Goal: Task Accomplishment & Management: Manage account settings

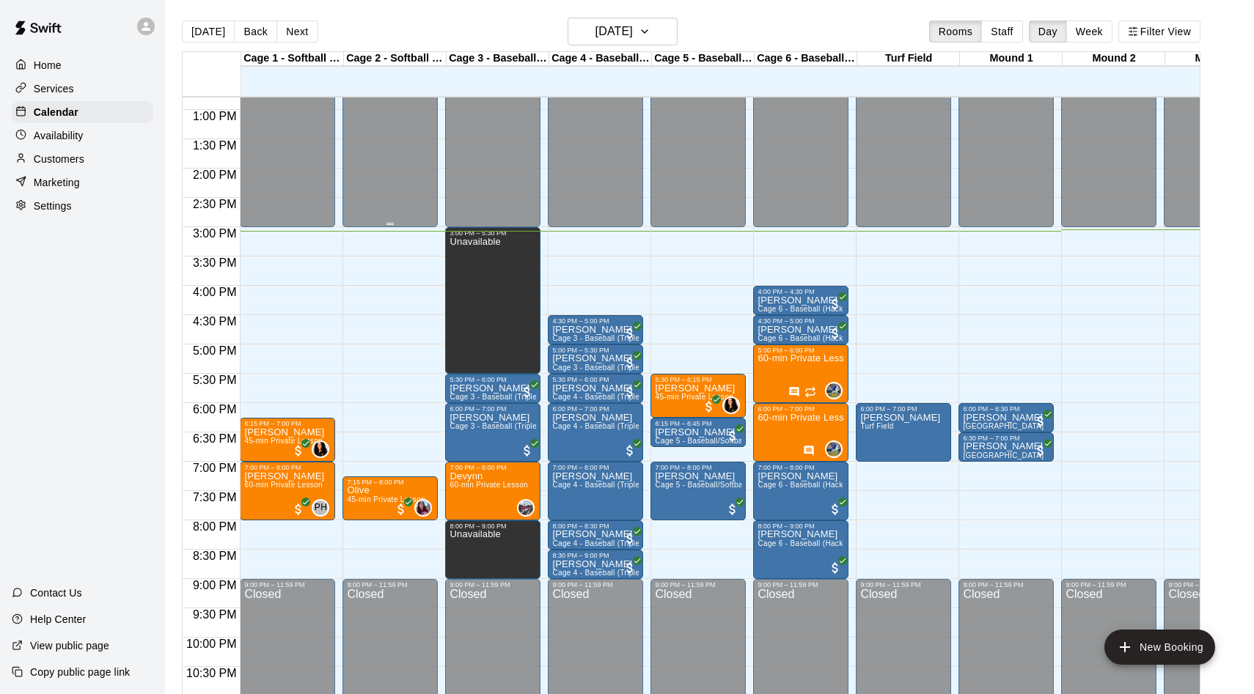
scroll to position [749, 0]
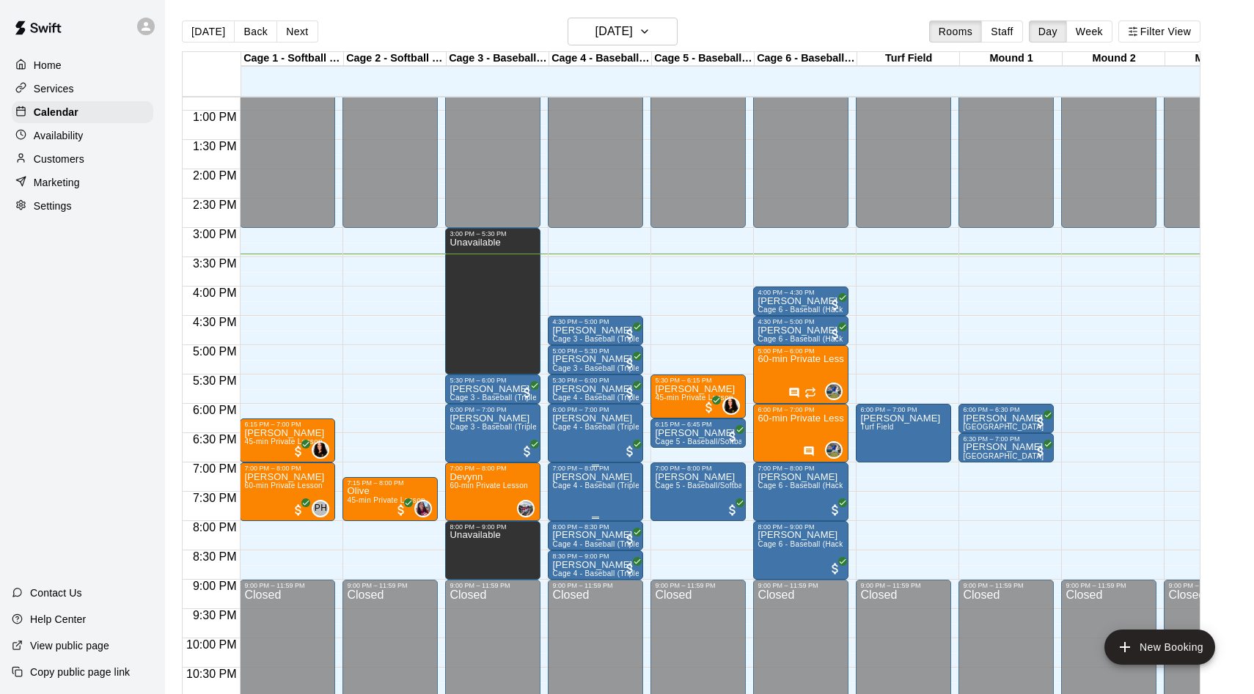
click at [555, 482] on span "Cage 4 - Baseball (Triple play)" at bounding box center [605, 486] width 106 height 8
click at [560, 526] on img "edit" at bounding box center [567, 532] width 17 height 17
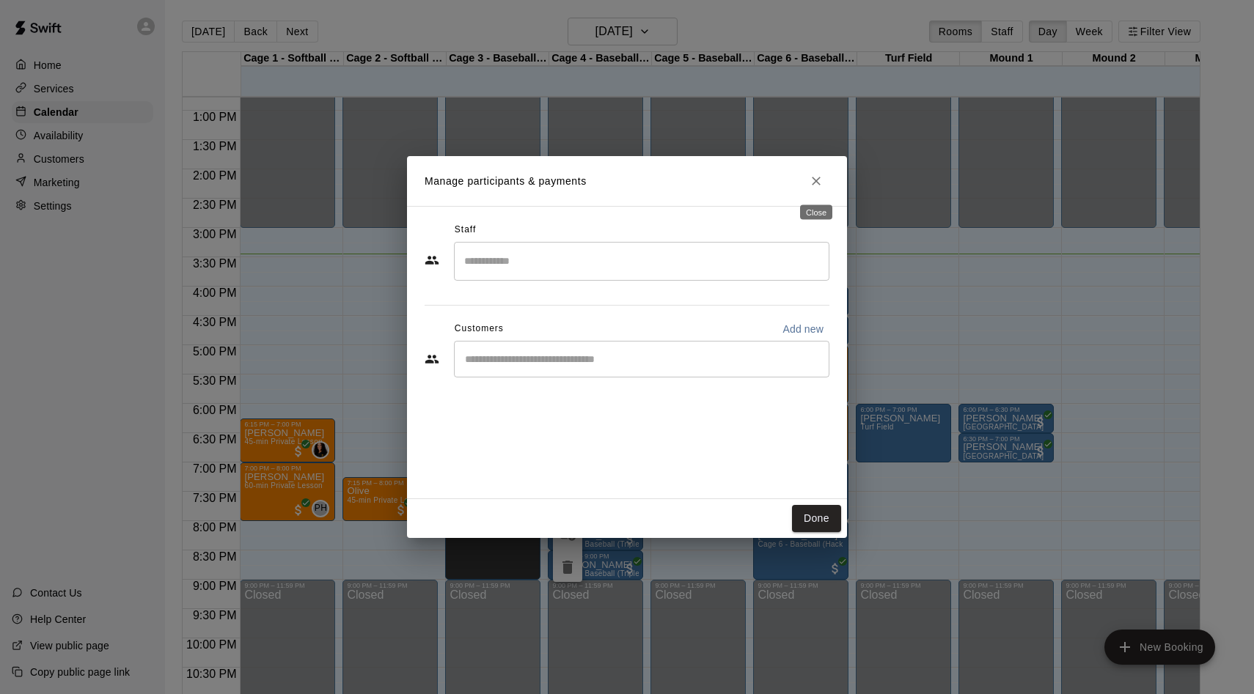
click at [815, 174] on icon "Close" at bounding box center [816, 181] width 15 height 15
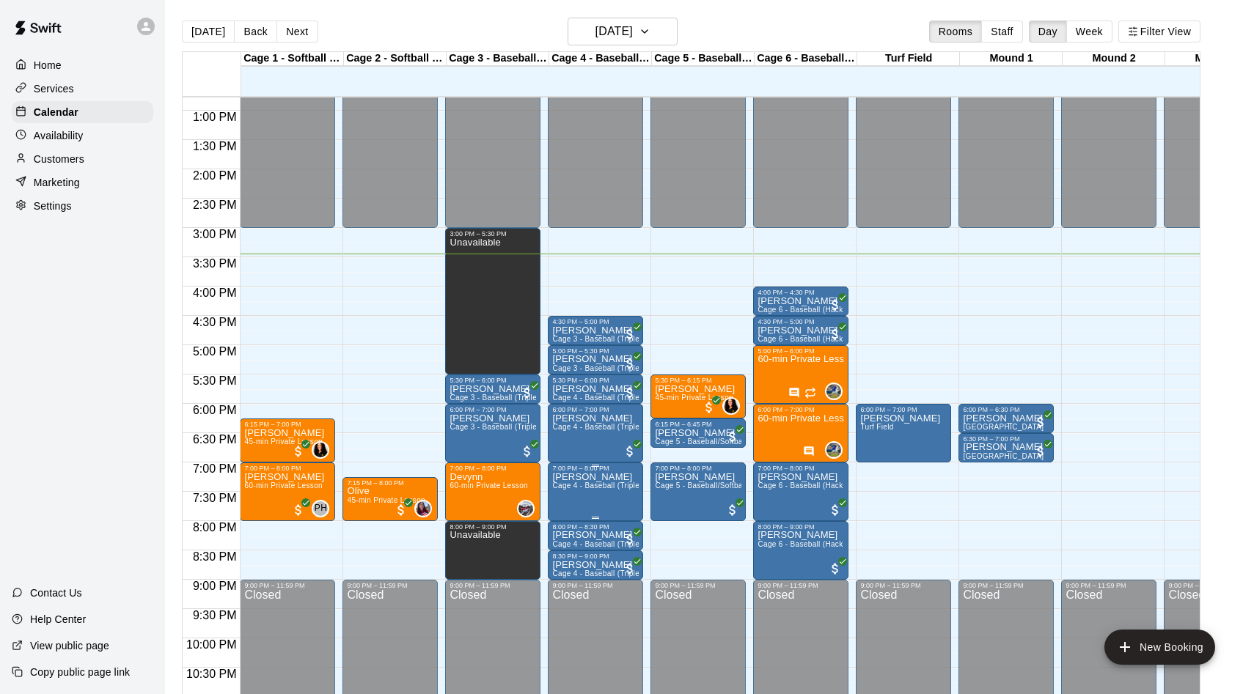
click at [570, 477] on p "[PERSON_NAME]" at bounding box center [595, 477] width 87 height 0
click at [565, 490] on icon "edit" at bounding box center [568, 493] width 18 height 18
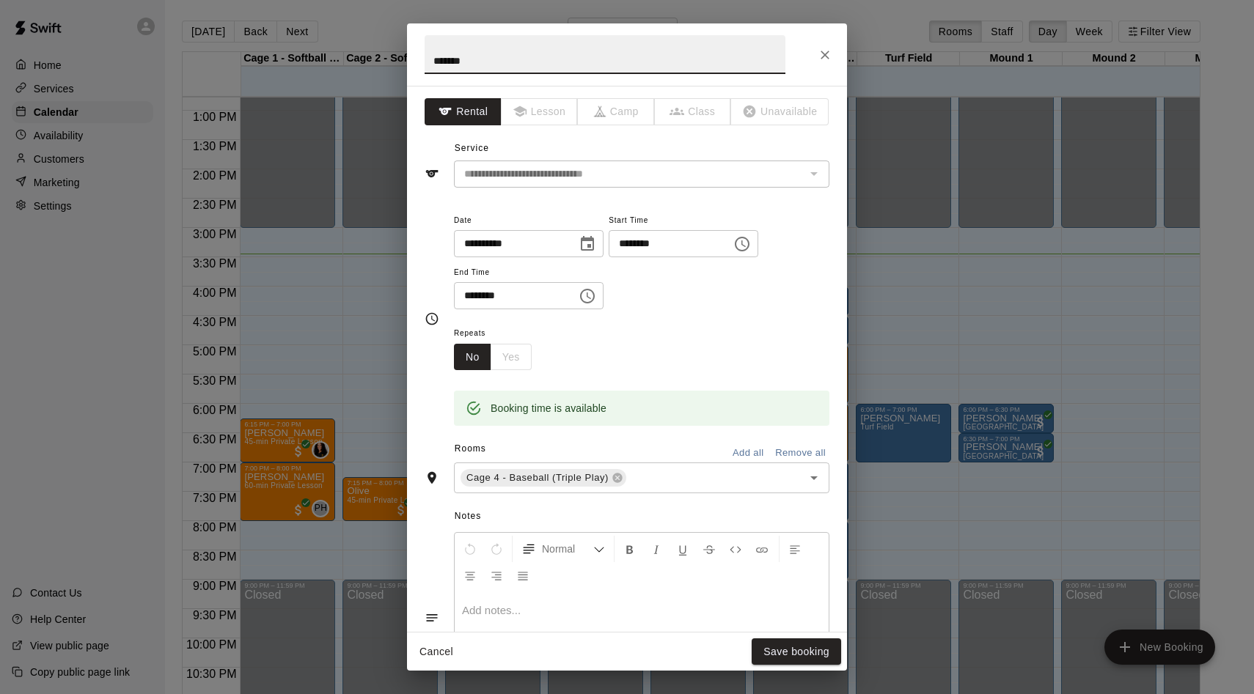
scroll to position [194, 0]
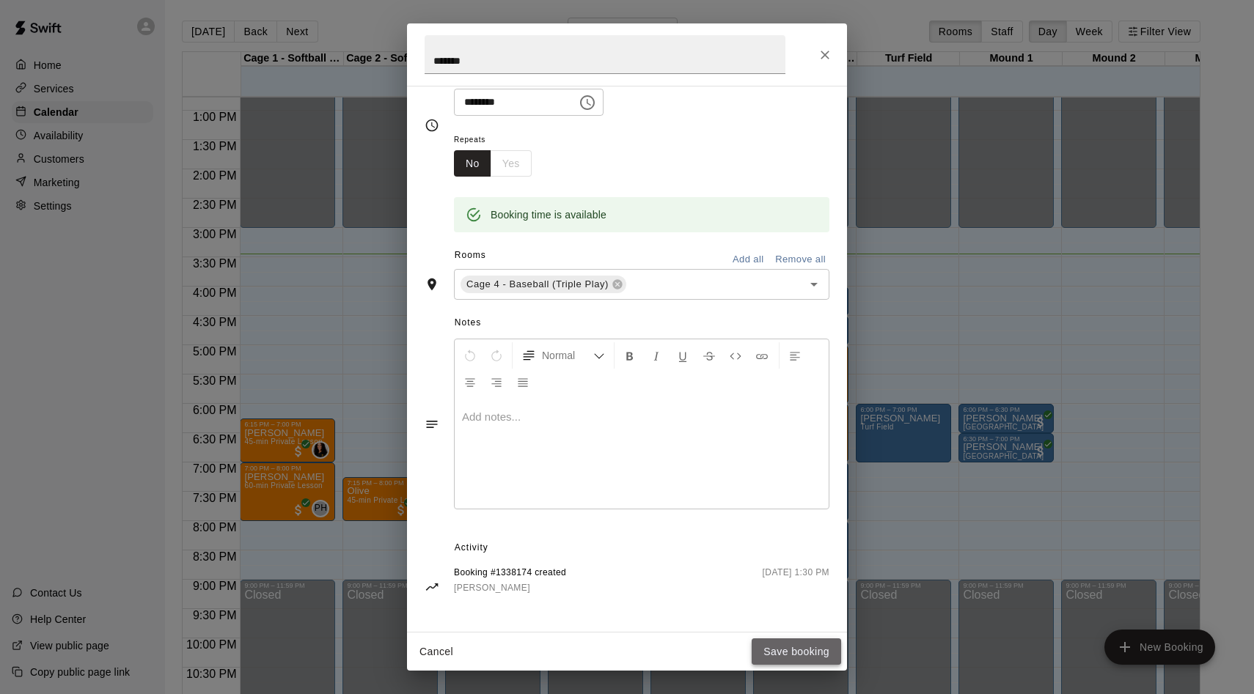
click at [806, 656] on button "Save booking" at bounding box center [795, 652] width 89 height 27
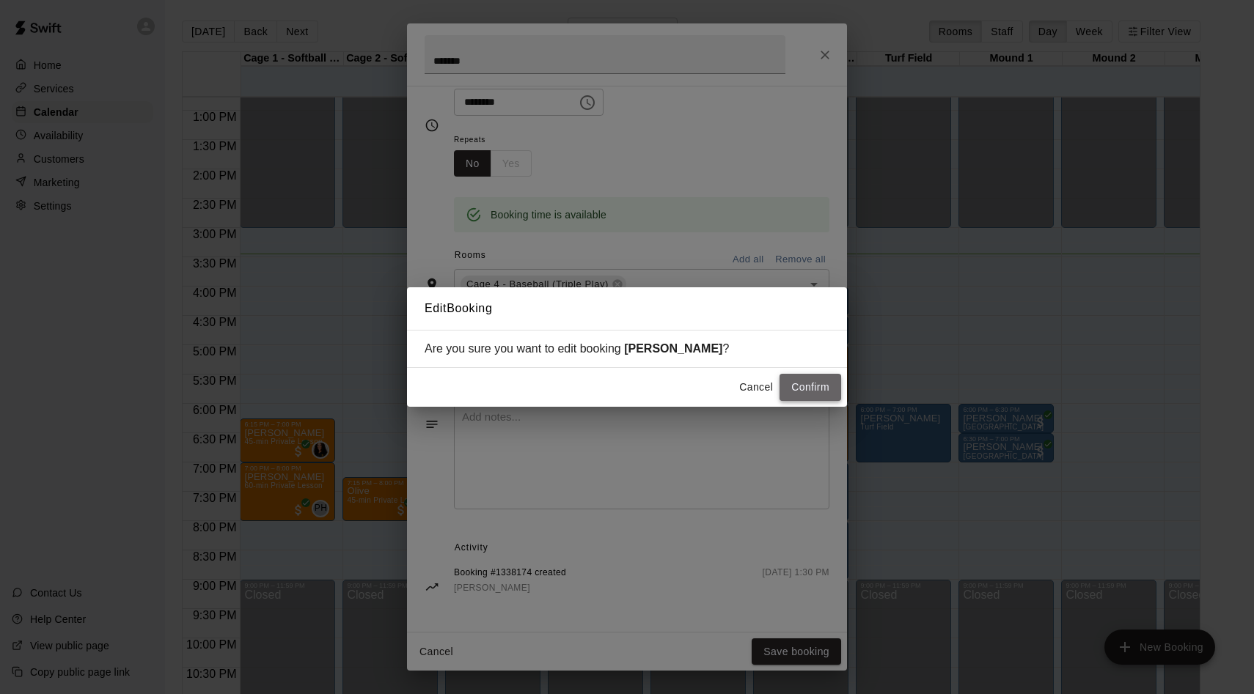
click at [814, 391] on button "Confirm" at bounding box center [810, 387] width 62 height 27
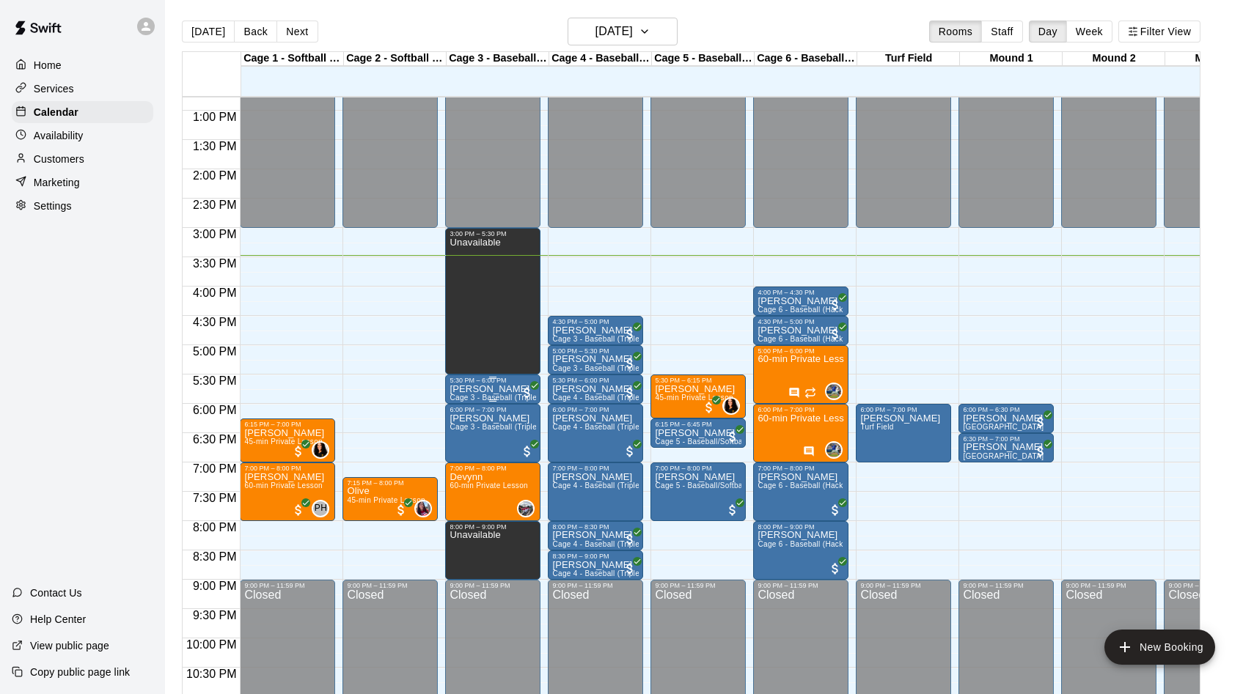
click at [483, 389] on p "[PERSON_NAME]" at bounding box center [492, 389] width 87 height 0
click at [463, 435] on img "edit" at bounding box center [465, 439] width 17 height 17
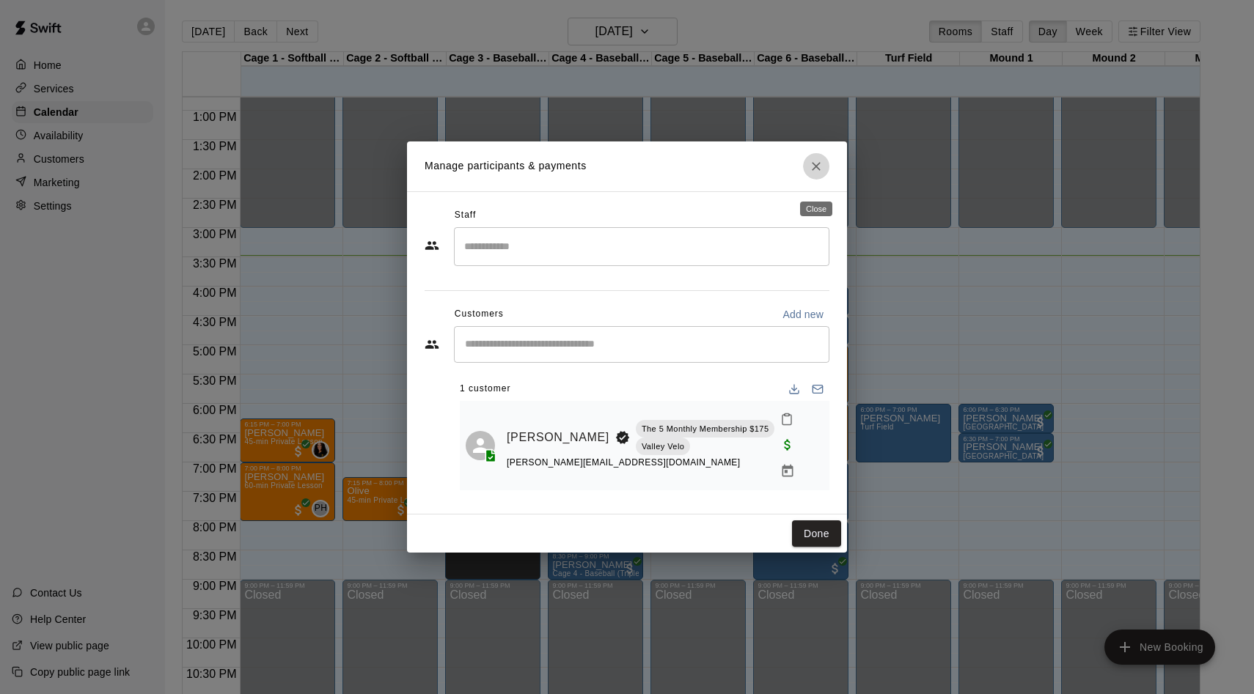
click at [822, 174] on icon "Close" at bounding box center [816, 166] width 15 height 15
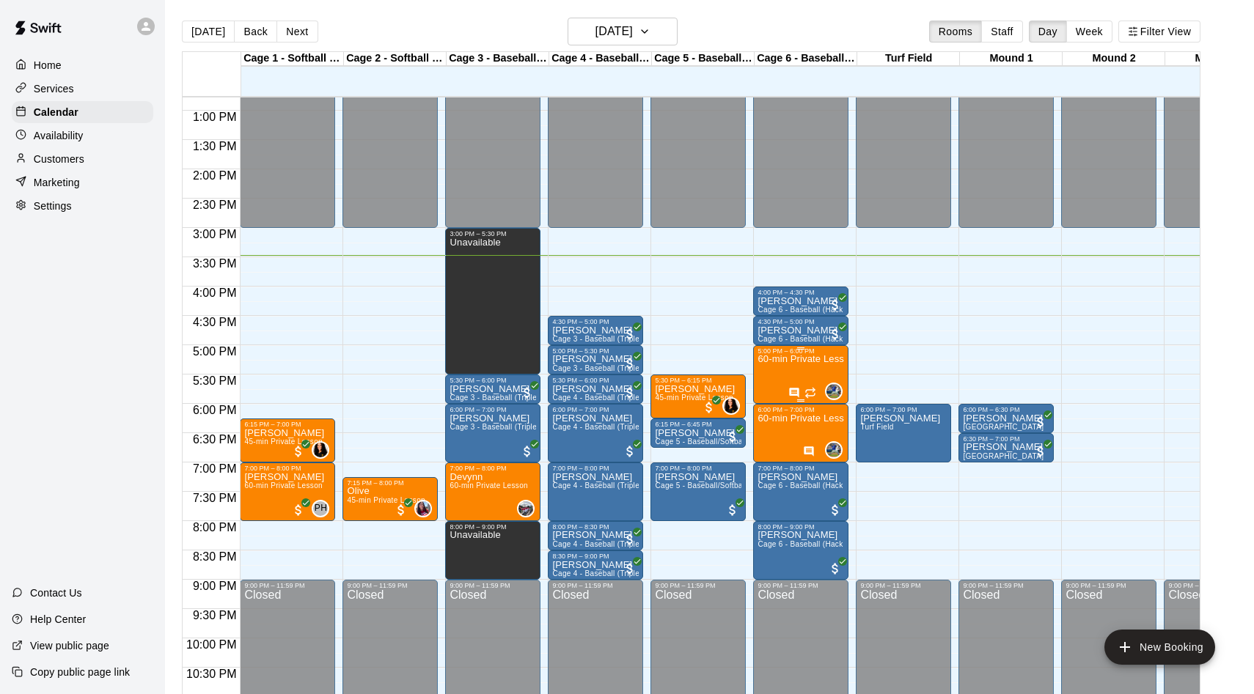
click at [774, 353] on div "5:00 PM – 6:00 PM" at bounding box center [800, 350] width 87 height 7
click at [772, 358] on icon "edit" at bounding box center [773, 363] width 18 height 18
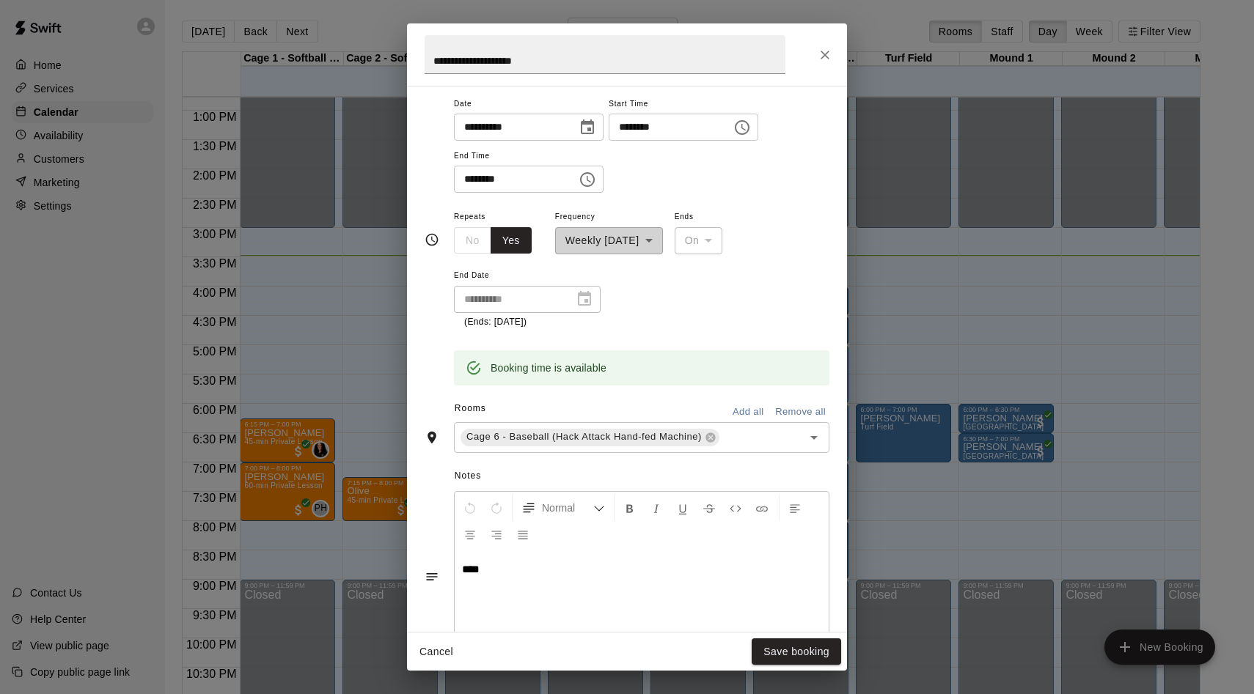
scroll to position [130, 0]
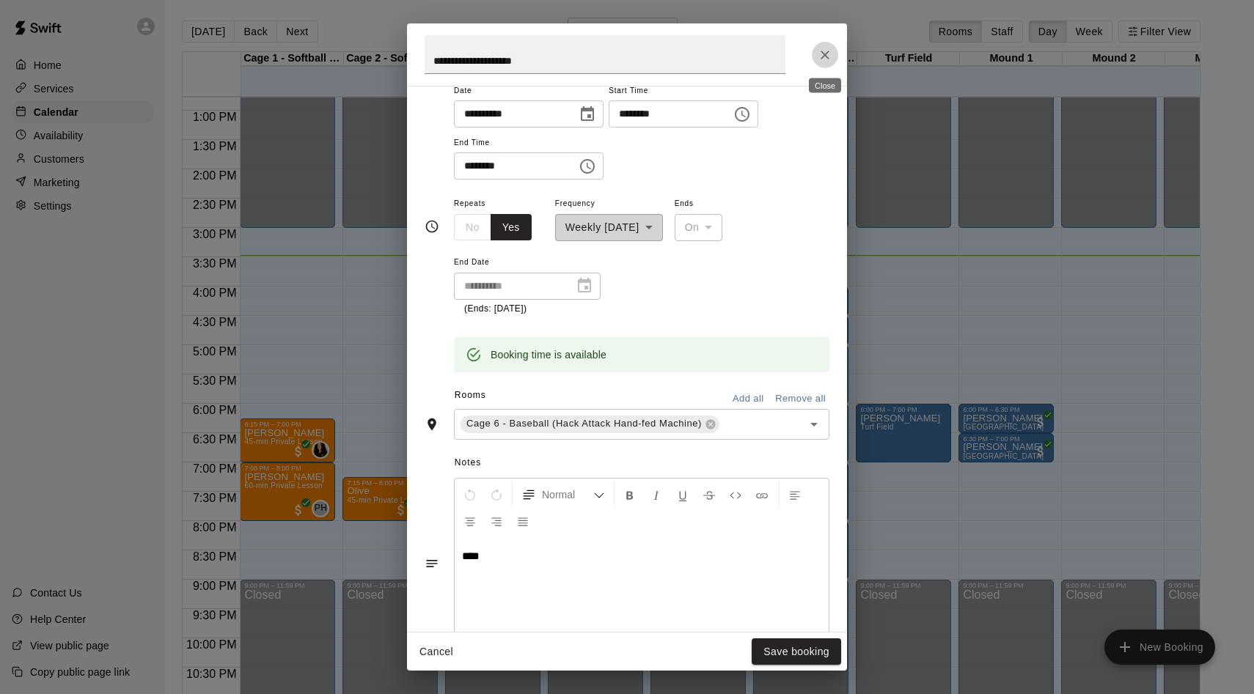
click at [833, 47] on button "Close" at bounding box center [825, 55] width 26 height 26
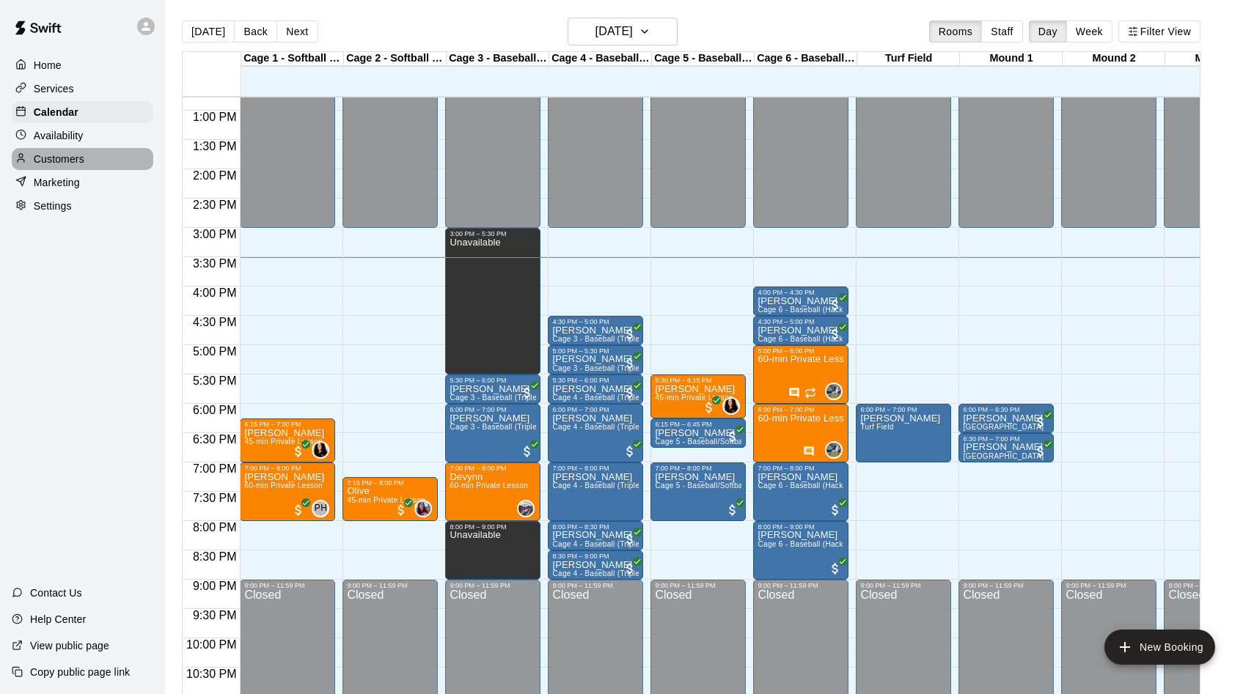
click at [58, 152] on p "Customers" at bounding box center [59, 159] width 51 height 15
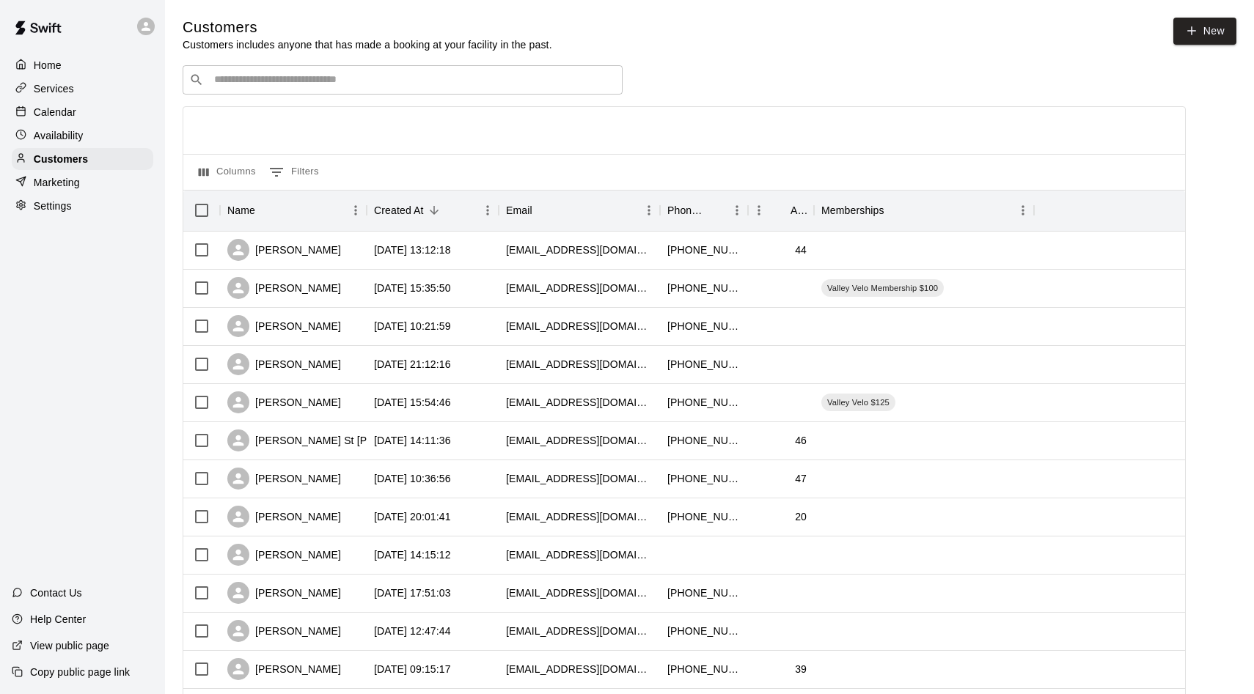
click at [65, 129] on p "Availability" at bounding box center [59, 135] width 50 height 15
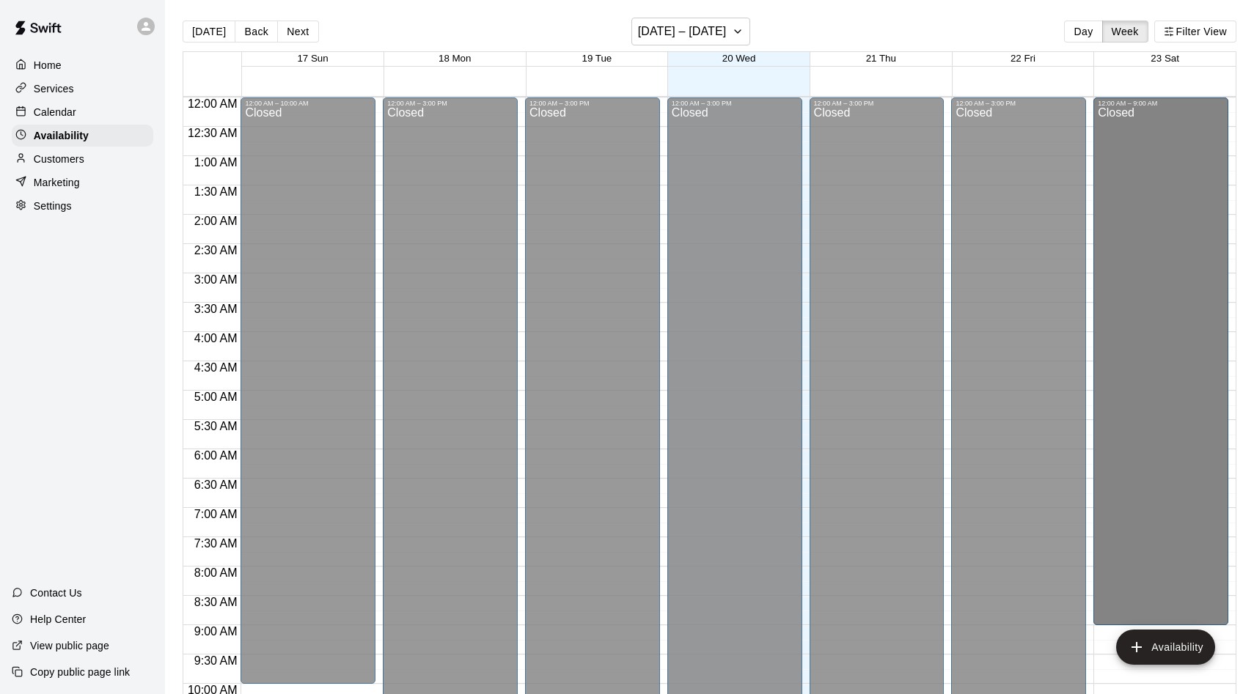
drag, startPoint x: 1127, startPoint y: 229, endPoint x: 1121, endPoint y: 258, distance: 29.2
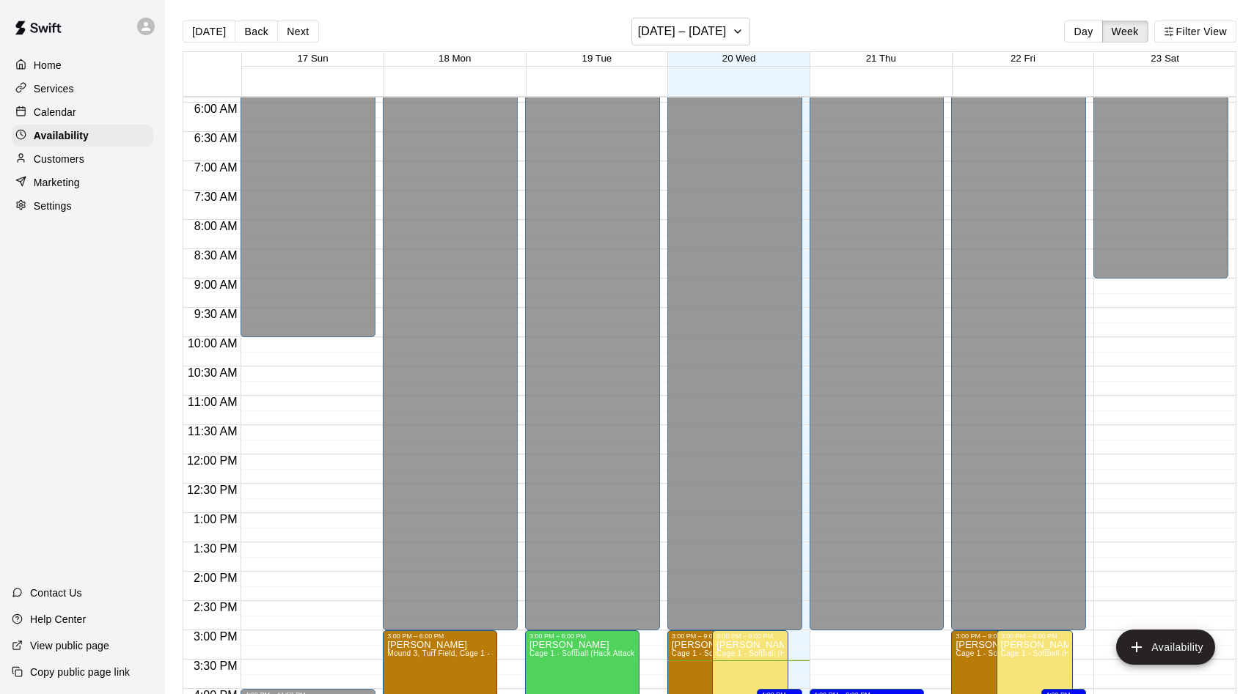
scroll to position [361, 0]
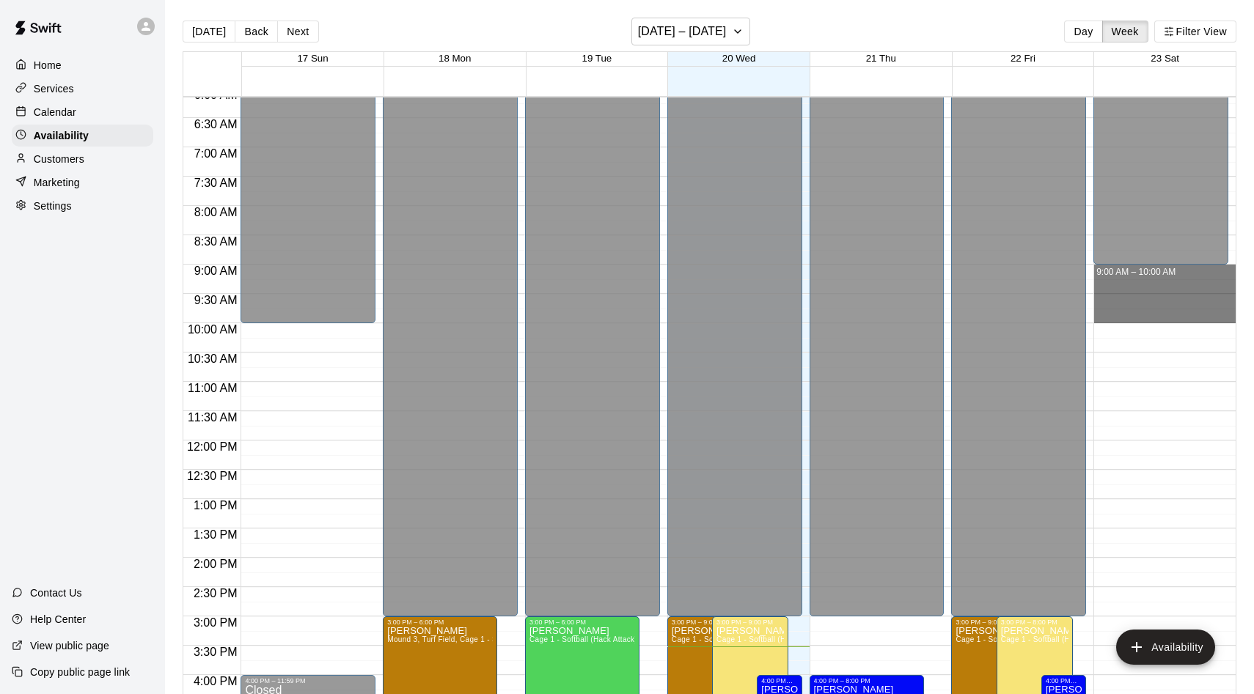
drag, startPoint x: 1112, startPoint y: 268, endPoint x: 1109, endPoint y: 323, distance: 54.3
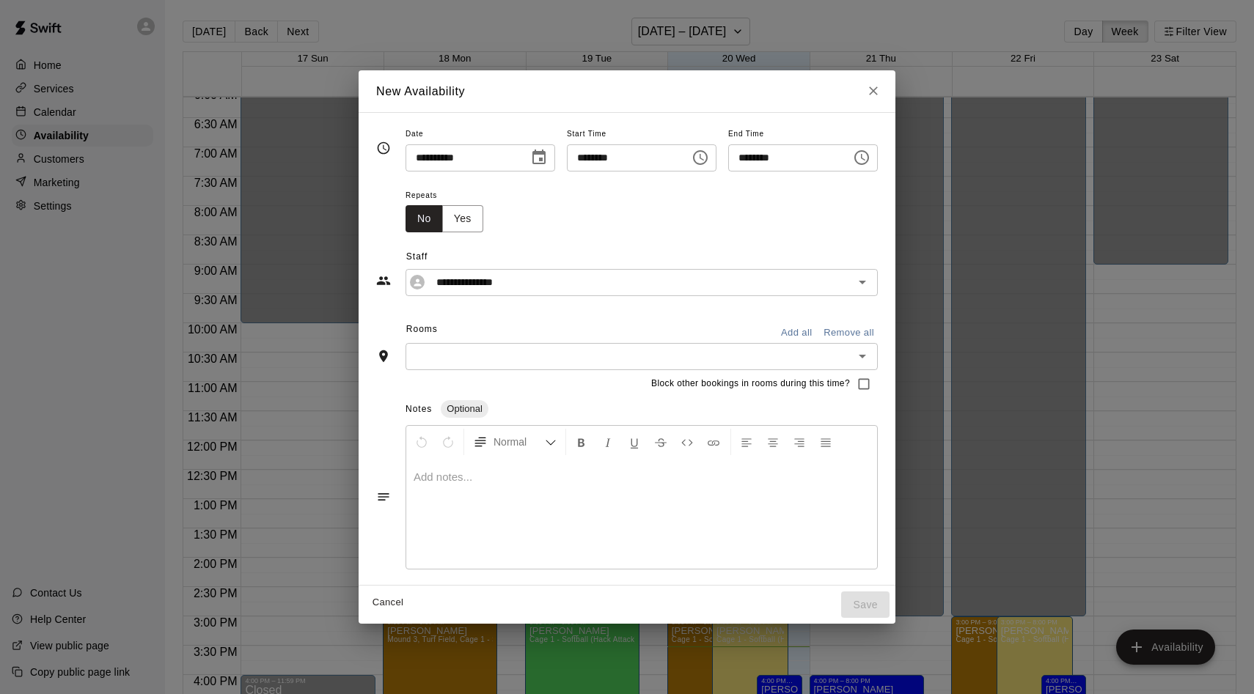
click at [817, 331] on button "Add all" at bounding box center [796, 333] width 47 height 23
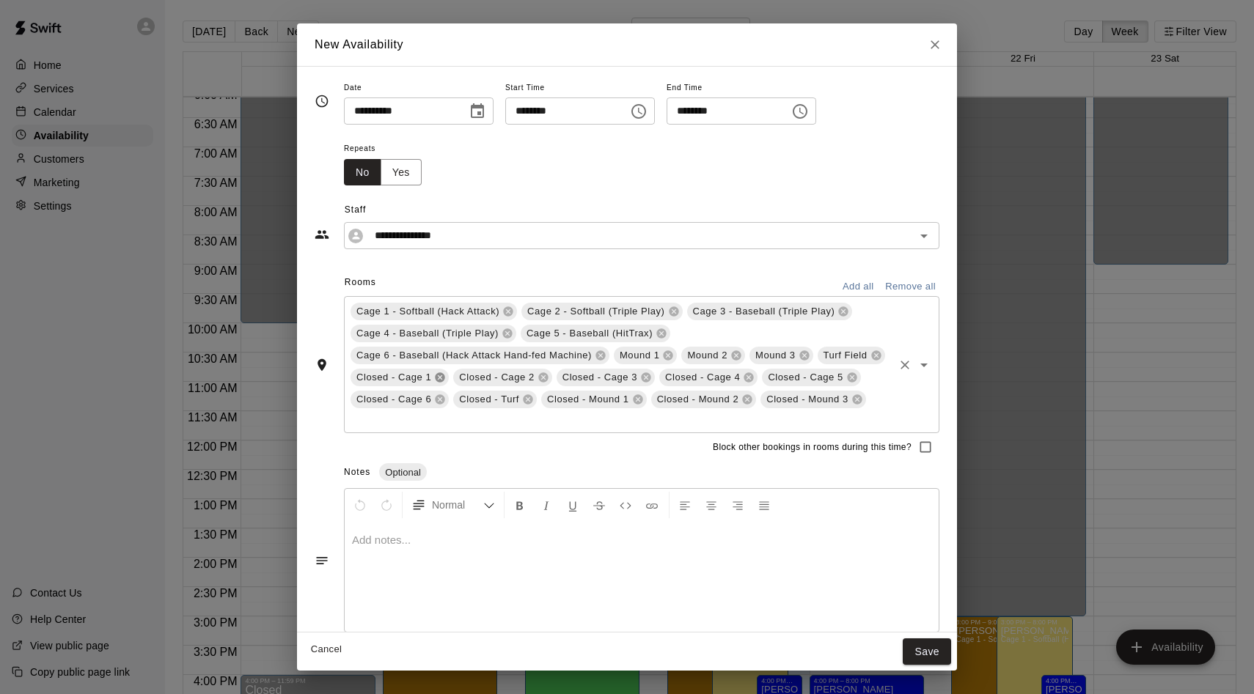
click at [435, 382] on icon at bounding box center [440, 378] width 12 height 12
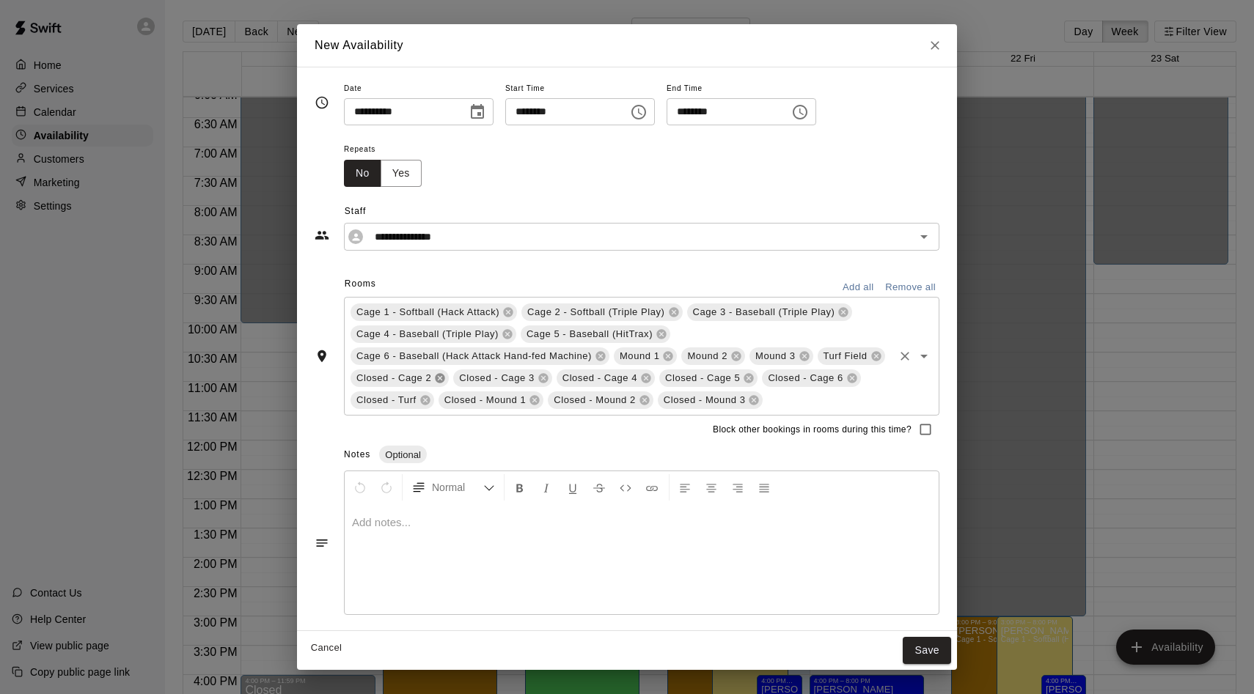
click at [435, 382] on icon at bounding box center [440, 378] width 12 height 12
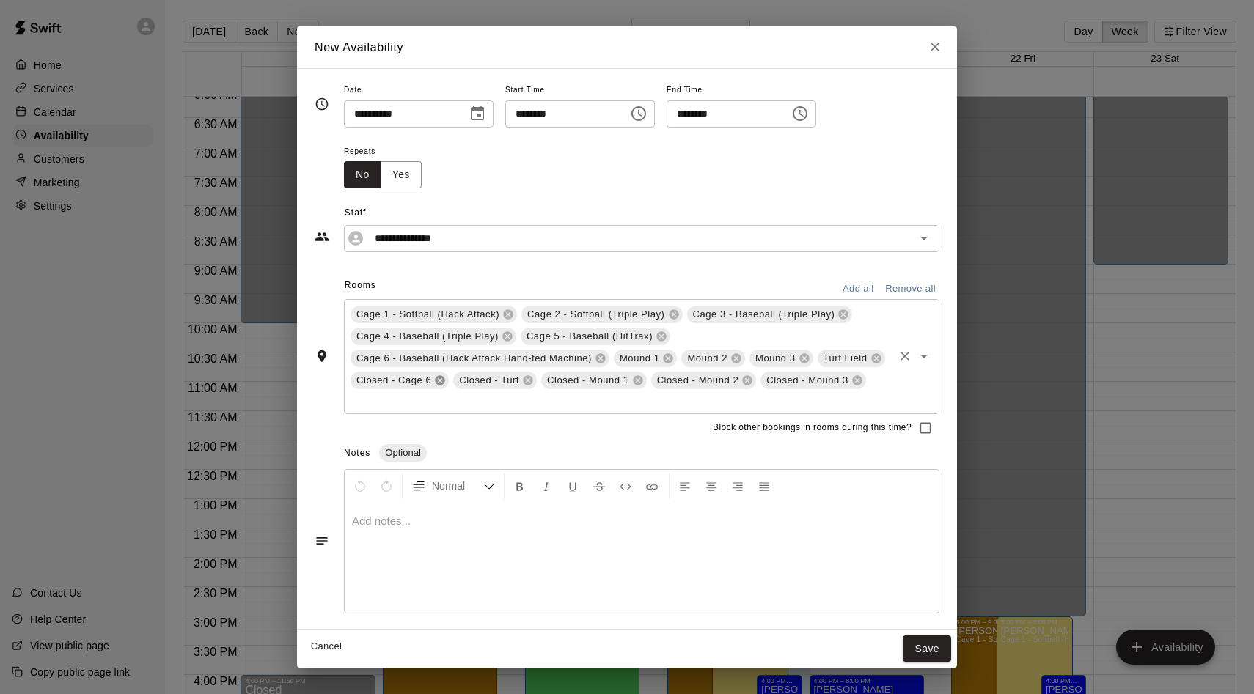
click at [435, 382] on icon at bounding box center [440, 381] width 12 height 12
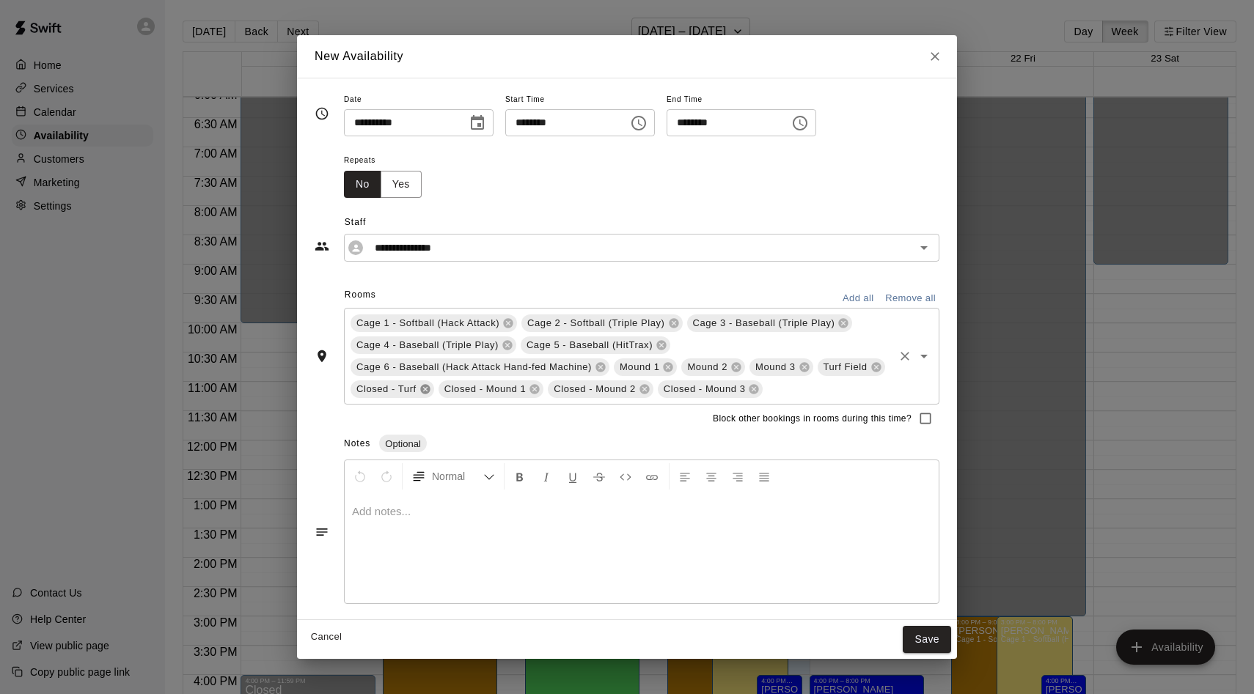
click at [424, 390] on icon at bounding box center [425, 389] width 12 height 12
click at [424, 390] on span "Closed - Mound 1" at bounding box center [397, 389] width 94 height 15
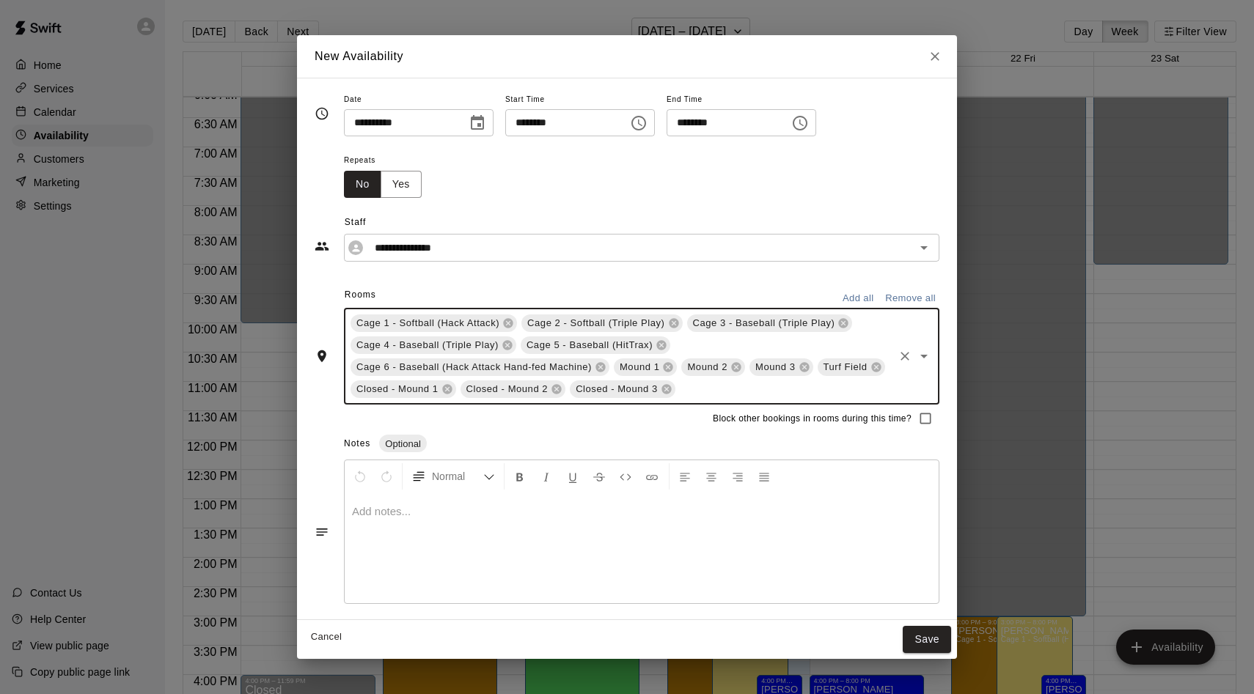
click at [436, 389] on span "Closed - Mound 1" at bounding box center [397, 389] width 94 height 15
click at [445, 389] on icon at bounding box center [447, 390] width 10 height 10
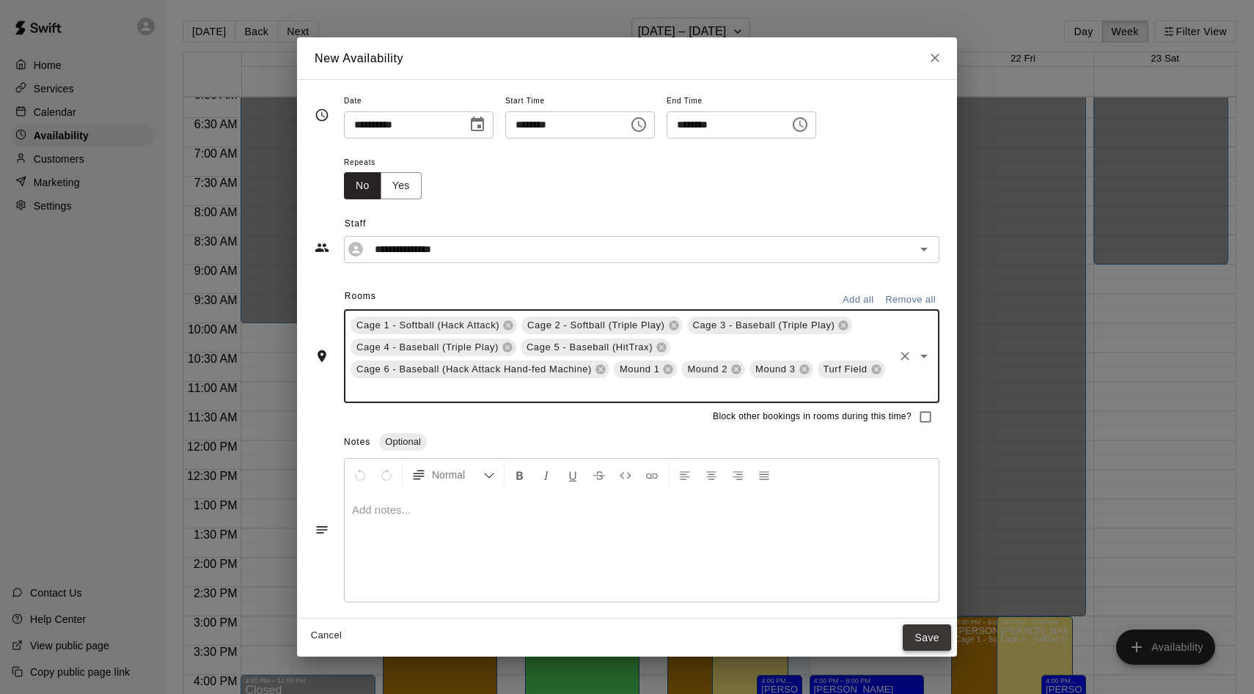
click at [937, 638] on button "Save" at bounding box center [926, 638] width 48 height 27
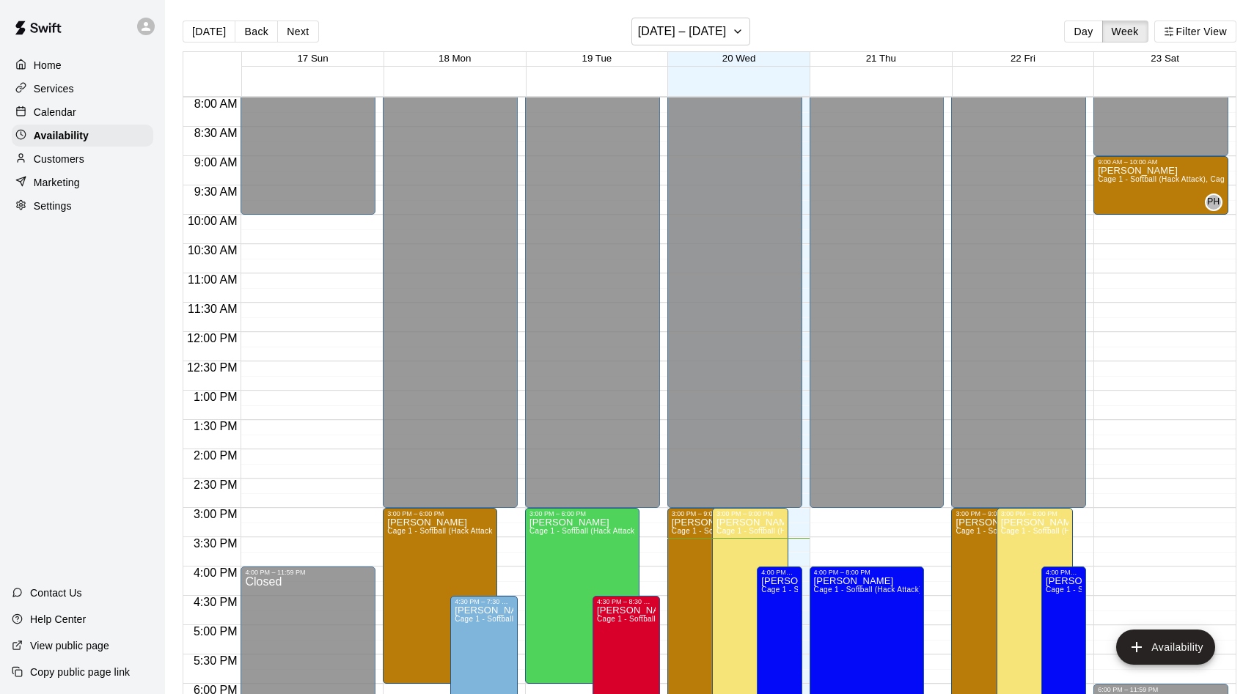
scroll to position [468, 0]
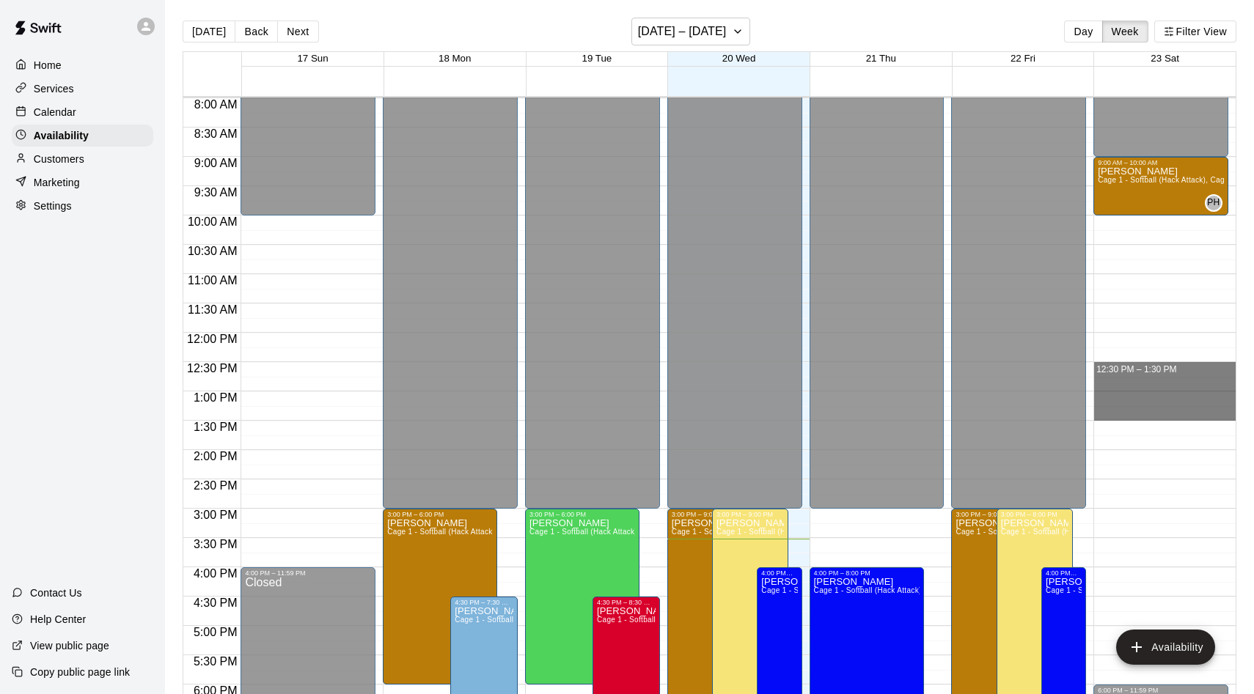
drag, startPoint x: 1122, startPoint y: 365, endPoint x: 1121, endPoint y: 411, distance: 46.2
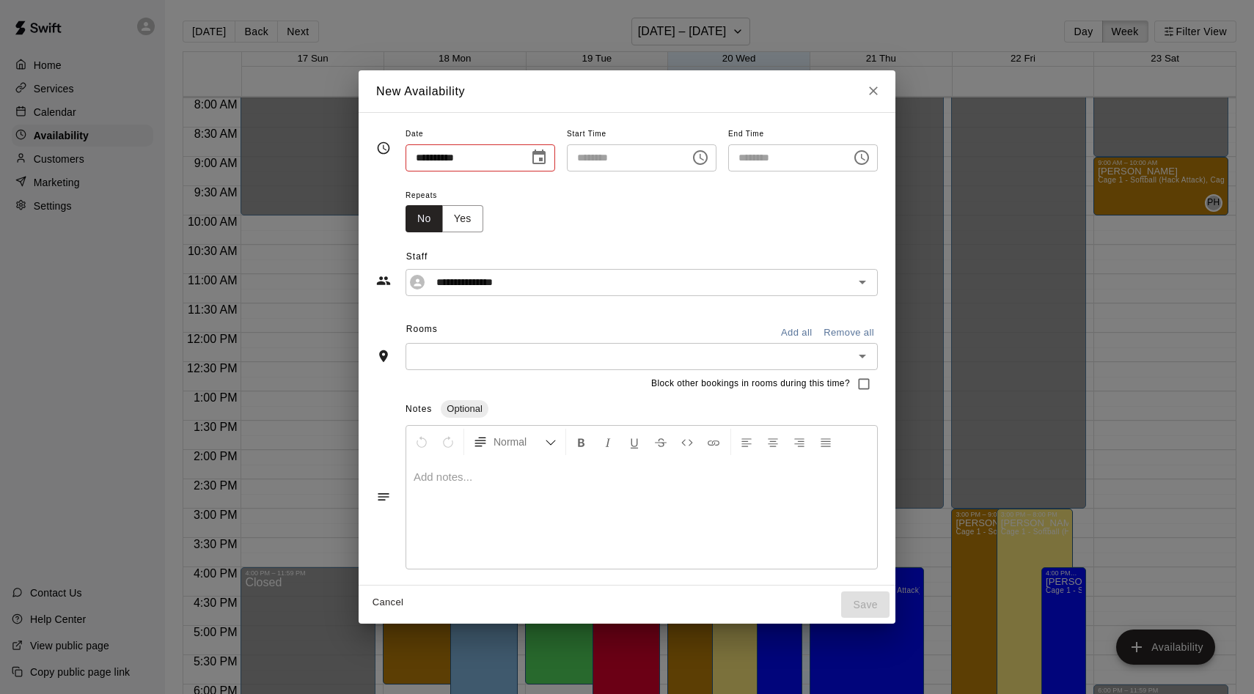
type input "**********"
type input "********"
click at [879, 95] on icon "Close" at bounding box center [873, 91] width 15 height 15
type input "**********"
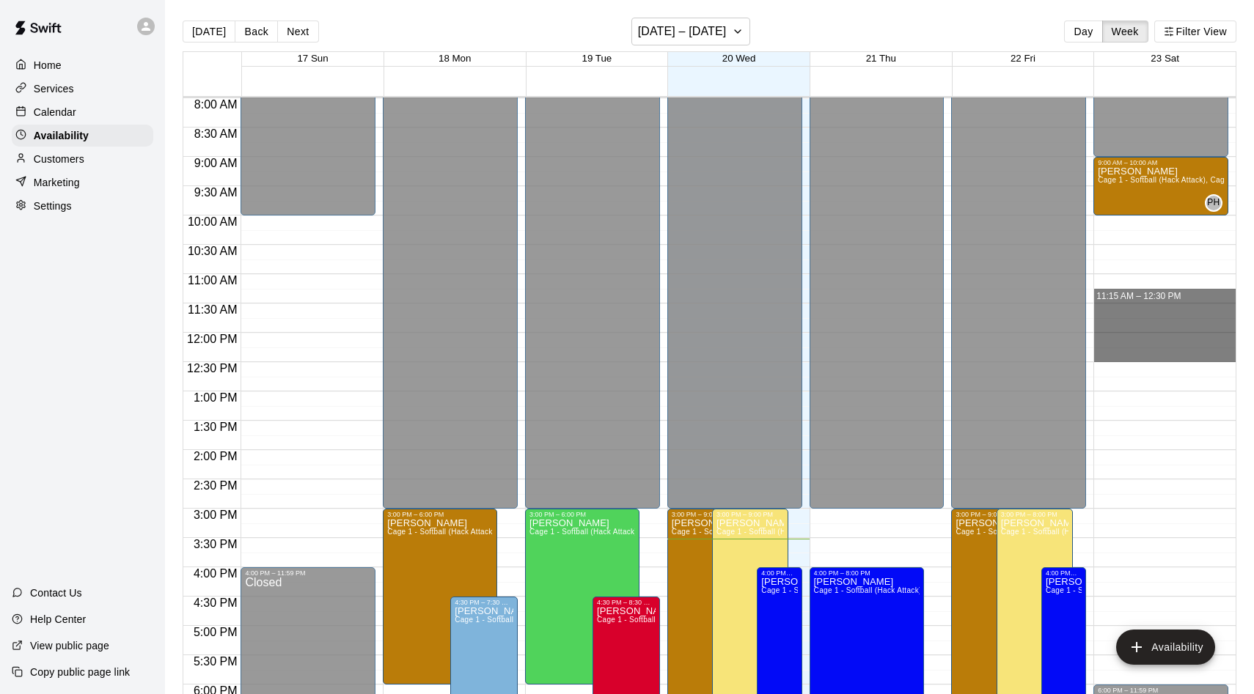
drag, startPoint x: 1114, startPoint y: 301, endPoint x: 1111, endPoint y: 347, distance: 46.3
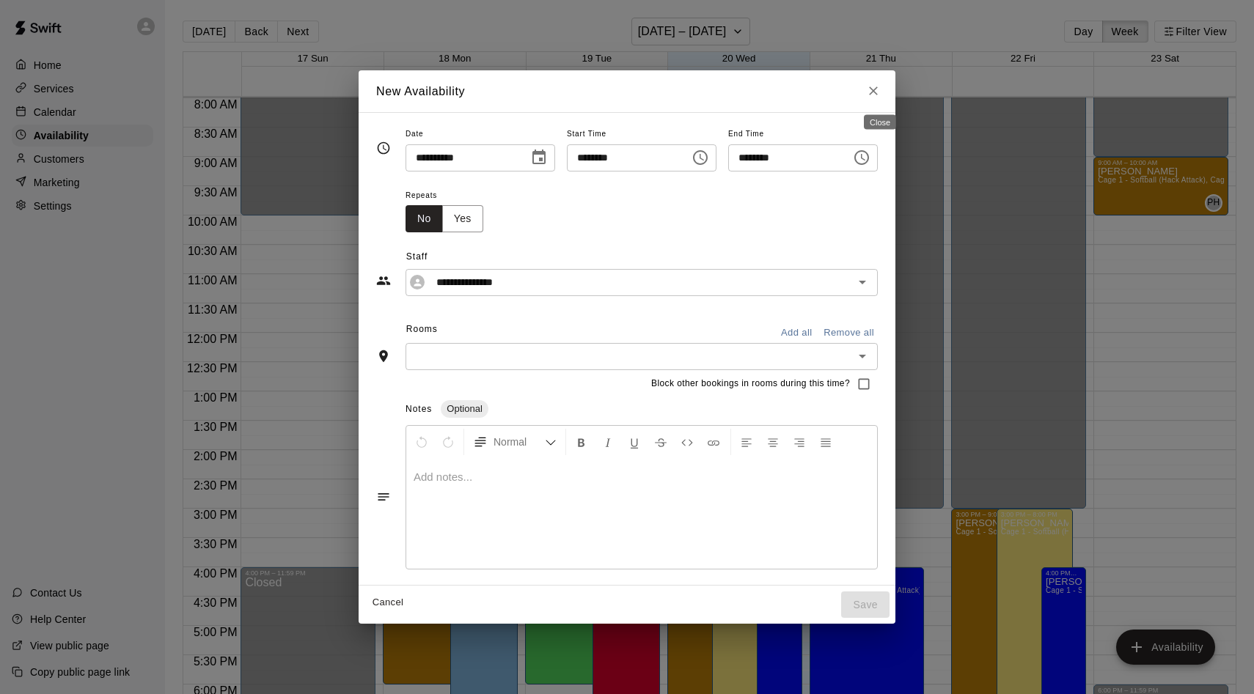
click at [878, 89] on icon "Close" at bounding box center [873, 91] width 9 height 9
type input "**********"
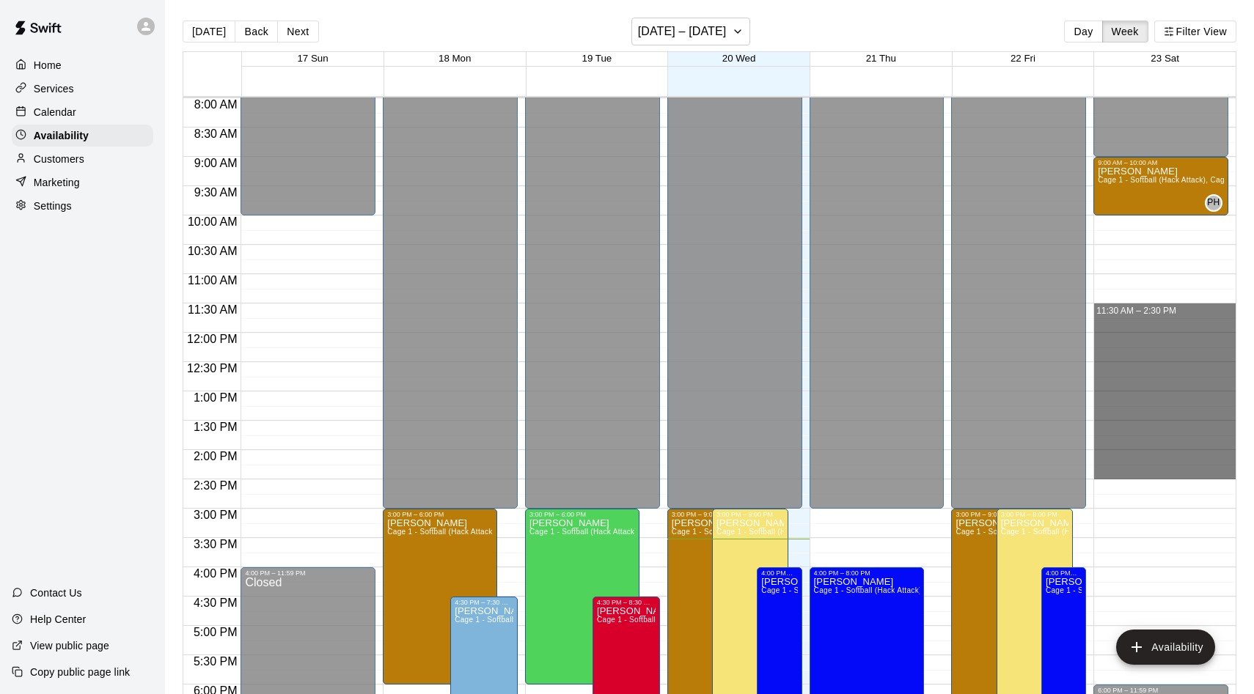
drag, startPoint x: 1121, startPoint y: 306, endPoint x: 1094, endPoint y: 468, distance: 164.3
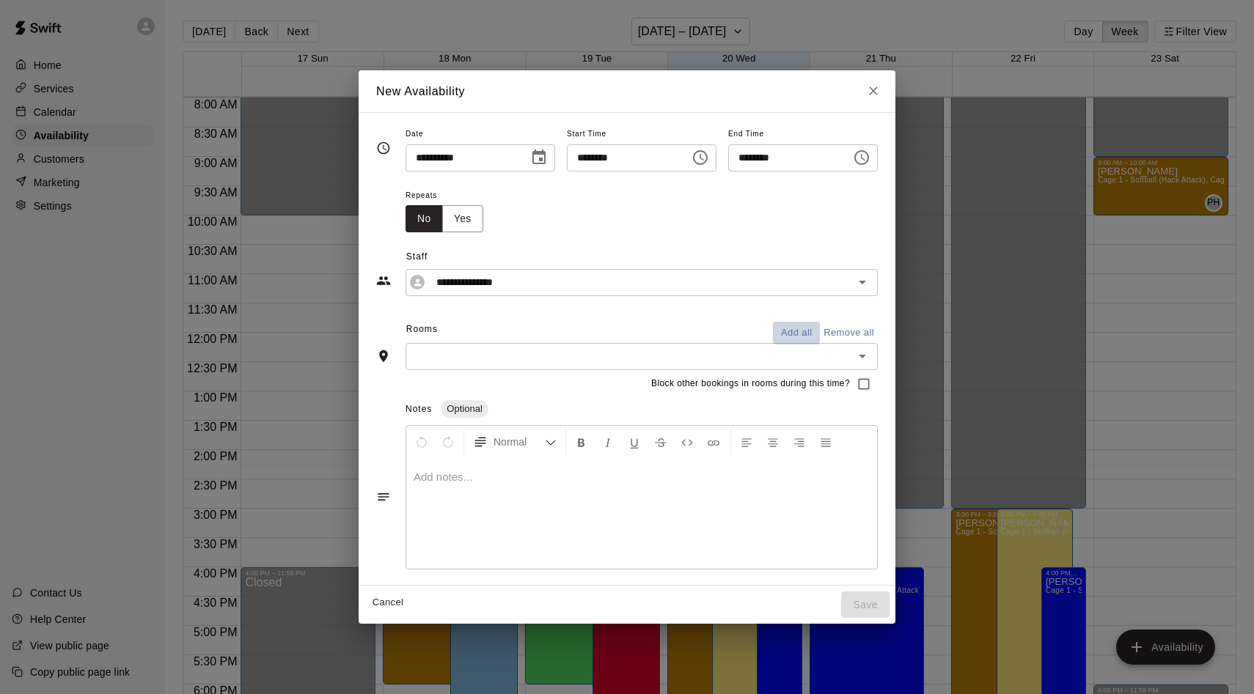
click at [805, 331] on button "Add all" at bounding box center [796, 333] width 47 height 23
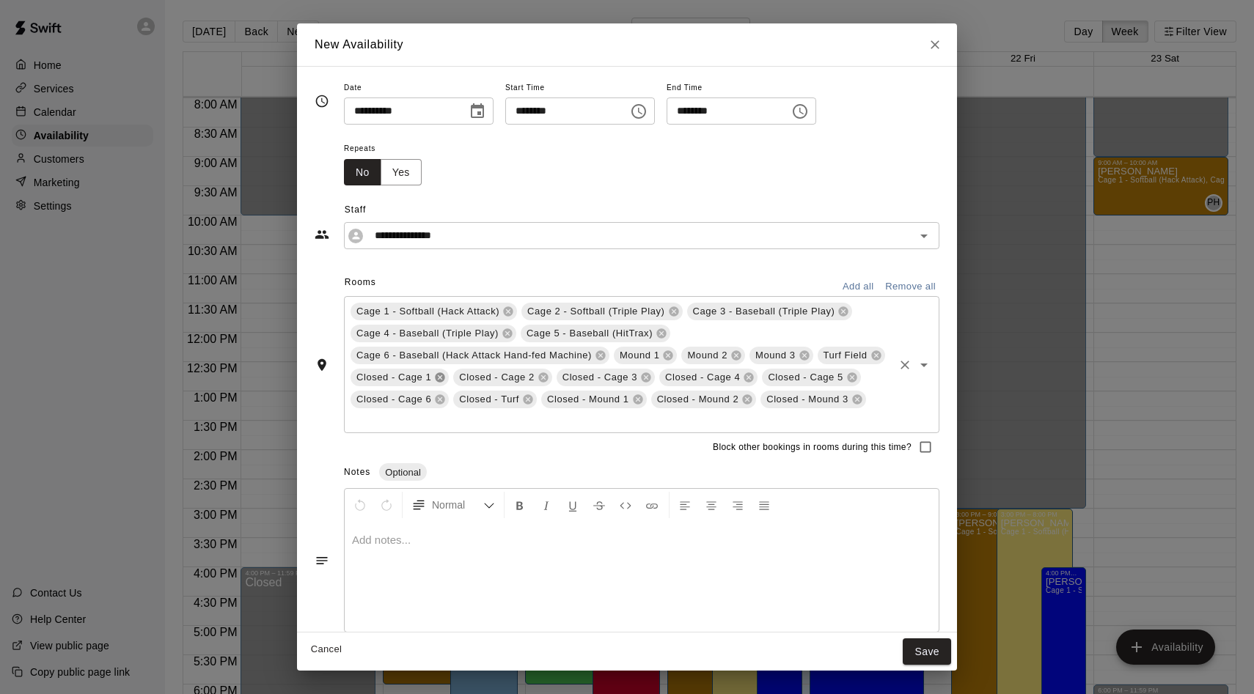
click at [439, 380] on icon at bounding box center [440, 378] width 10 height 10
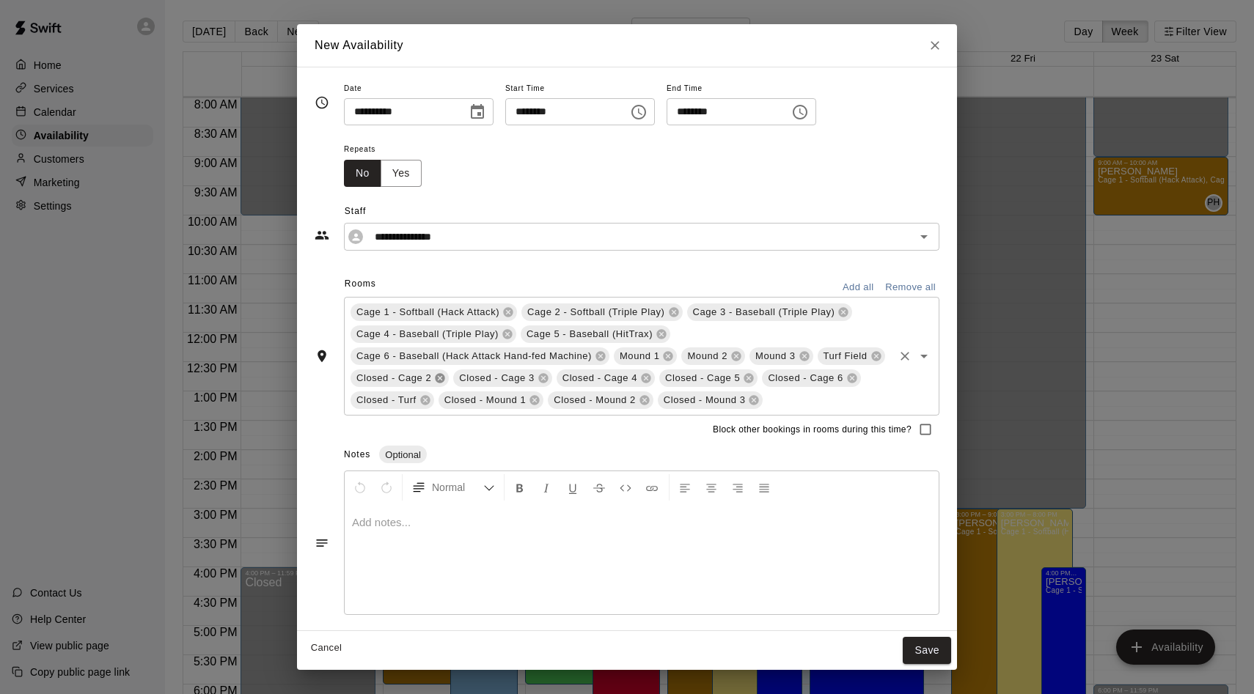
click at [439, 380] on icon at bounding box center [440, 379] width 10 height 10
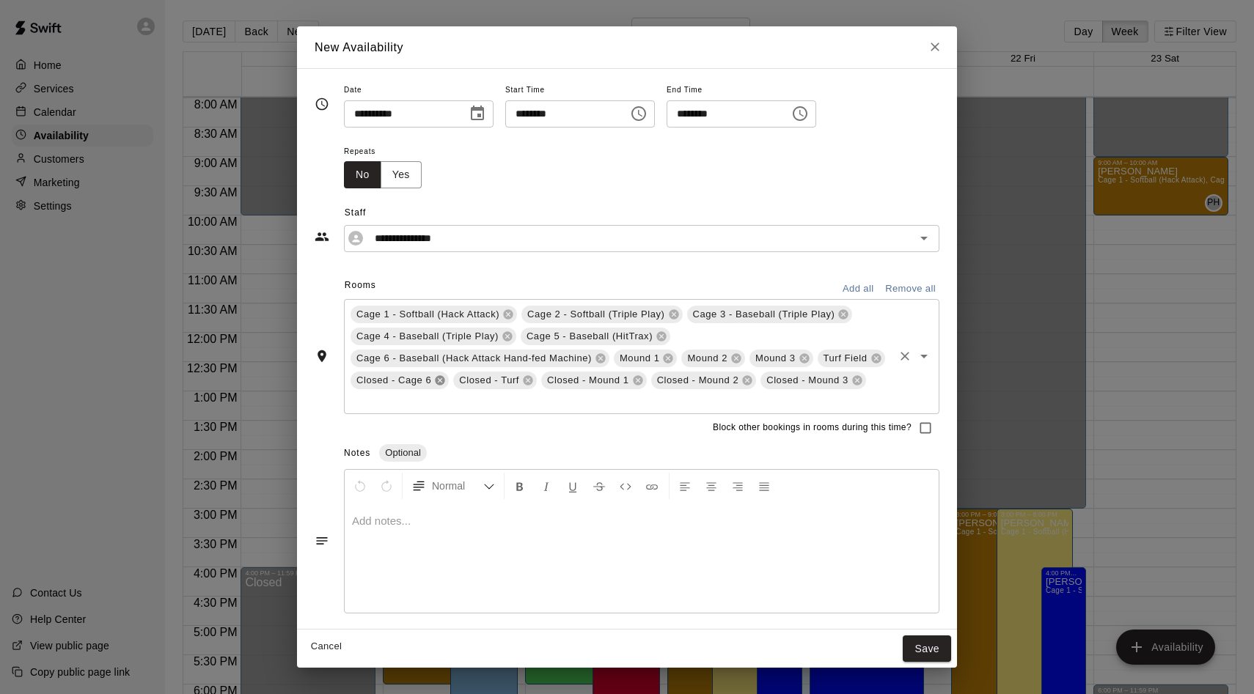
click at [439, 380] on icon at bounding box center [440, 381] width 12 height 12
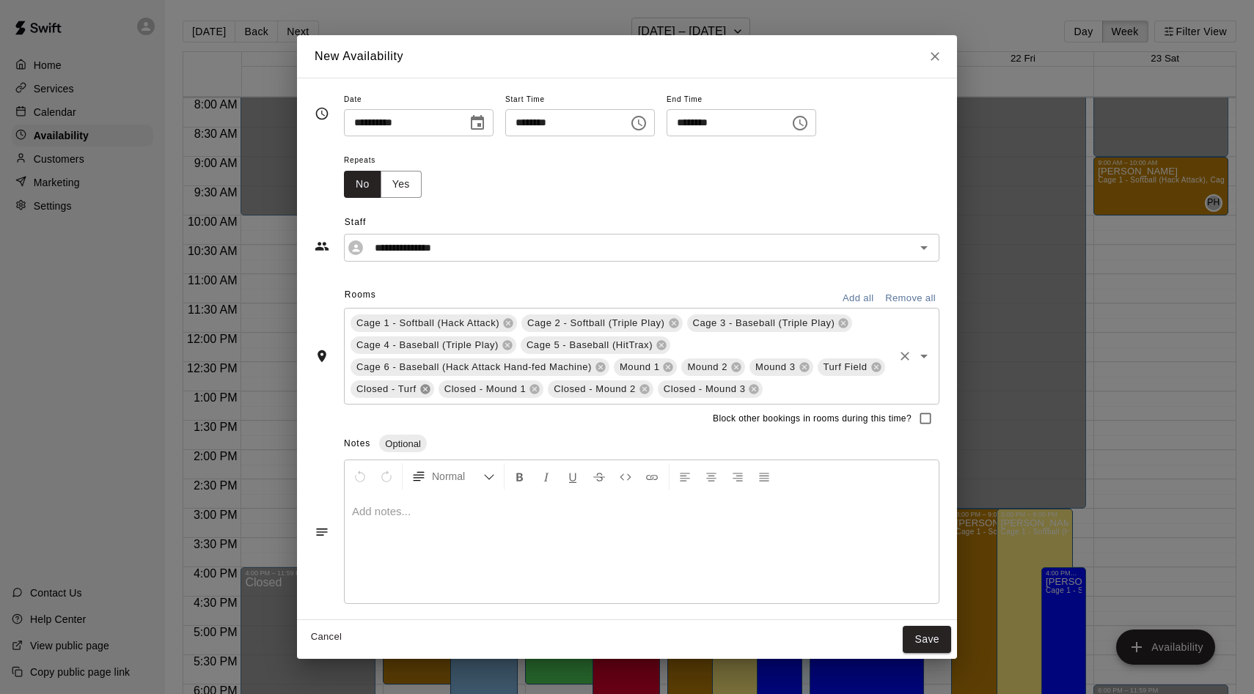
click at [423, 389] on icon at bounding box center [425, 390] width 10 height 10
click at [448, 392] on icon at bounding box center [447, 390] width 10 height 10
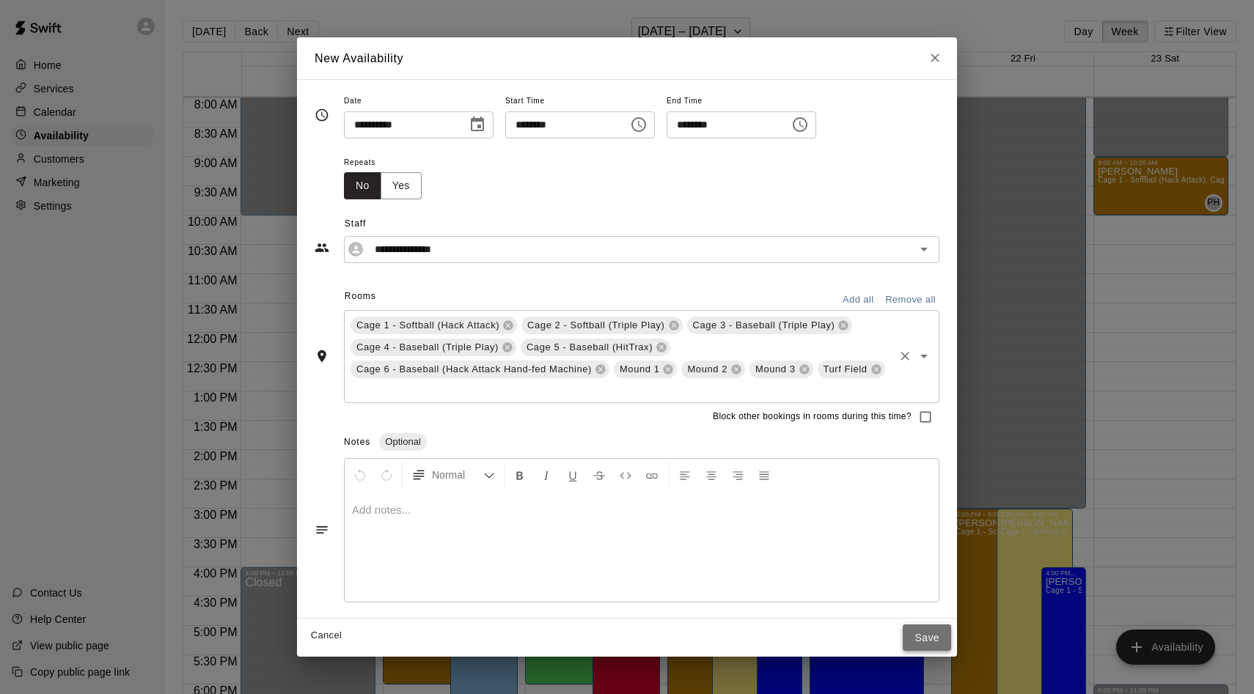
click at [935, 630] on button "Save" at bounding box center [926, 638] width 48 height 27
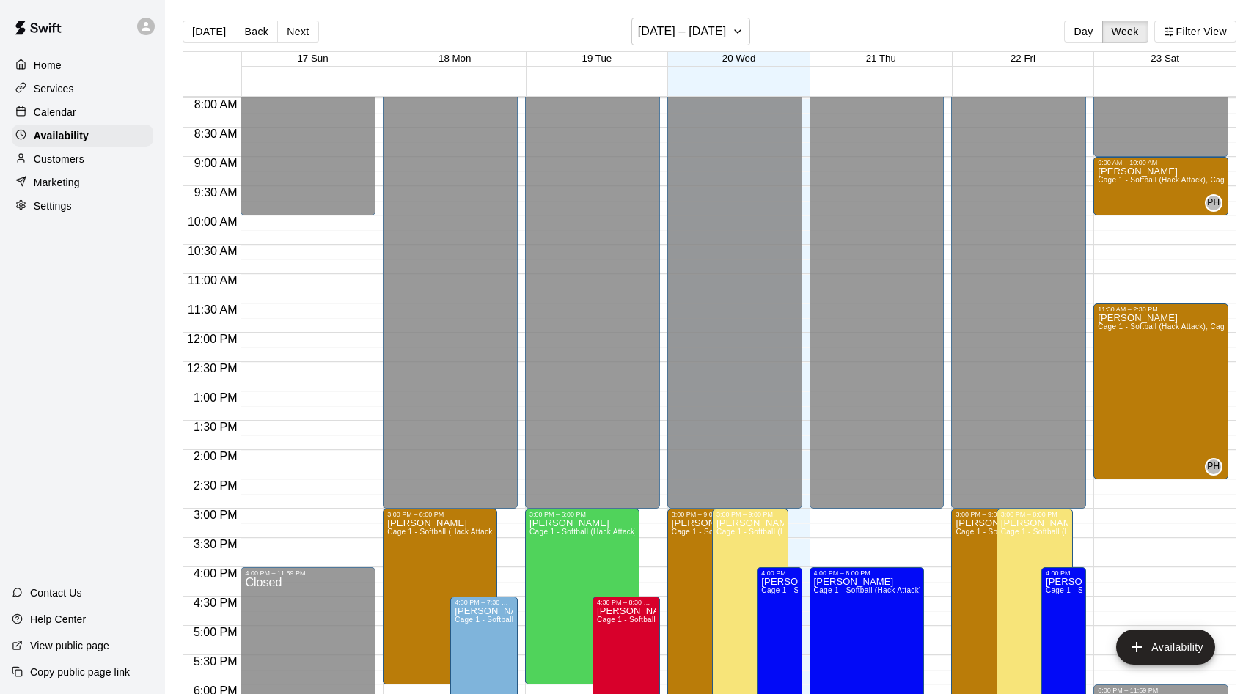
click at [52, 114] on p "Calendar" at bounding box center [55, 112] width 43 height 15
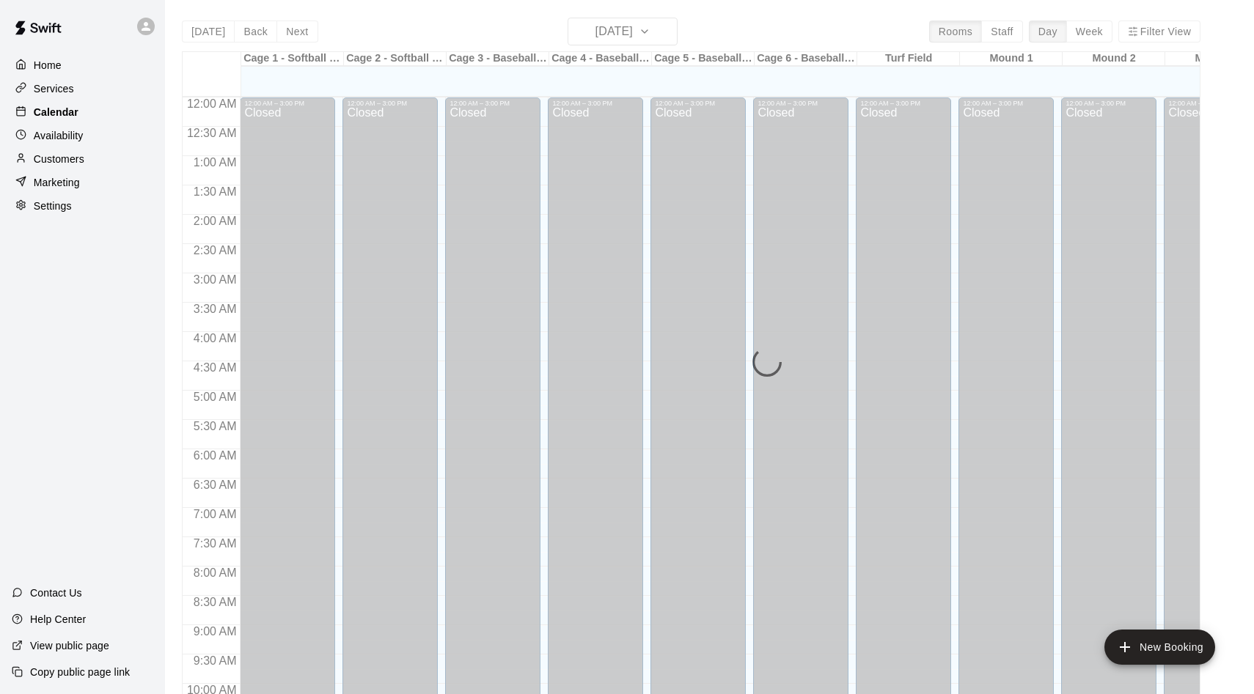
scroll to position [751, 0]
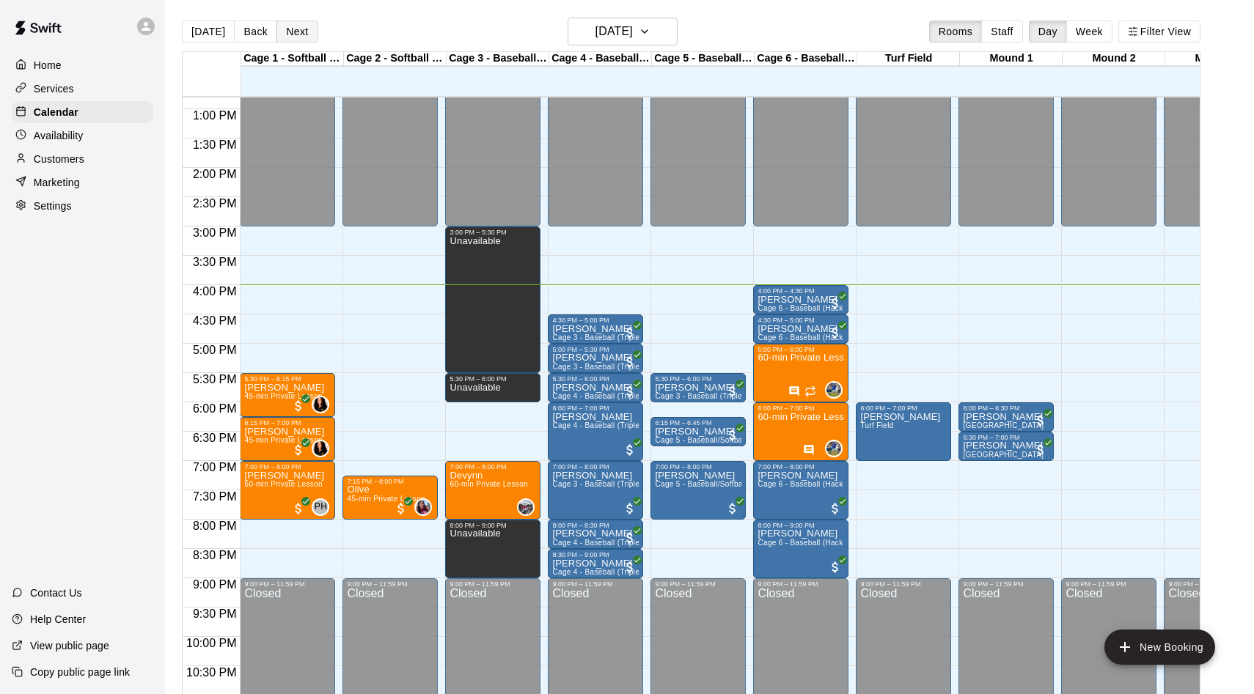
click at [294, 29] on button "Next" at bounding box center [296, 32] width 41 height 22
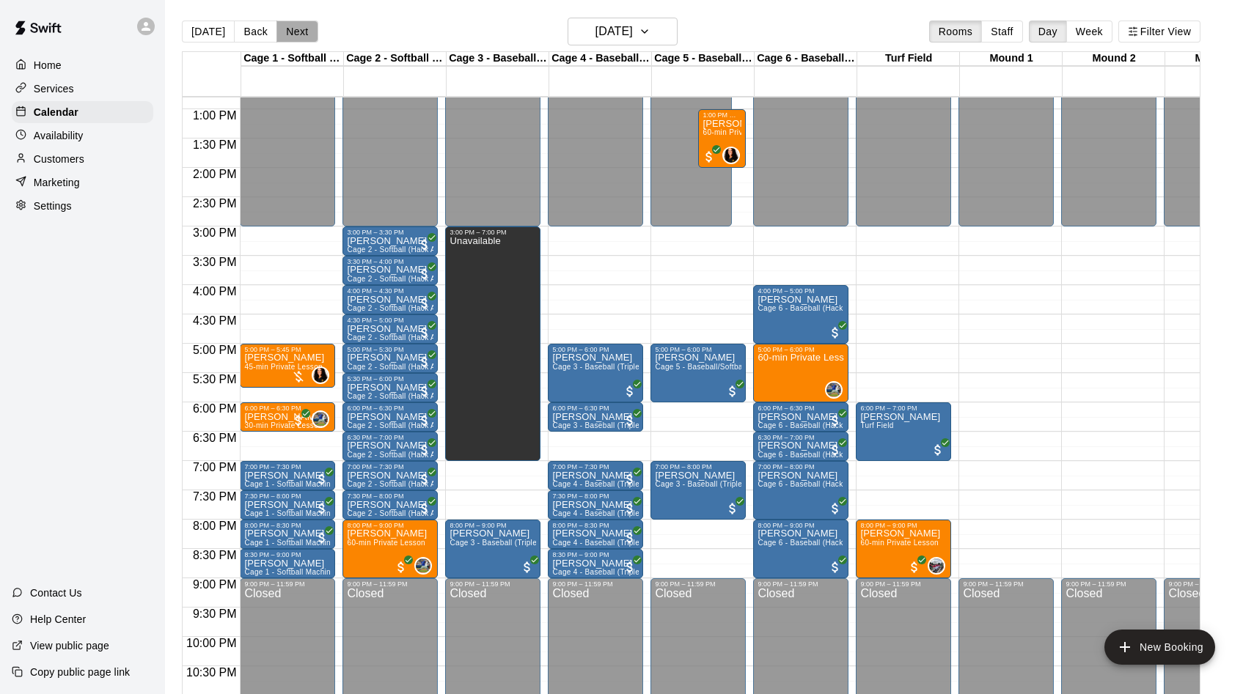
click at [295, 30] on button "Next" at bounding box center [296, 32] width 41 height 22
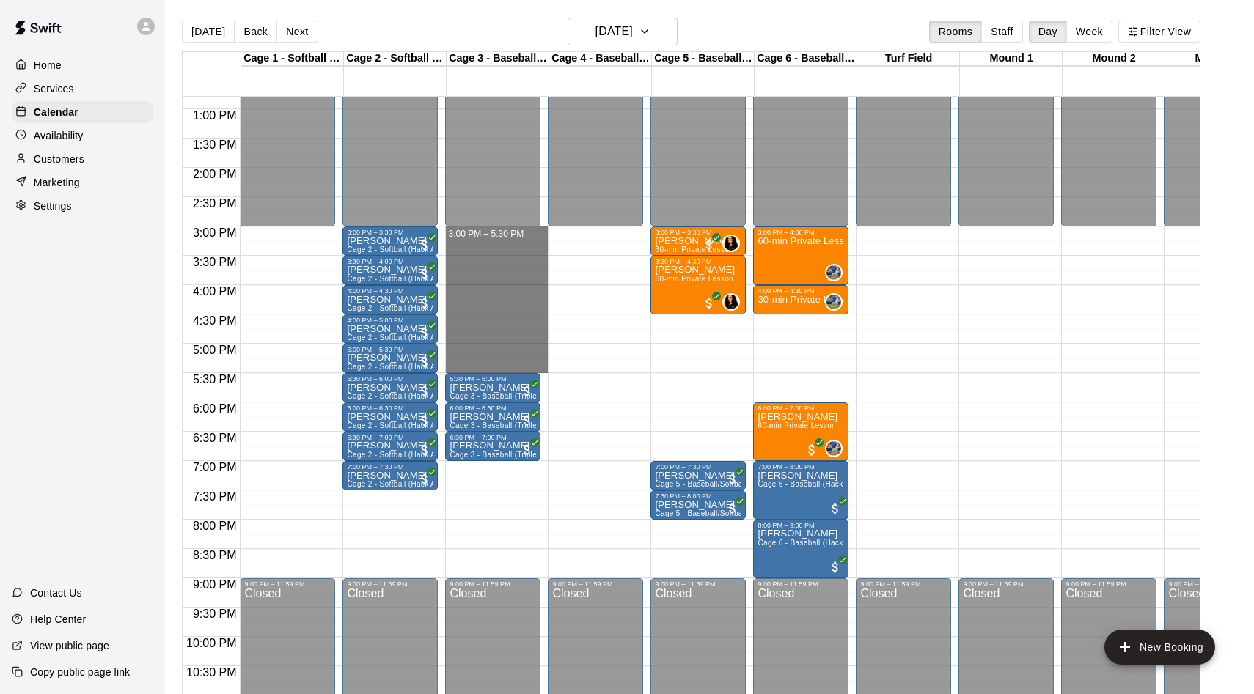
drag, startPoint x: 471, startPoint y: 229, endPoint x: 466, endPoint y: 363, distance: 133.5
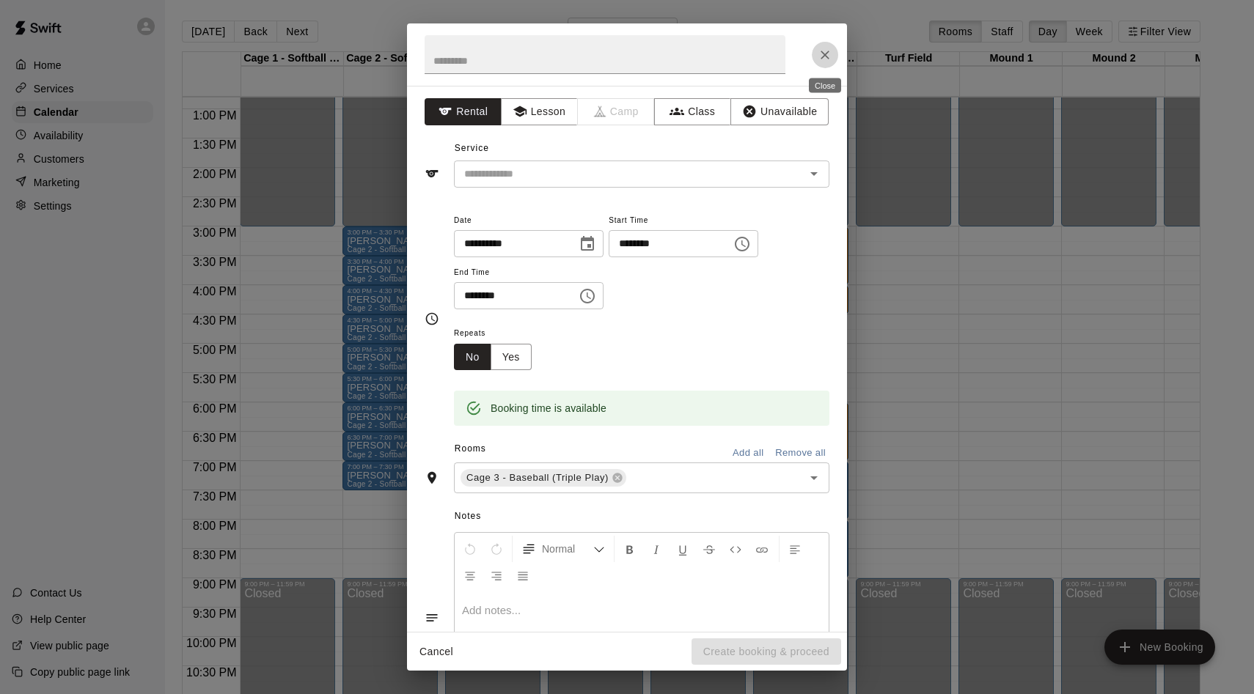
click at [827, 48] on icon "Close" at bounding box center [824, 55] width 15 height 15
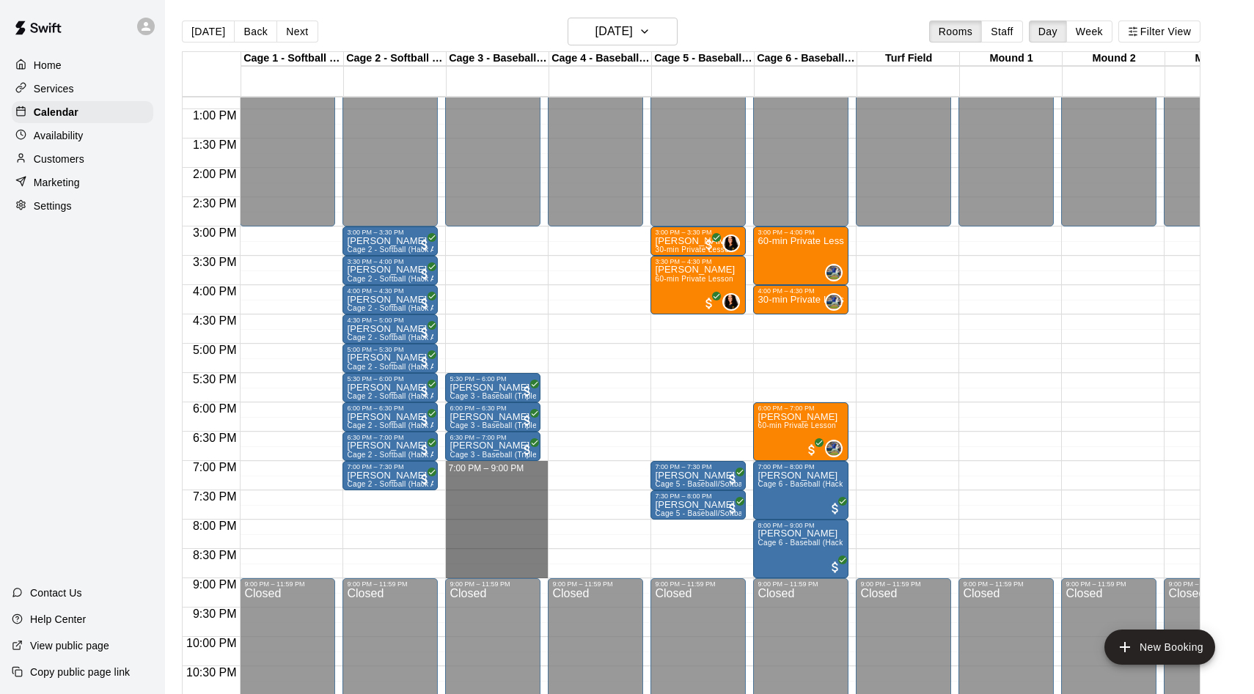
drag, startPoint x: 477, startPoint y: 464, endPoint x: 478, endPoint y: 576, distance: 112.2
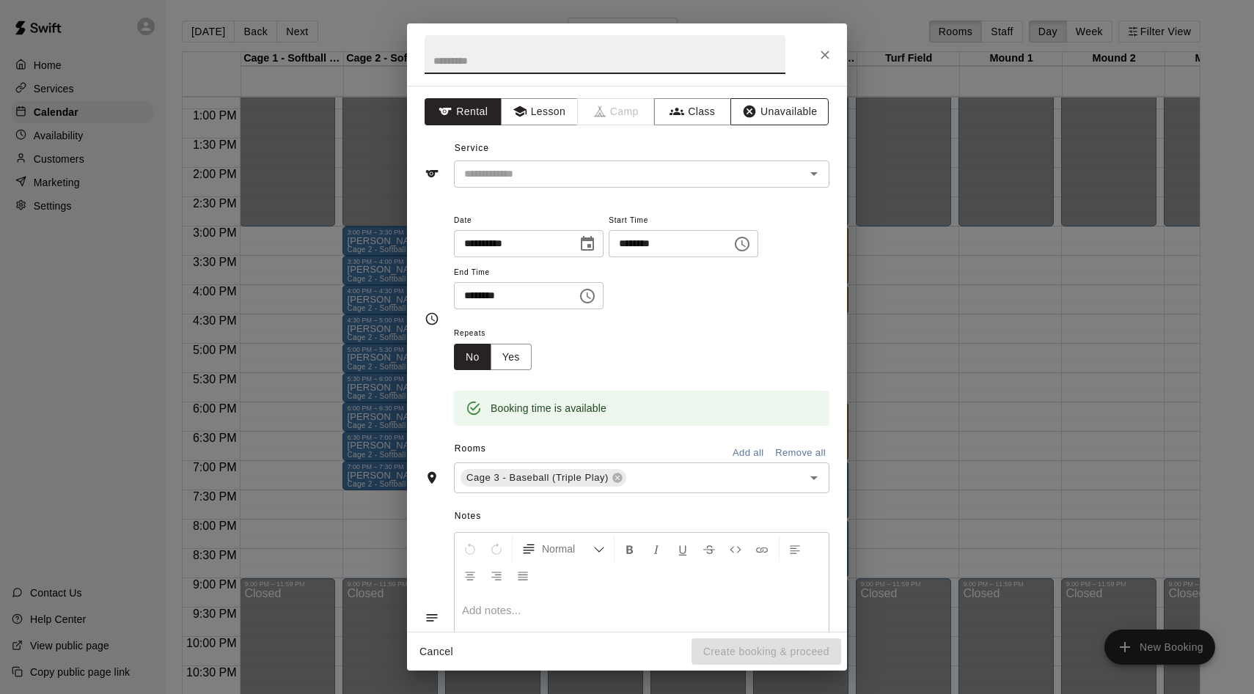
click at [749, 110] on icon "button" at bounding box center [749, 112] width 12 height 12
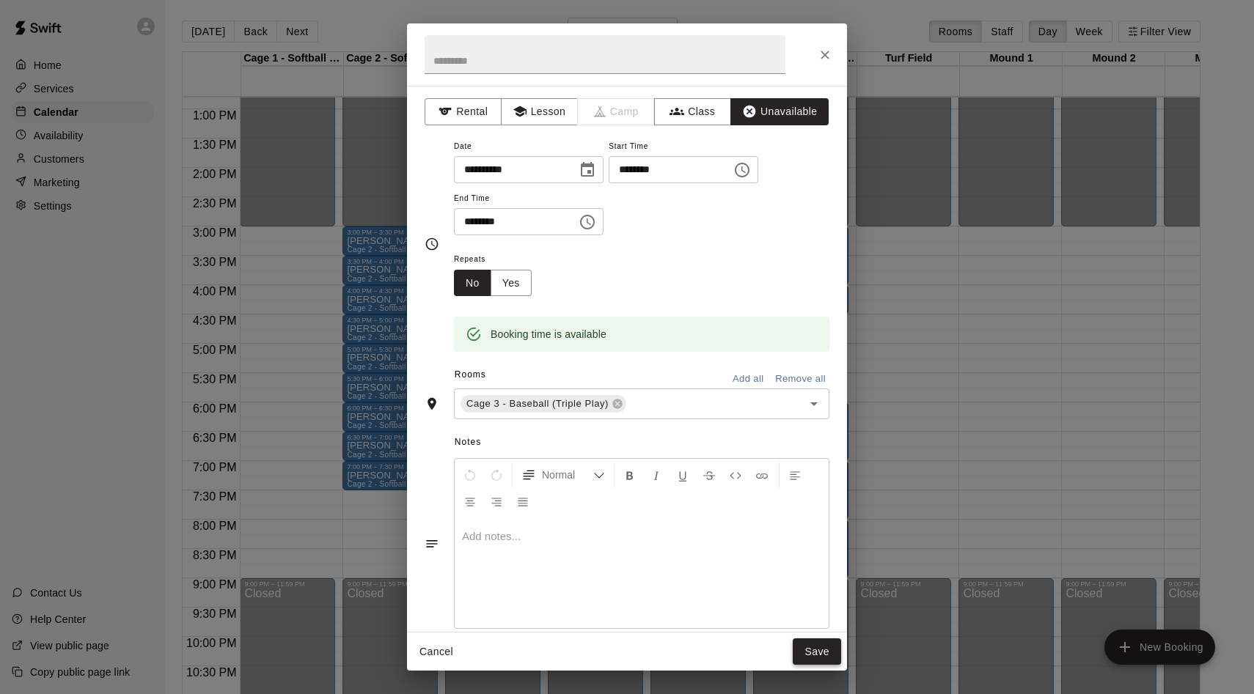
click at [811, 649] on button "Save" at bounding box center [816, 652] width 48 height 27
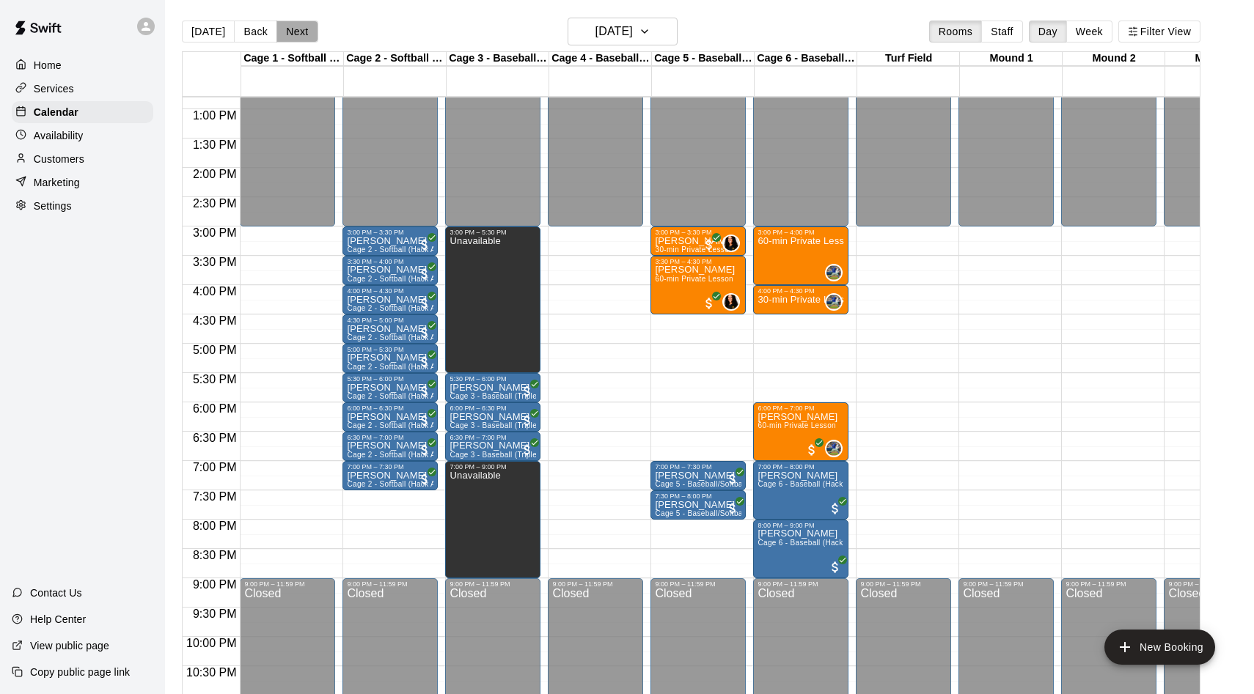
click at [293, 24] on button "Next" at bounding box center [296, 32] width 41 height 22
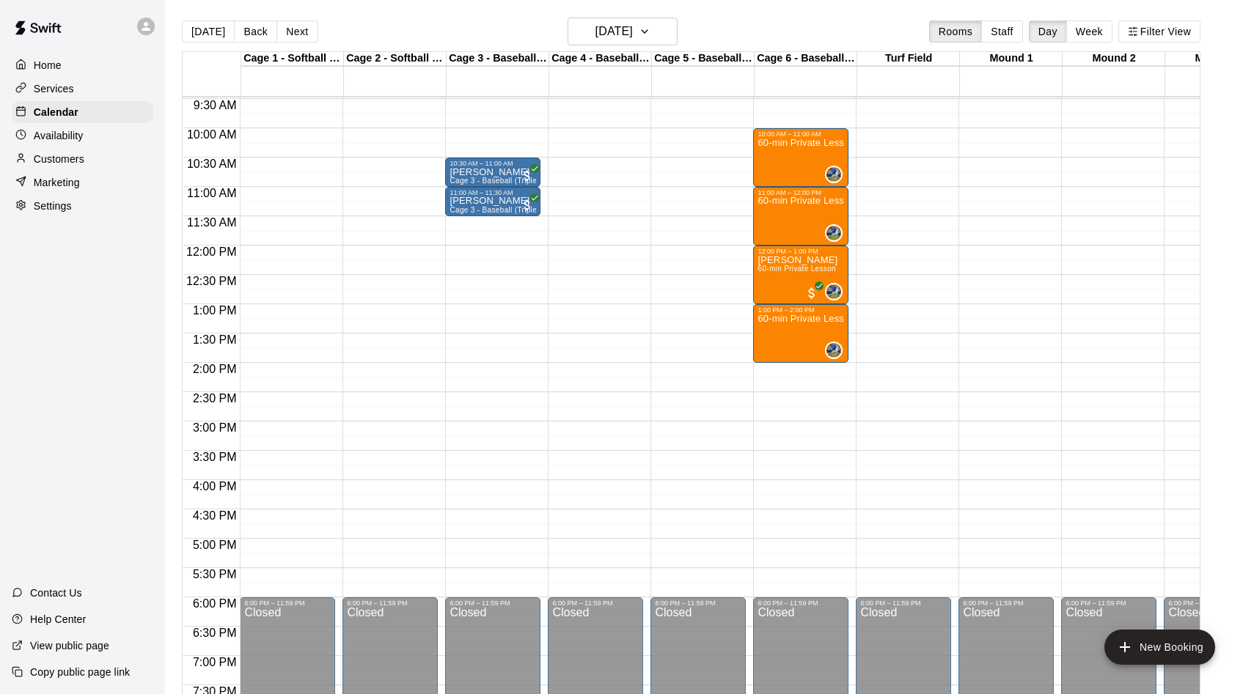
scroll to position [431, 0]
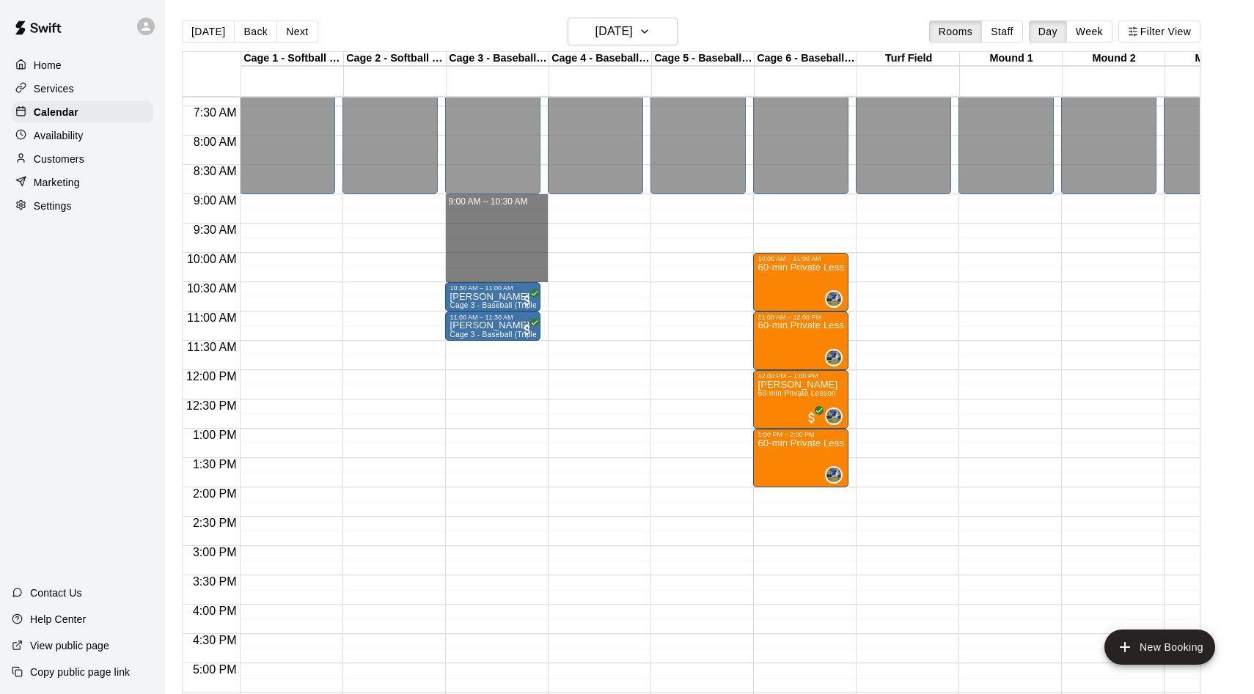
drag, startPoint x: 474, startPoint y: 196, endPoint x: 475, endPoint y: 277, distance: 80.6
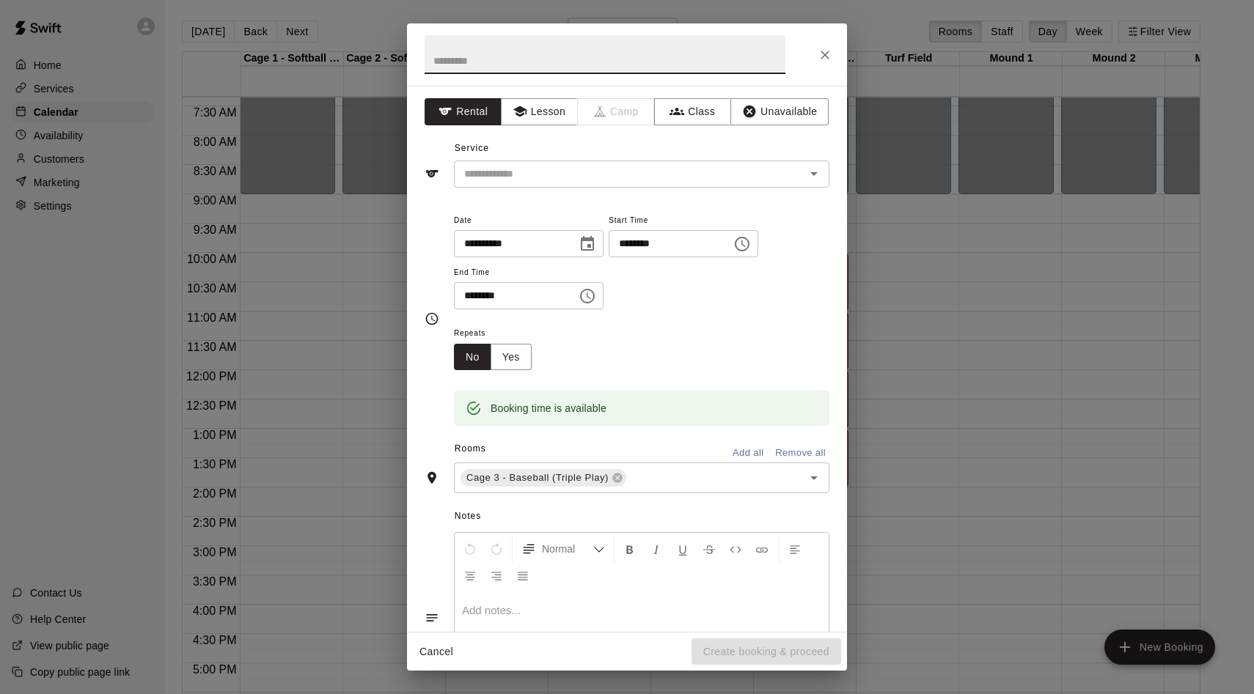
click at [766, 129] on div "**********" at bounding box center [627, 359] width 440 height 546
click at [771, 122] on button "Unavailable" at bounding box center [779, 111] width 98 height 27
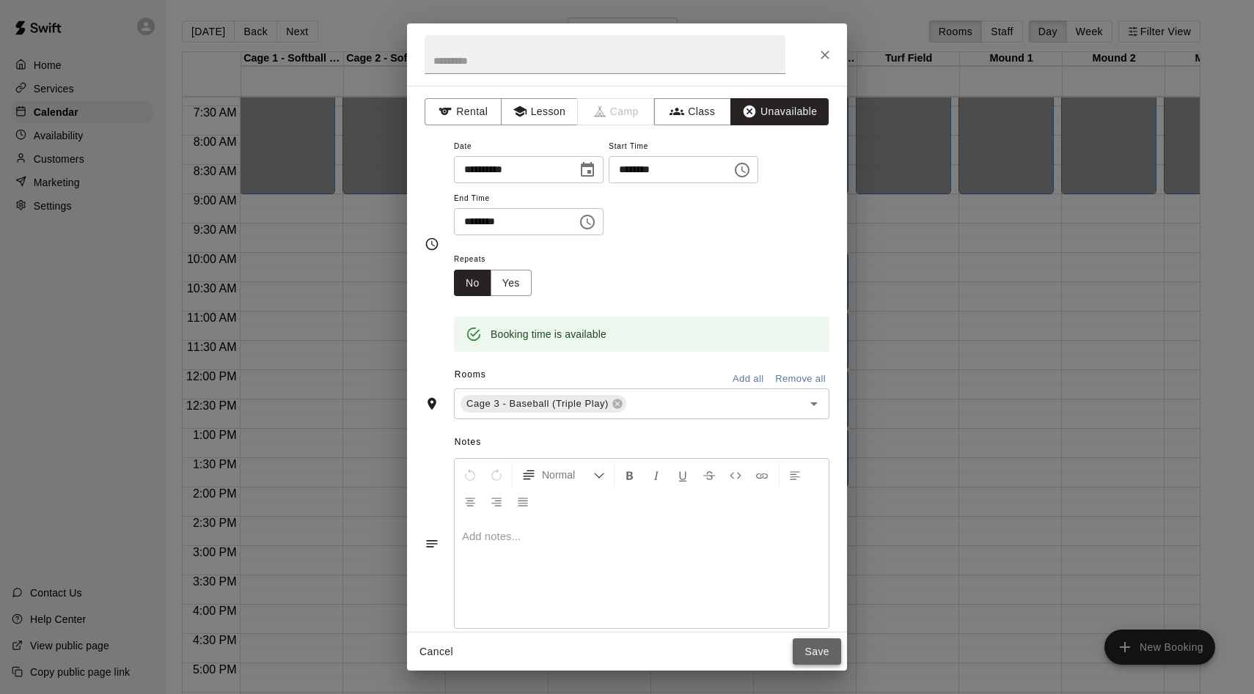
click at [809, 661] on button "Save" at bounding box center [816, 652] width 48 height 27
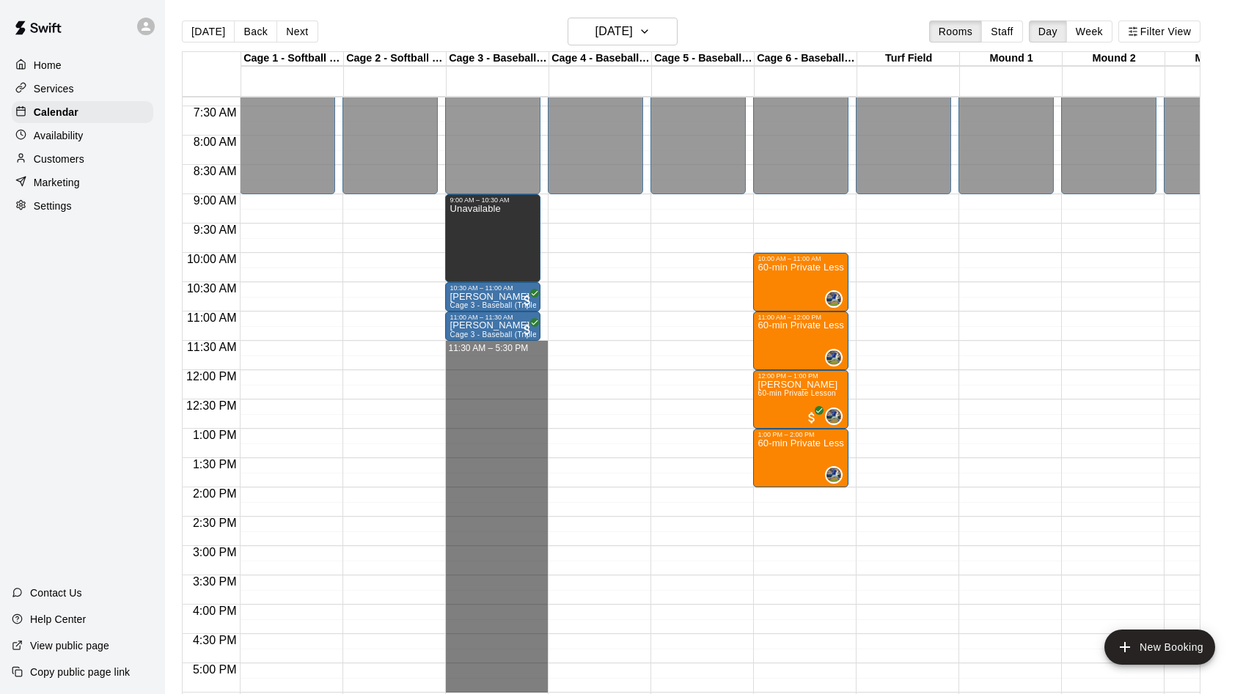
drag, startPoint x: 460, startPoint y: 342, endPoint x: 456, endPoint y: 692, distance: 350.4
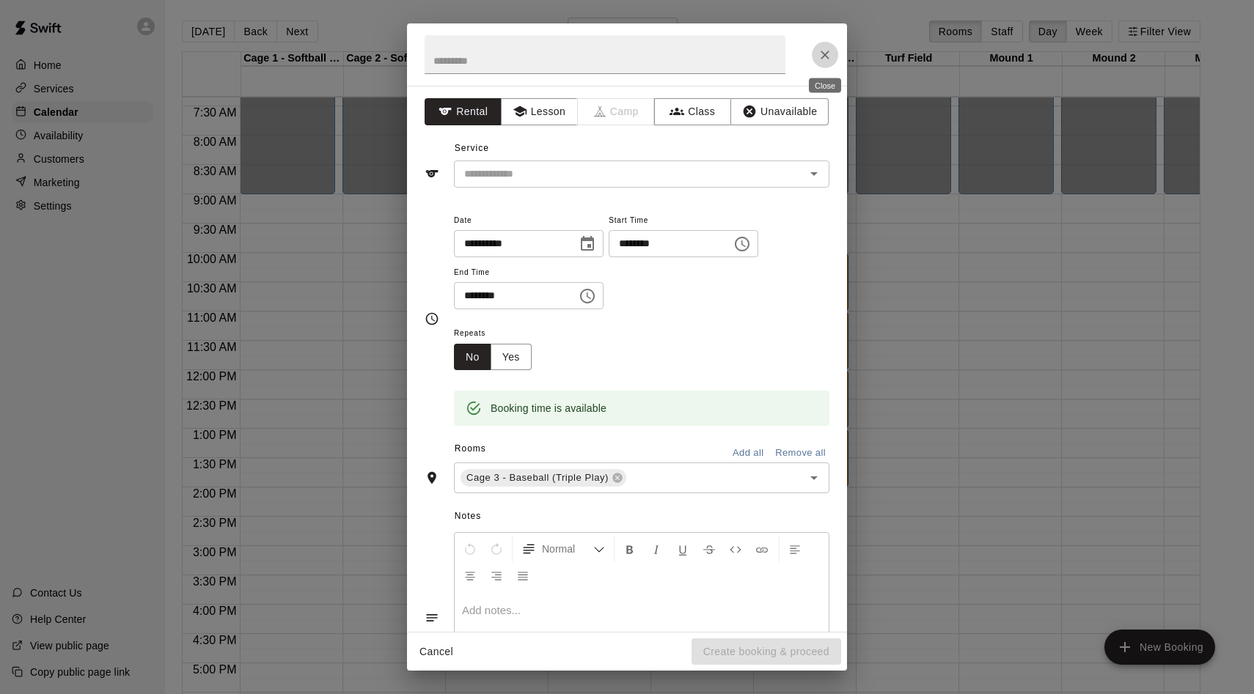
click at [834, 50] on button "Close" at bounding box center [825, 55] width 26 height 26
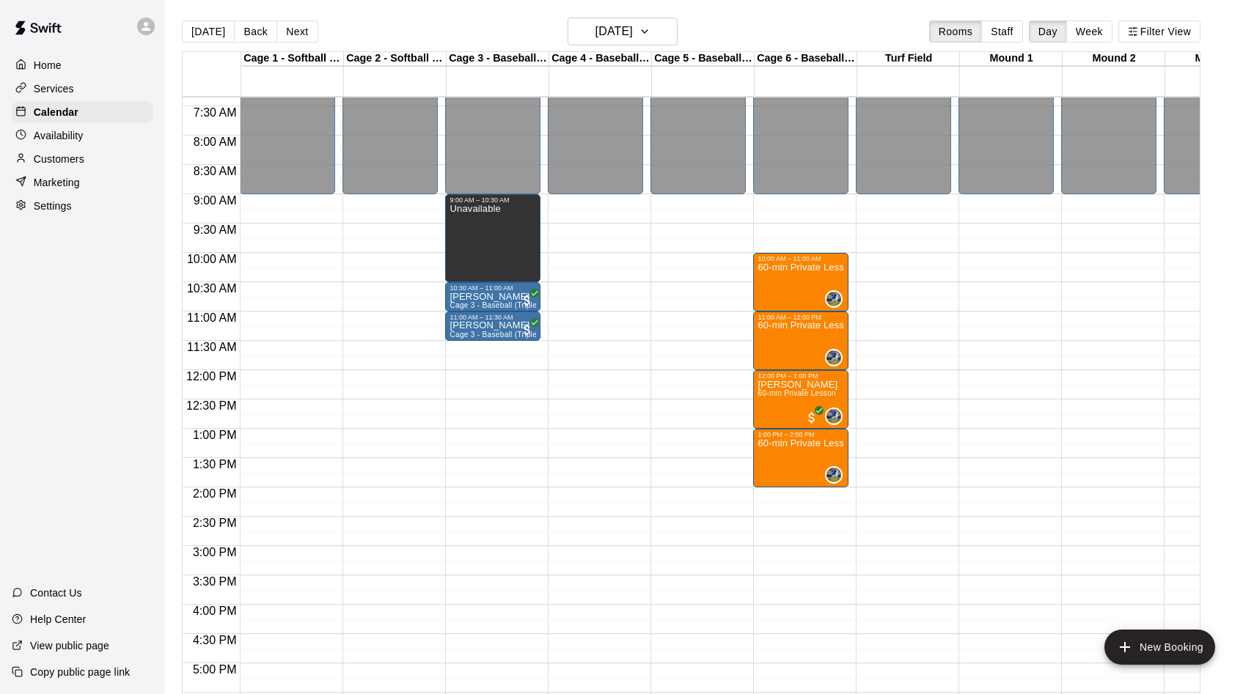
scroll to position [554, 0]
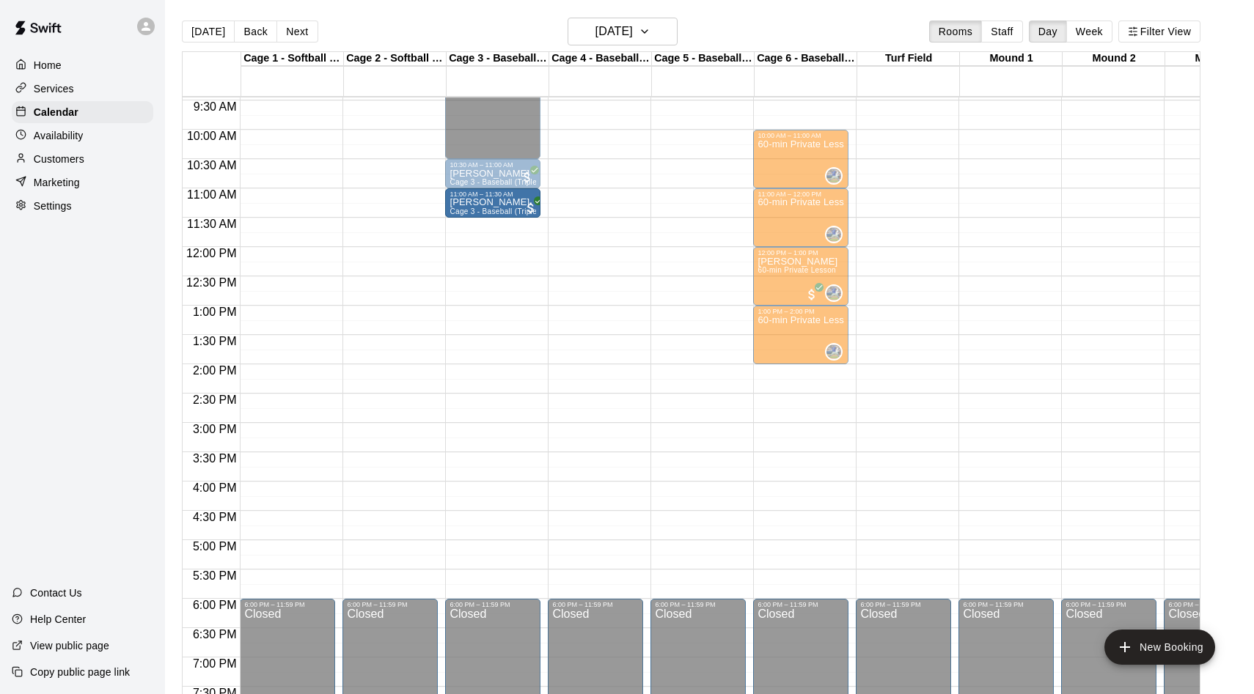
drag, startPoint x: 482, startPoint y: 217, endPoint x: 480, endPoint y: 226, distance: 9.1
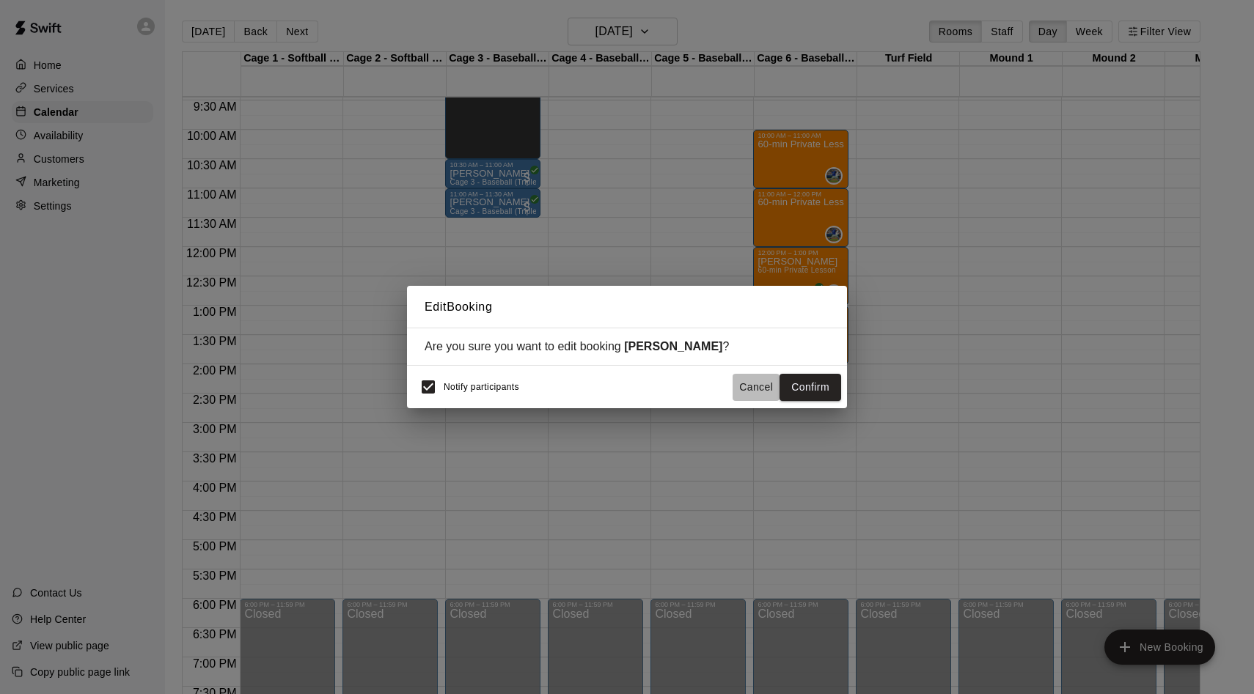
click at [749, 390] on button "Cancel" at bounding box center [755, 387] width 47 height 27
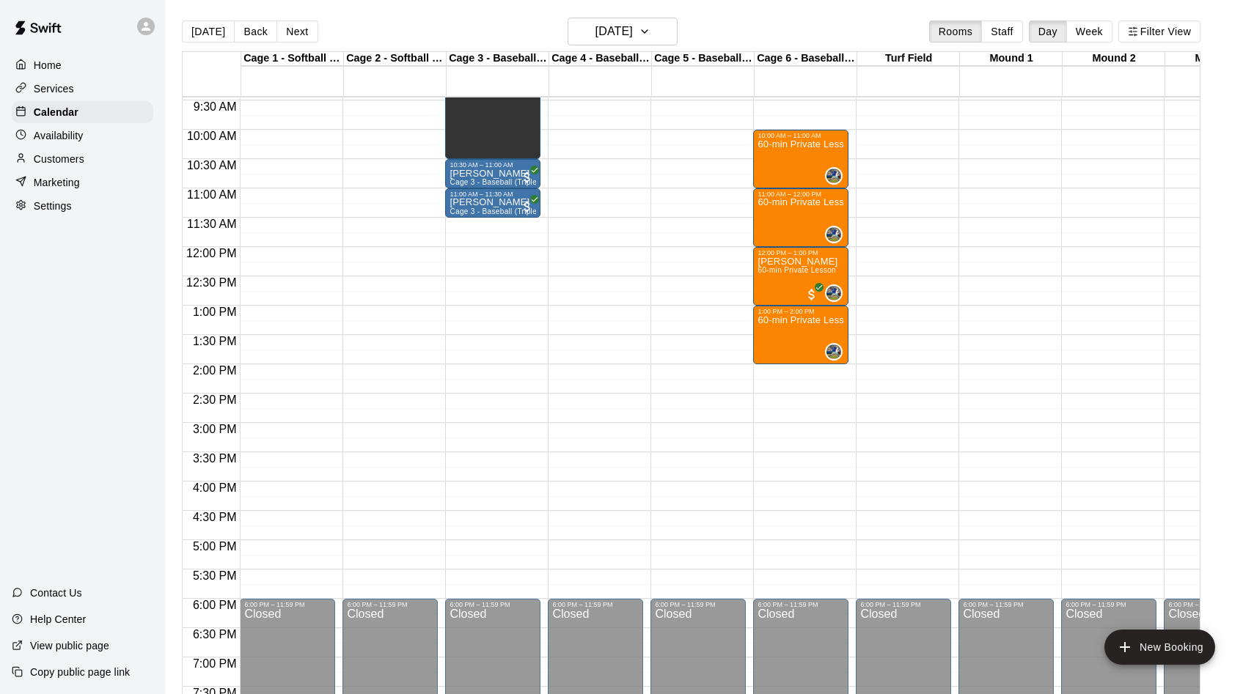
click at [117, 128] on div "Availability" at bounding box center [82, 136] width 141 height 22
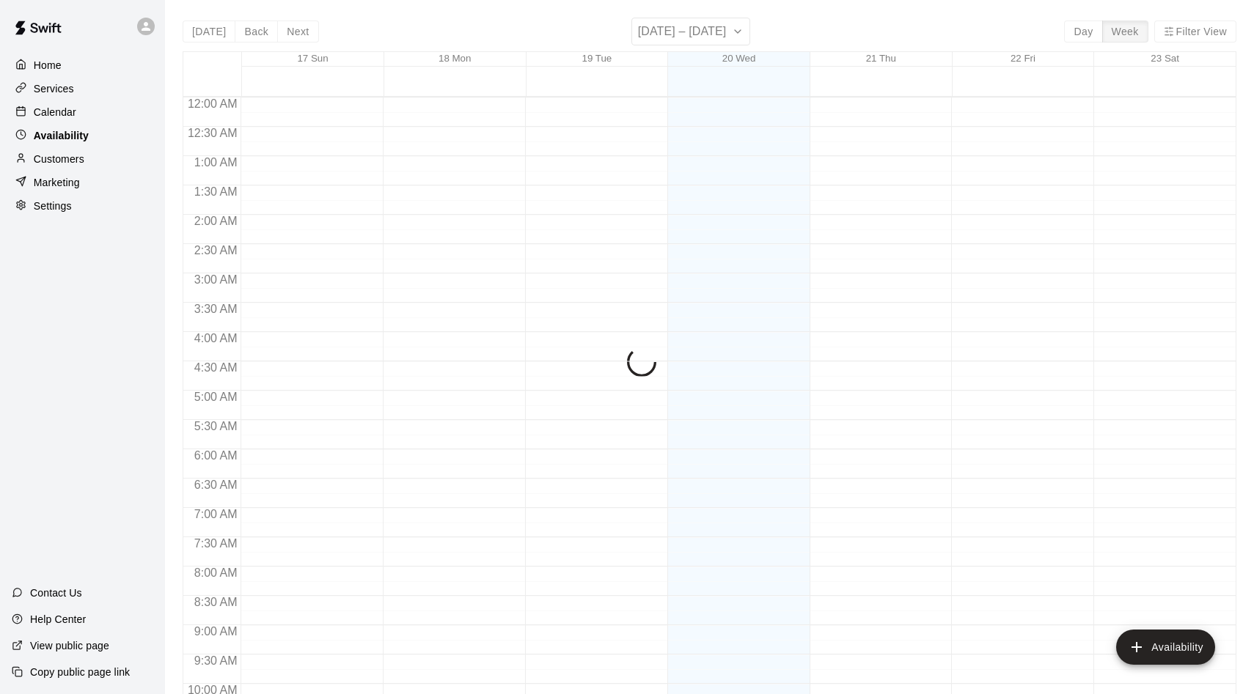
scroll to position [795, 0]
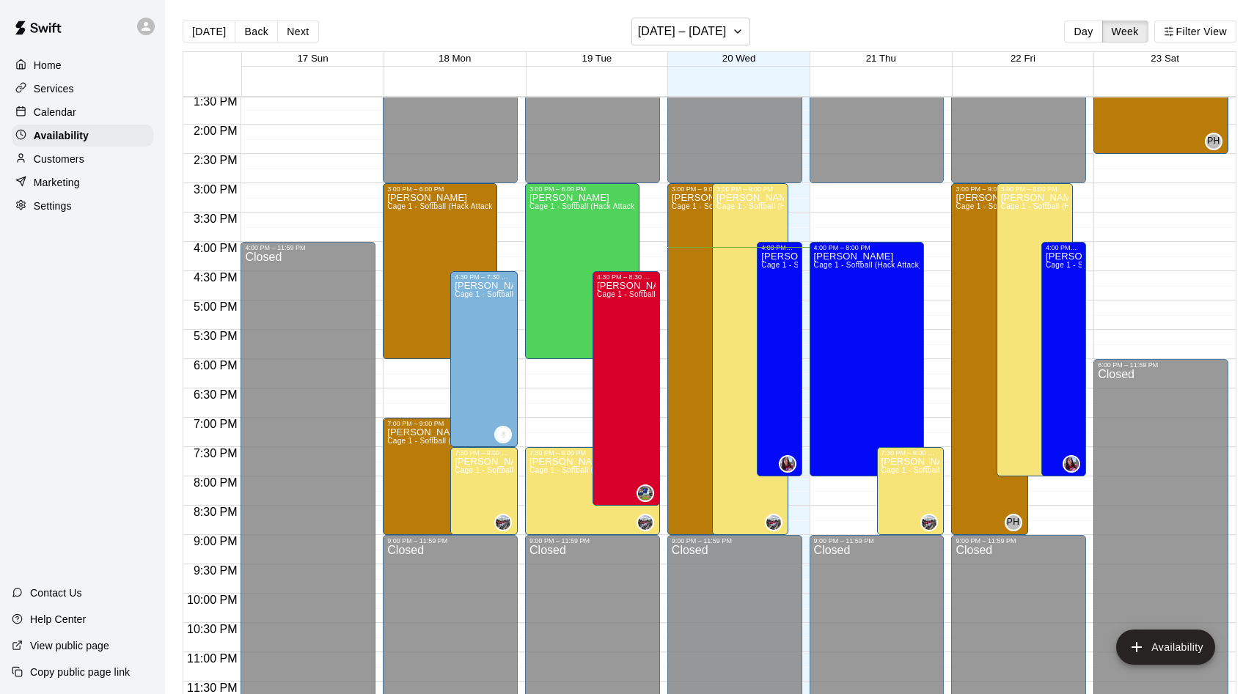
click at [75, 109] on p "Calendar" at bounding box center [55, 112] width 43 height 15
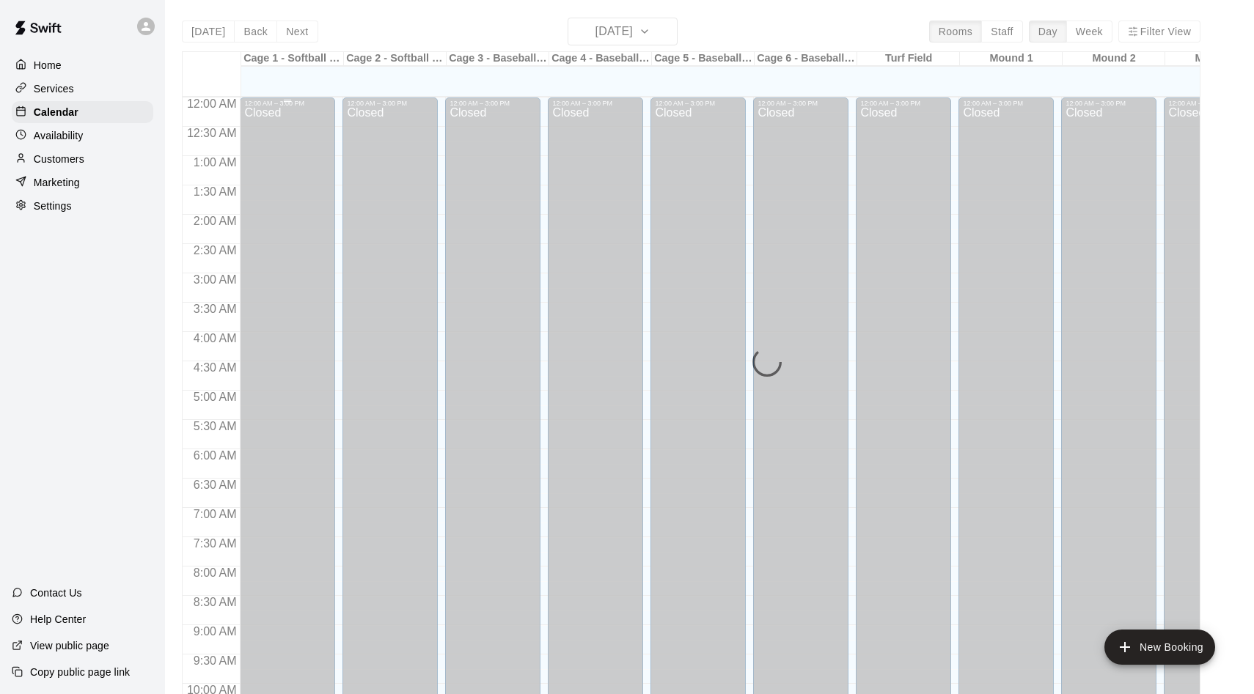
scroll to position [751, 0]
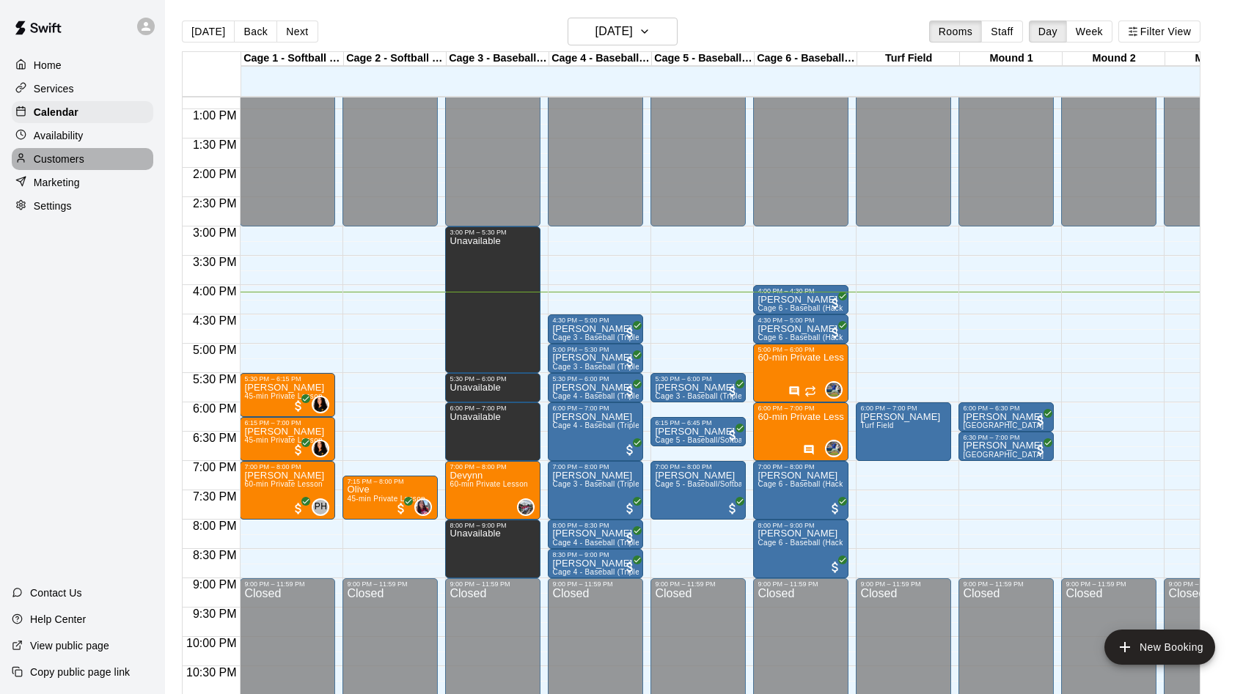
click at [62, 164] on p "Customers" at bounding box center [59, 159] width 51 height 15
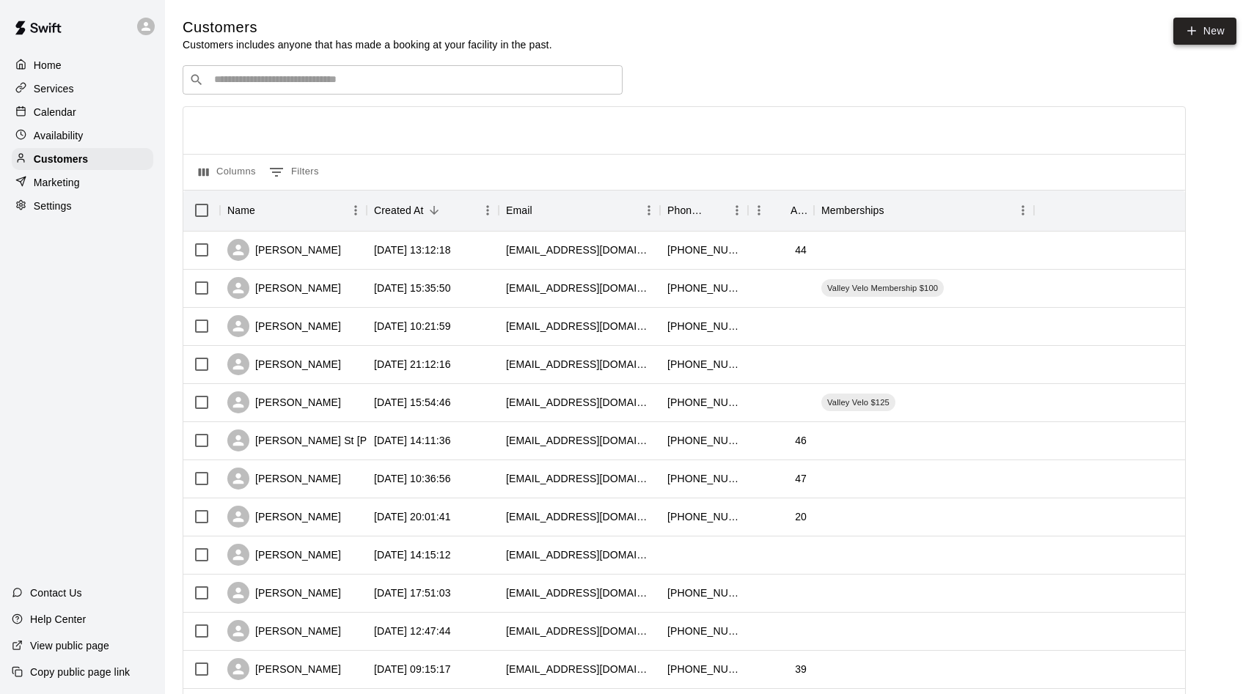
click at [1199, 33] on link "New" at bounding box center [1204, 31] width 63 height 27
select select "**"
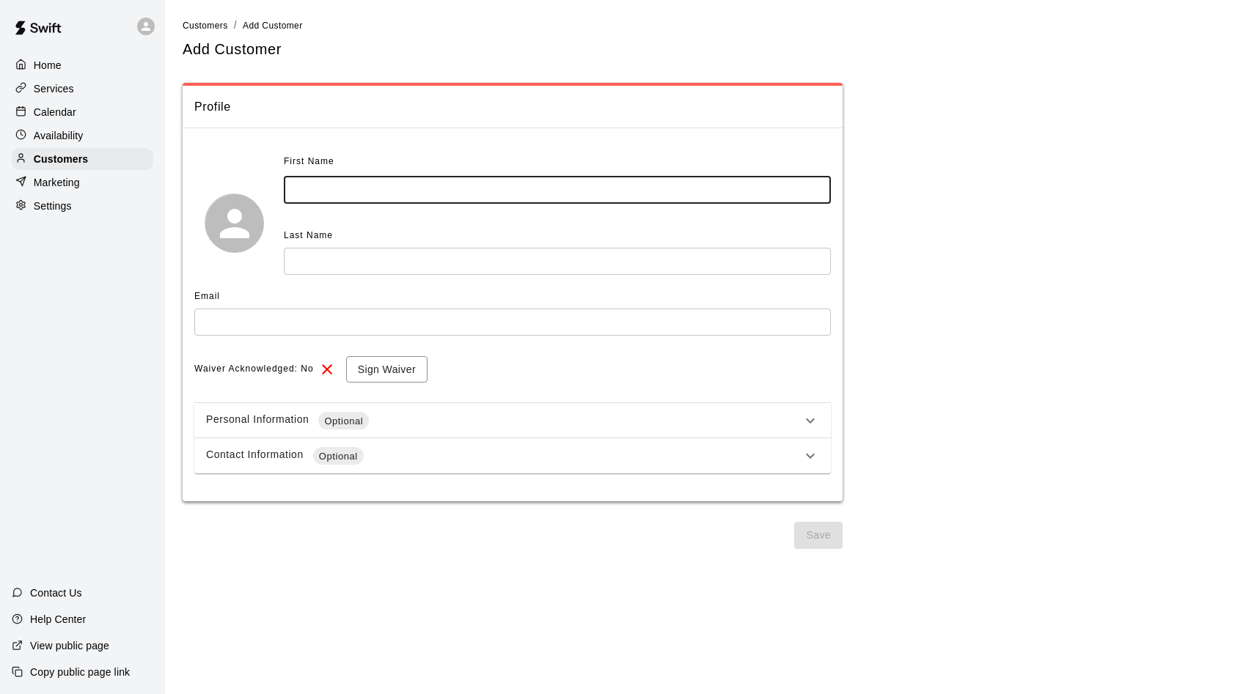
click at [595, 186] on input "text" at bounding box center [557, 190] width 547 height 27
type input "****"
click at [535, 259] on input "text" at bounding box center [557, 261] width 547 height 27
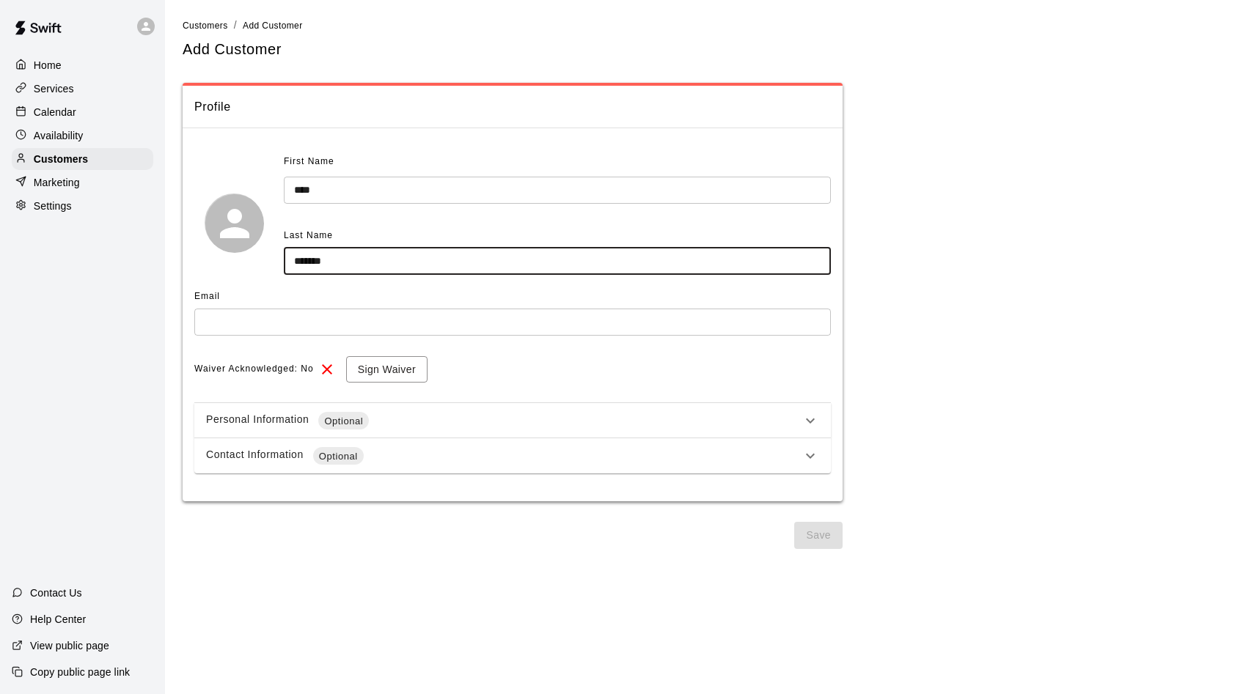
type input "*******"
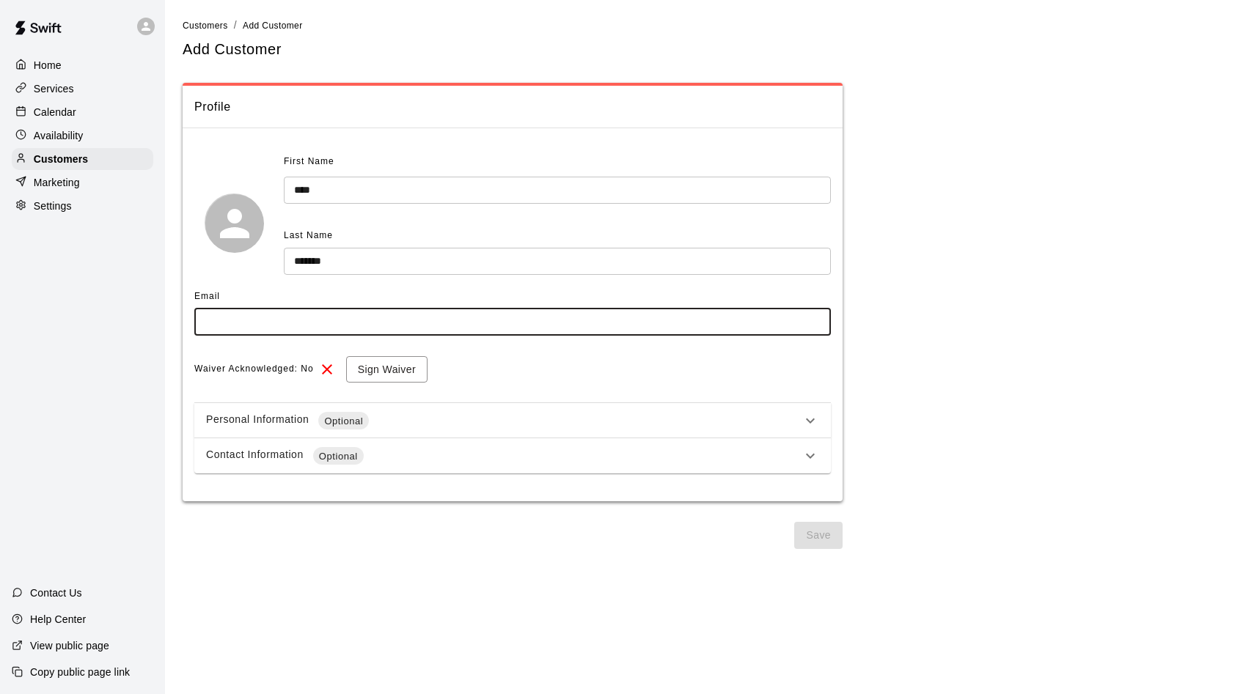
click at [438, 322] on input "text" at bounding box center [512, 322] width 636 height 27
type input "**********"
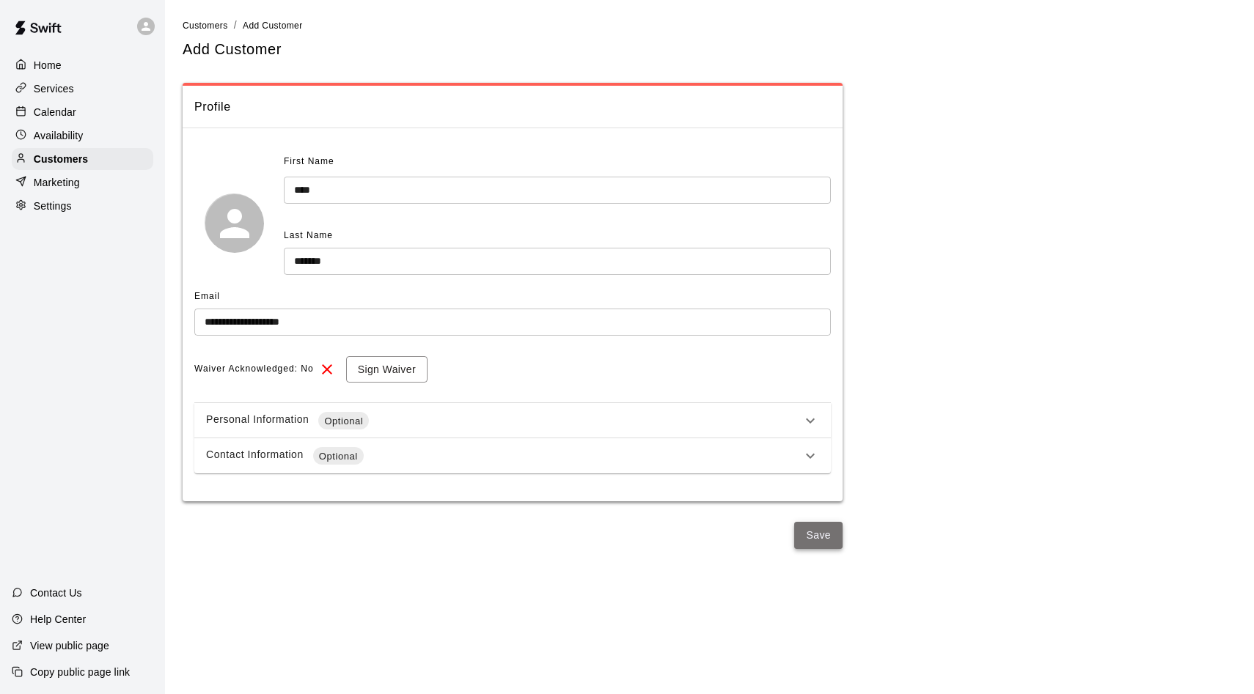
click at [821, 524] on button "Save" at bounding box center [818, 535] width 48 height 27
select select "**"
click at [67, 158] on p "Customers" at bounding box center [61, 159] width 54 height 15
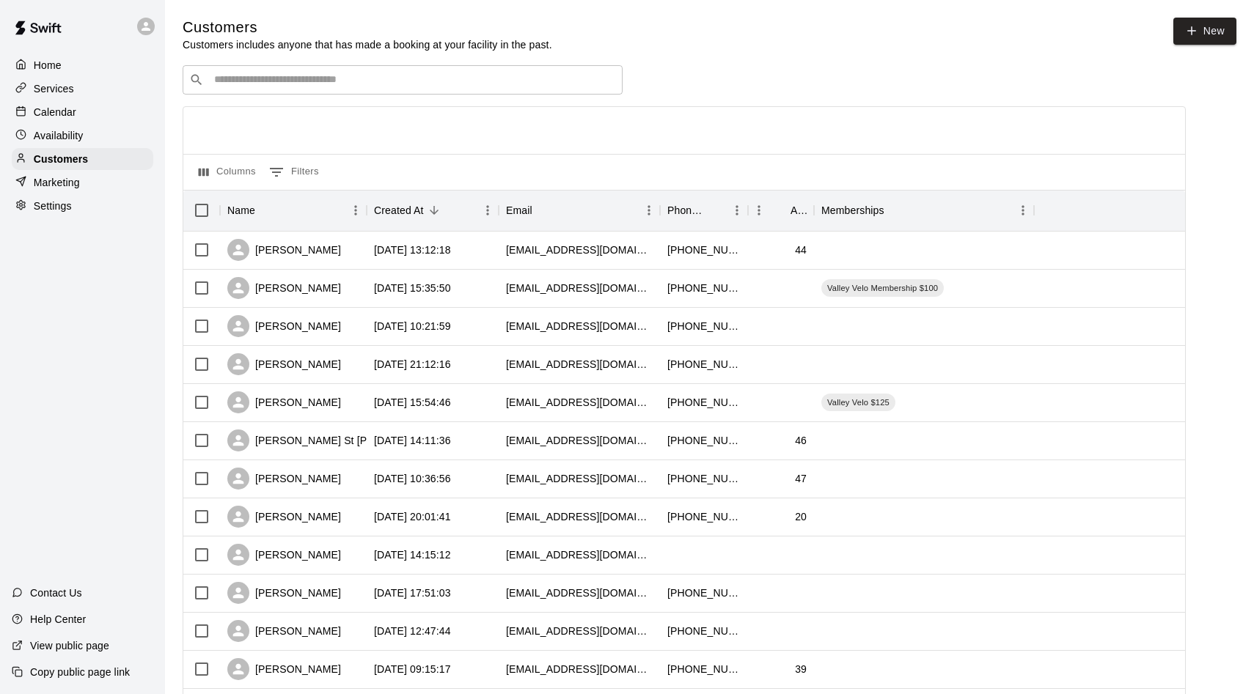
click at [304, 81] on input "Search customers by name or email" at bounding box center [413, 80] width 406 height 15
type input "*****"
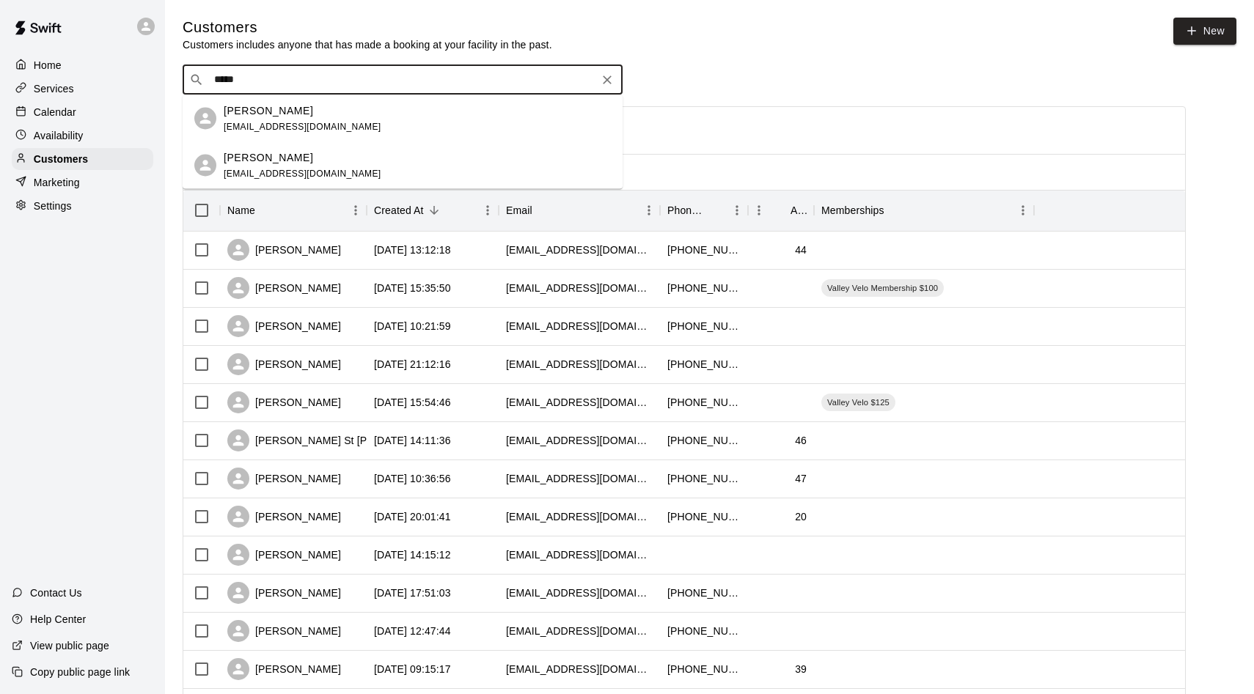
click at [327, 132] on div "[PERSON_NAME] [EMAIL_ADDRESS][DOMAIN_NAME]" at bounding box center [417, 119] width 387 height 32
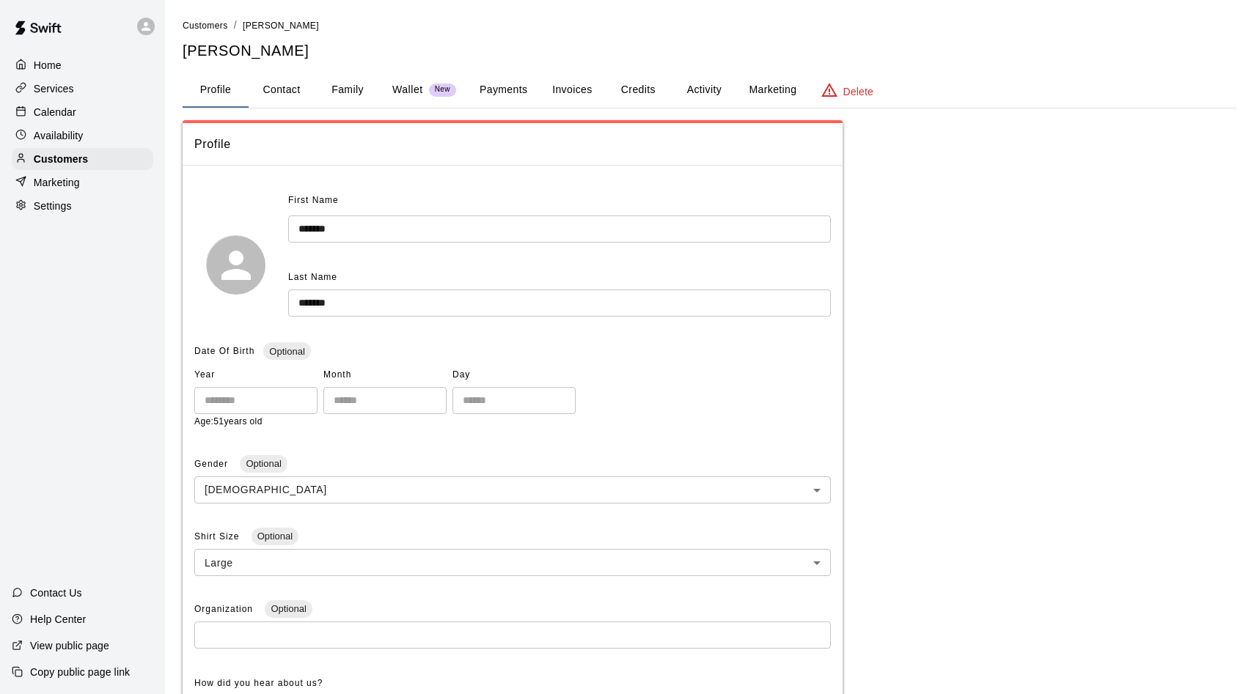
click at [510, 90] on button "Payments" at bounding box center [503, 90] width 71 height 35
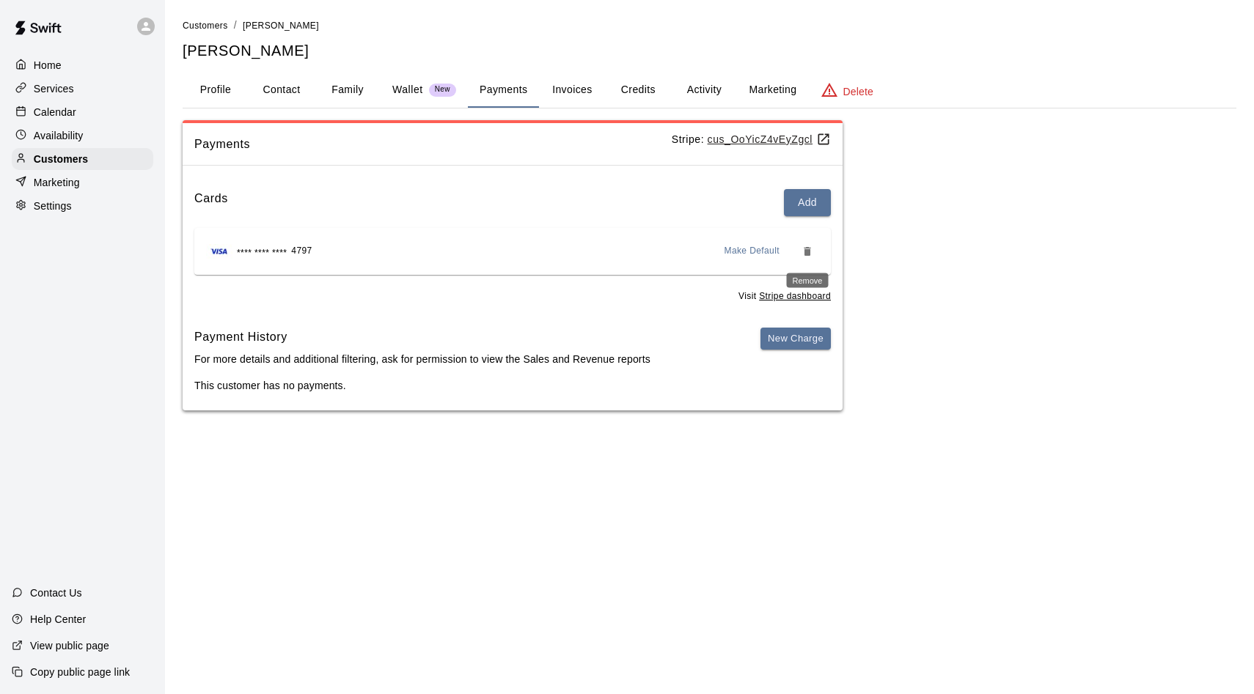
click at [809, 248] on icon "Remove" at bounding box center [806, 251] width 7 height 9
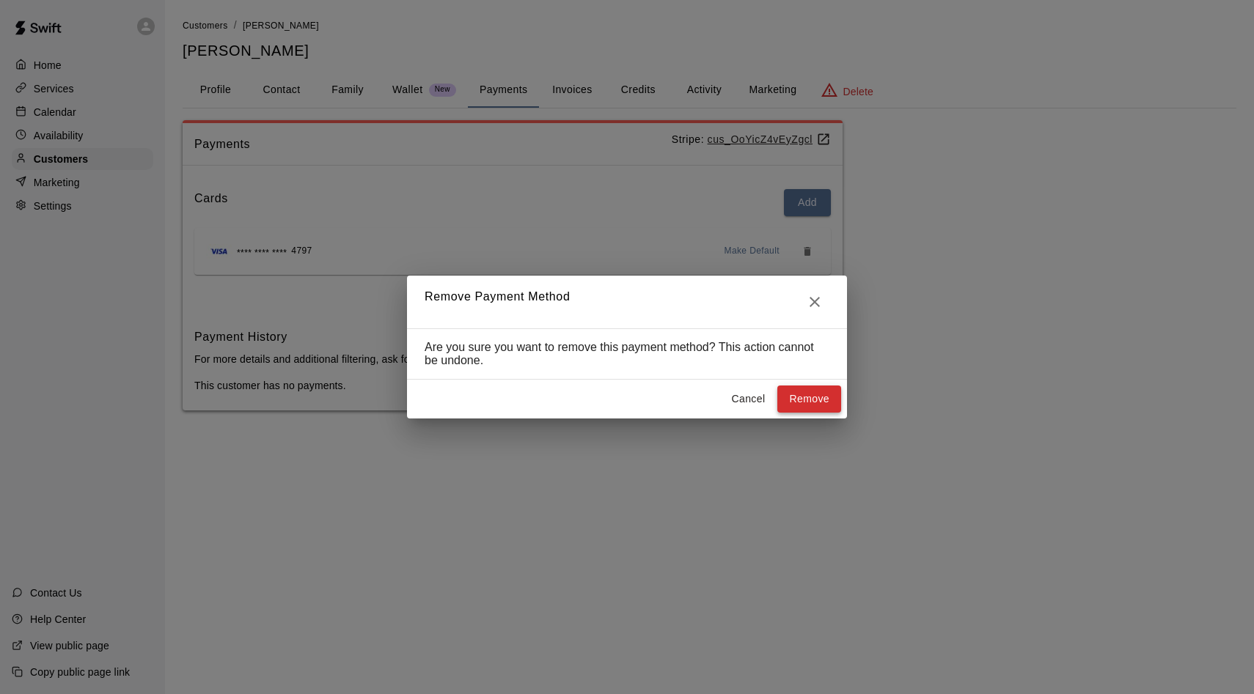
click at [808, 394] on button "Remove" at bounding box center [809, 399] width 64 height 27
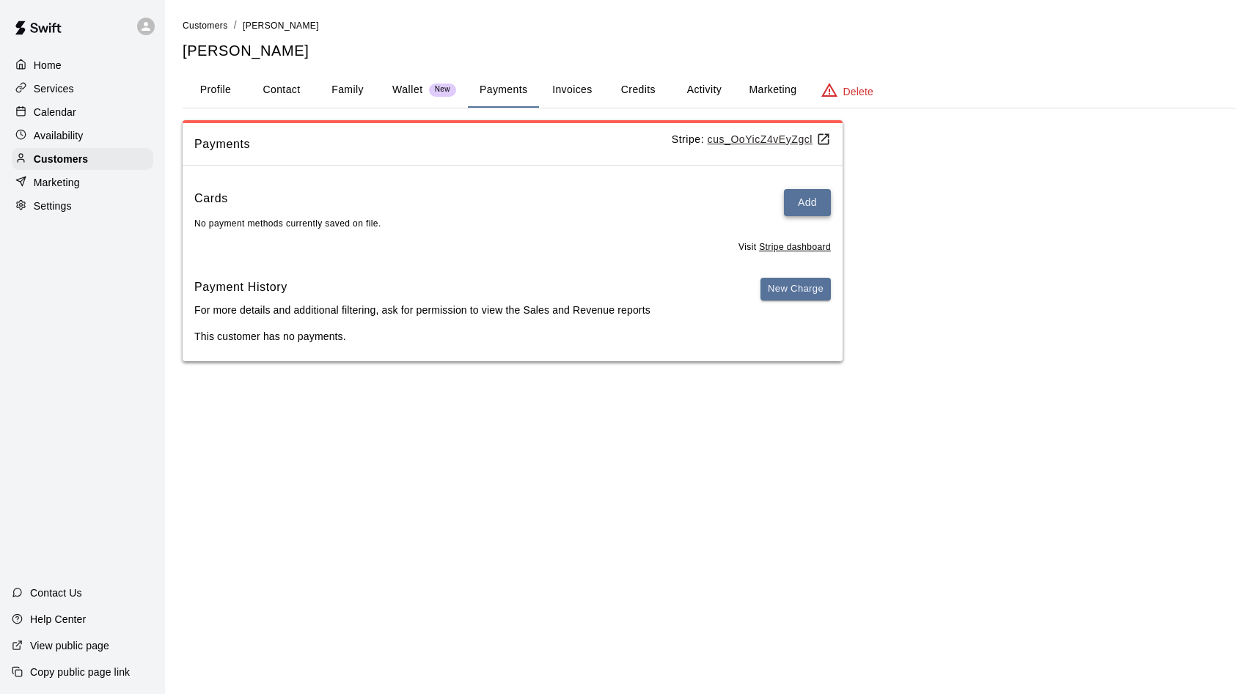
click at [798, 205] on button "Add" at bounding box center [807, 202] width 47 height 27
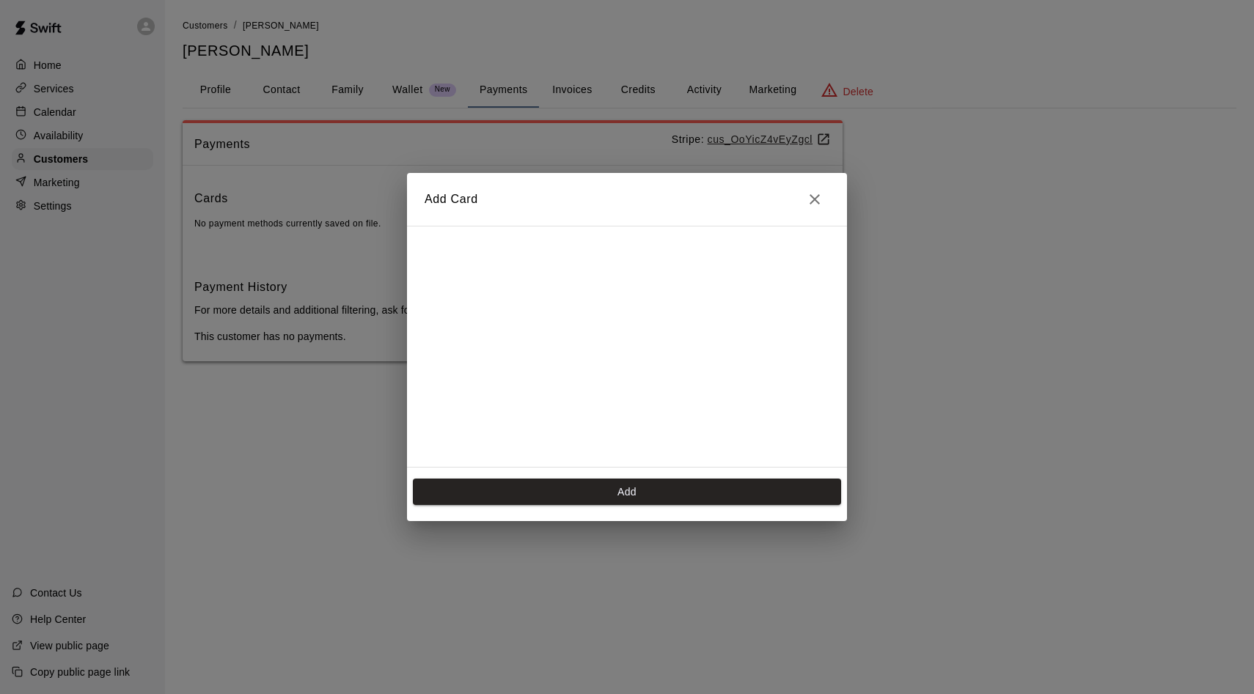
scroll to position [207, 0]
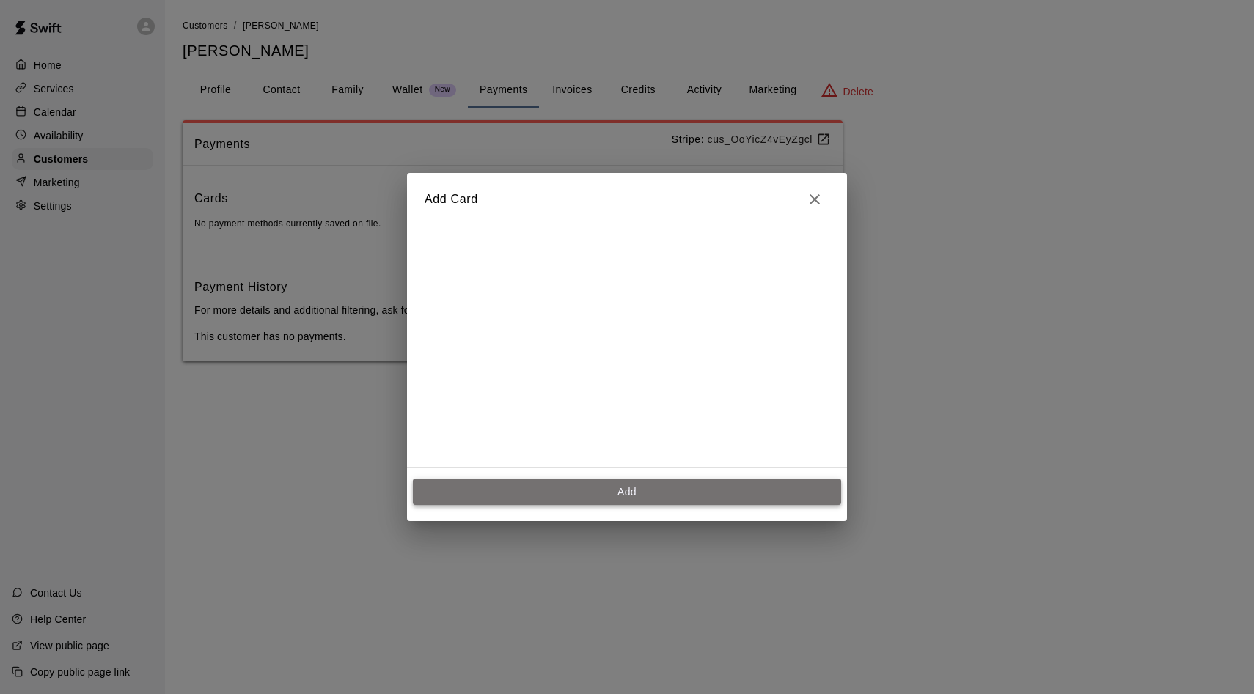
click at [644, 492] on button "Add" at bounding box center [627, 492] width 428 height 27
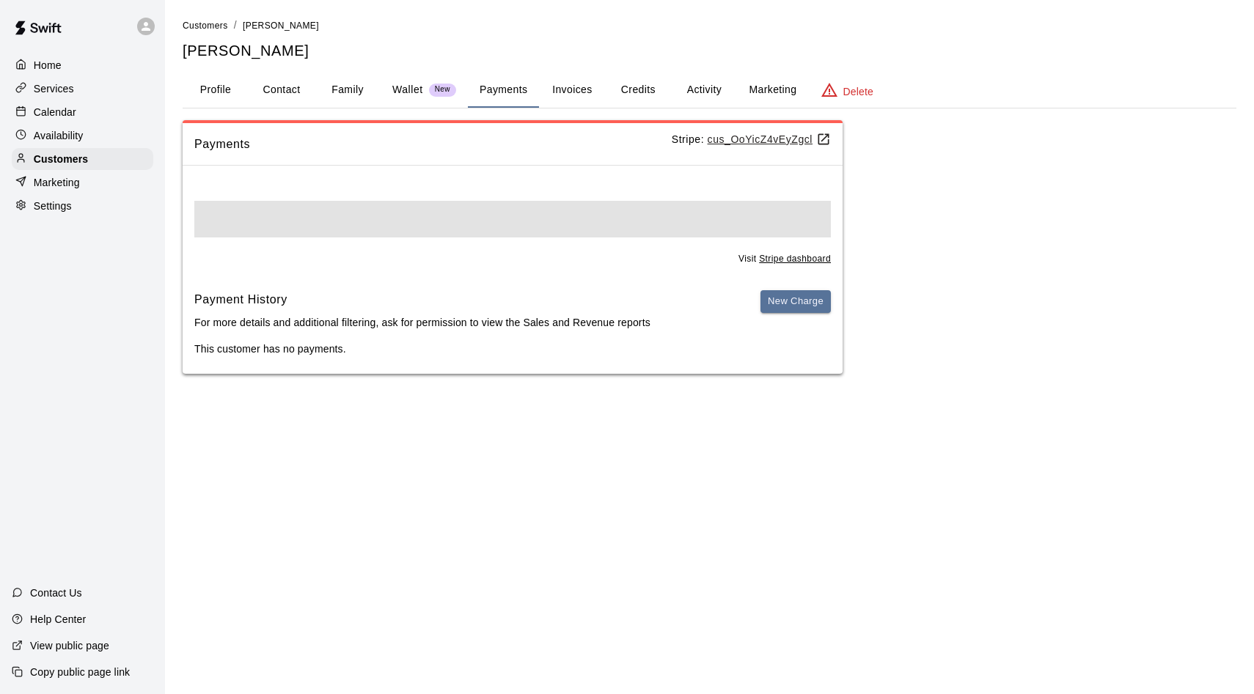
scroll to position [0, 0]
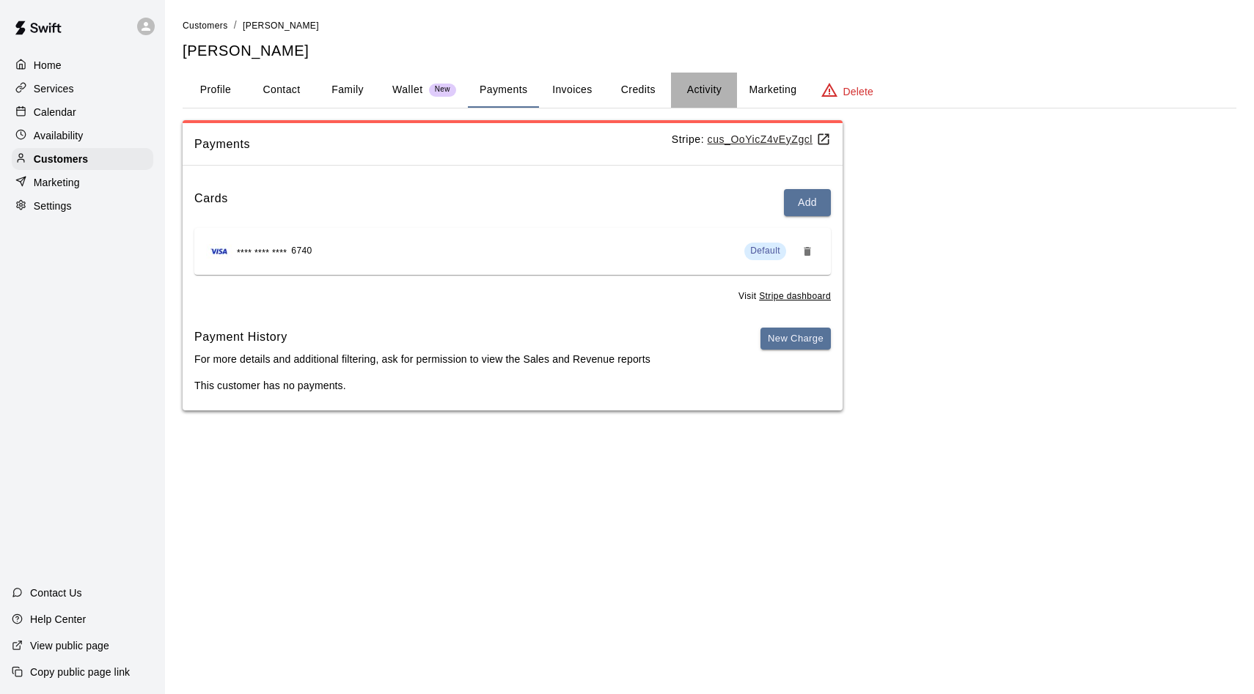
click at [691, 95] on button "Activity" at bounding box center [704, 90] width 66 height 35
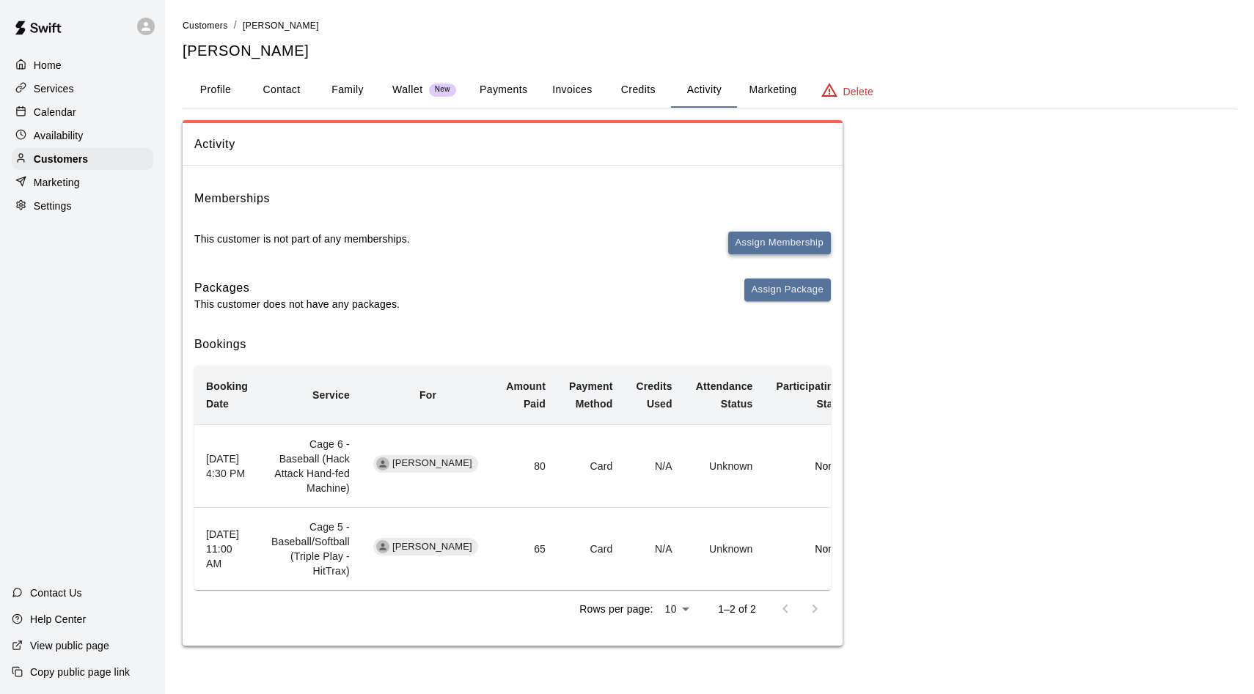
click at [738, 254] on button "Assign Membership" at bounding box center [779, 243] width 103 height 23
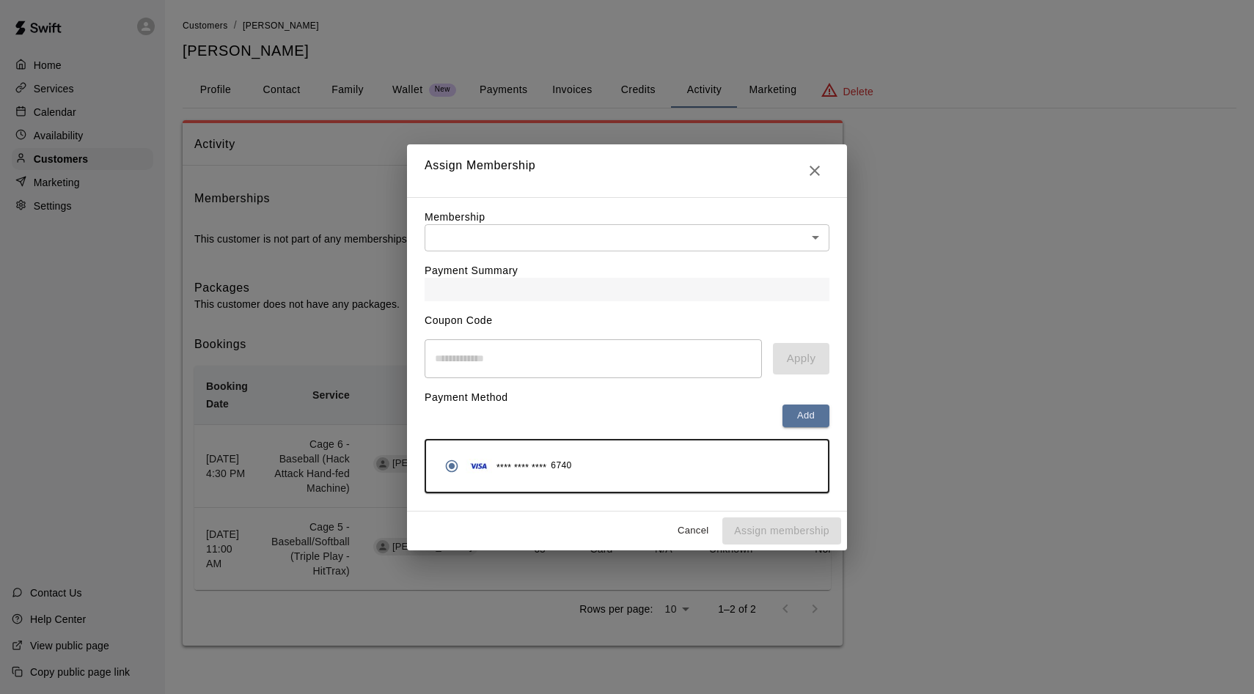
click at [557, 222] on div "Membership ​ ​" at bounding box center [626, 231] width 405 height 42
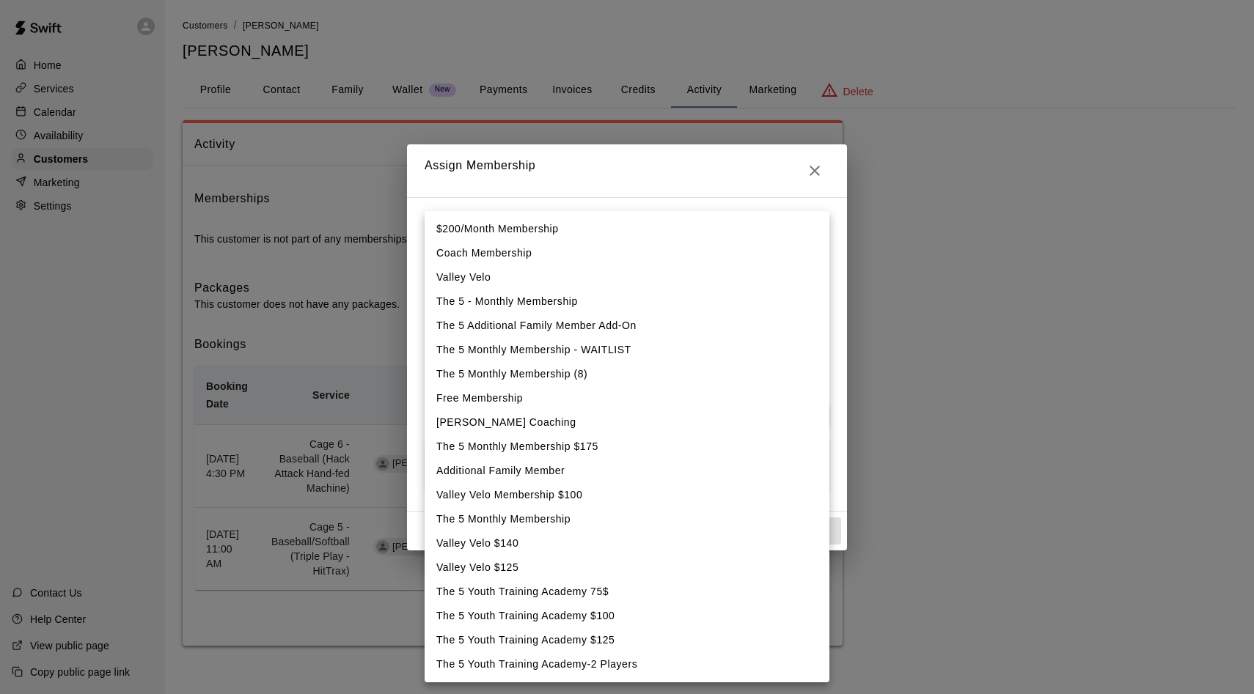
click at [556, 239] on body "Home Services Calendar Availability Customers Marketing Settings Contact Us Hel…" at bounding box center [627, 337] width 1254 height 675
click at [511, 284] on li "Valley Velo" at bounding box center [626, 277] width 405 height 24
type input "**********"
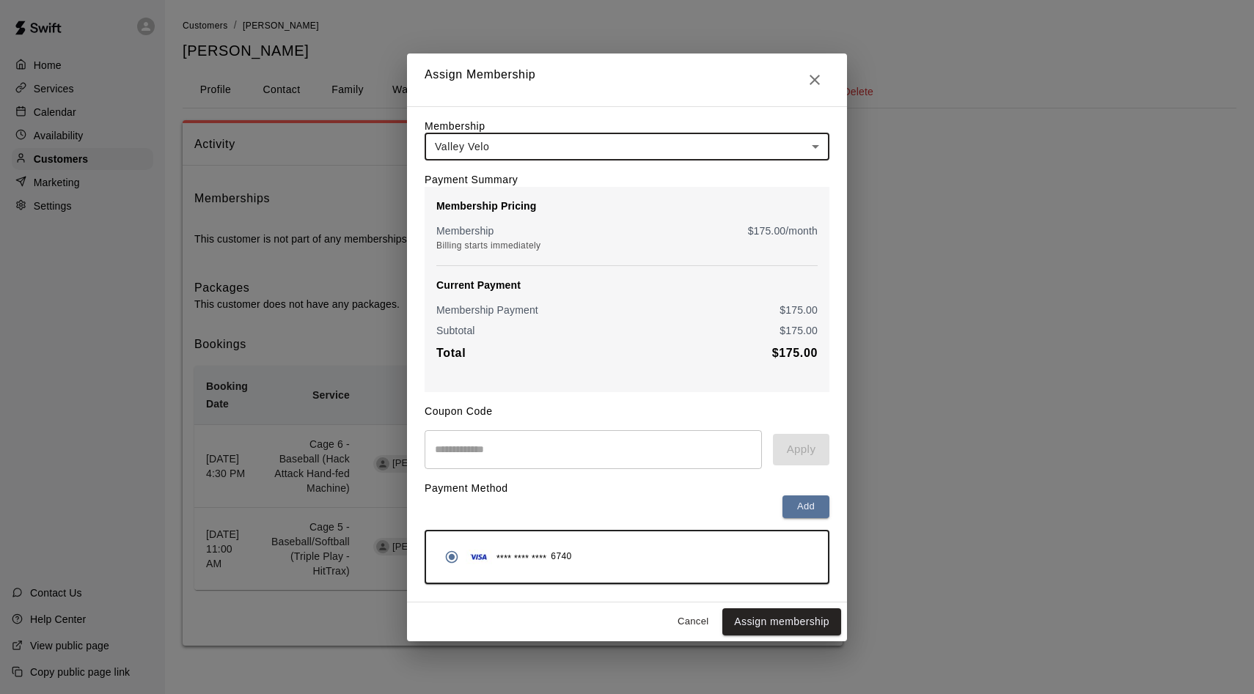
click at [531, 148] on body "**********" at bounding box center [627, 337] width 1254 height 675
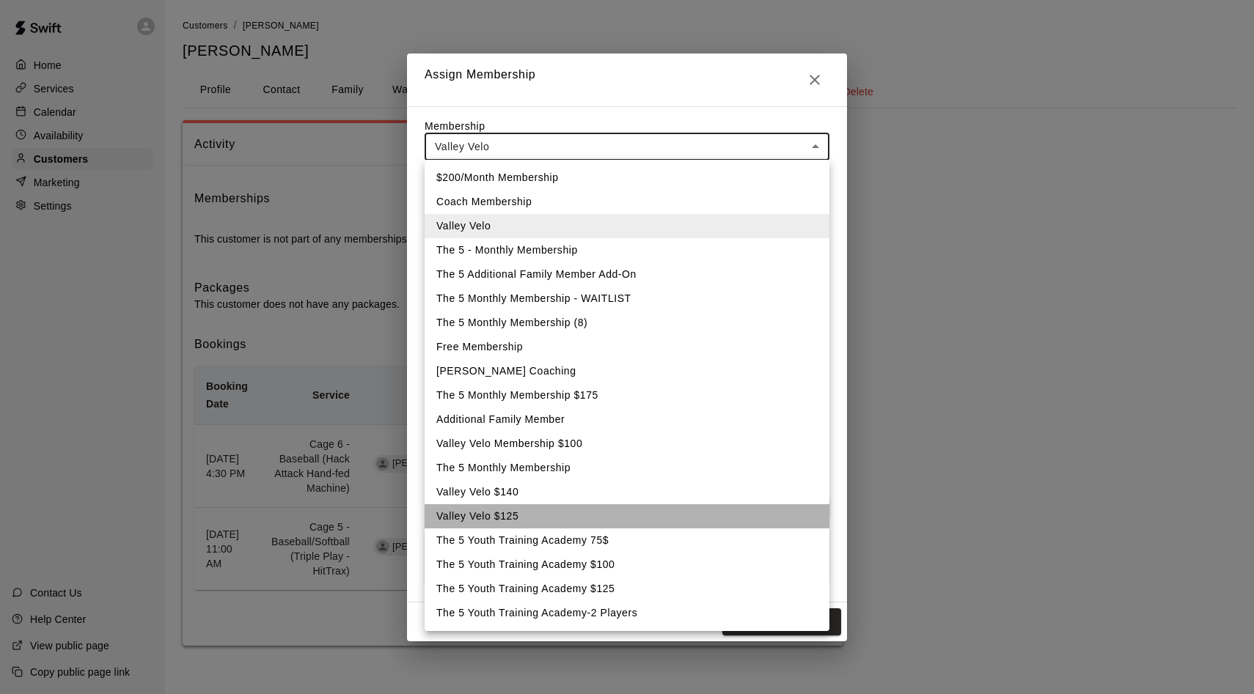
click at [510, 507] on li "Valley Velo $125" at bounding box center [626, 516] width 405 height 24
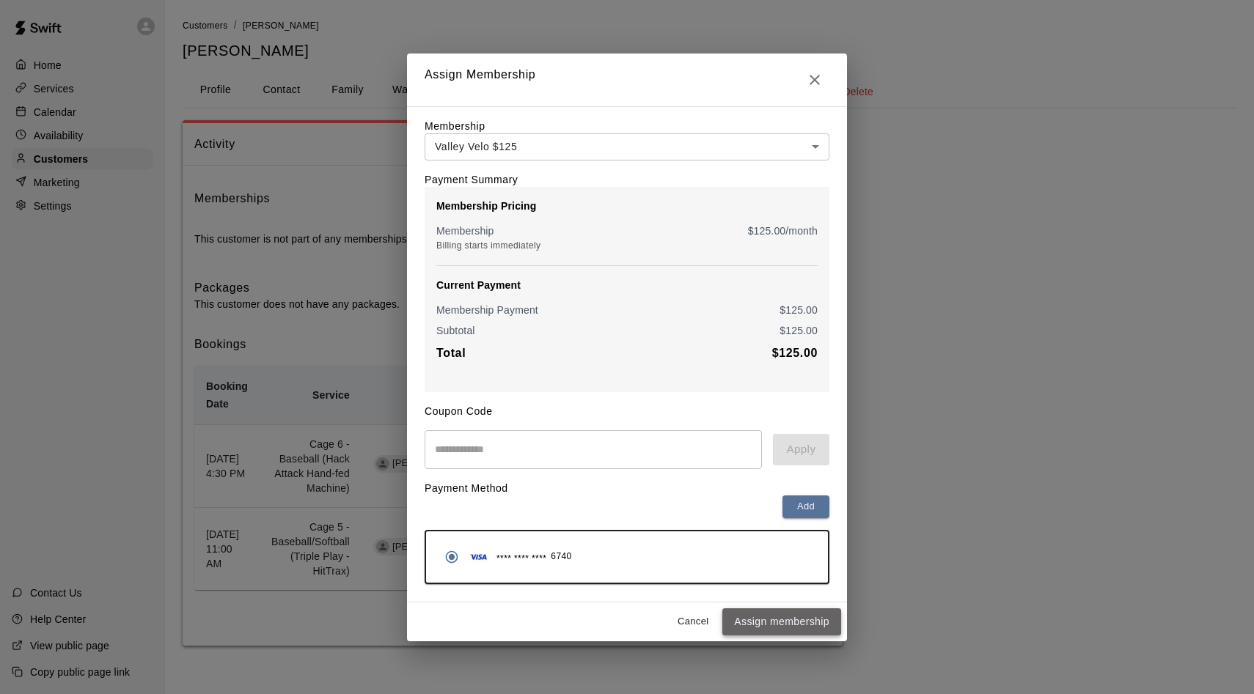
click at [790, 624] on button "Assign membership" at bounding box center [781, 621] width 119 height 27
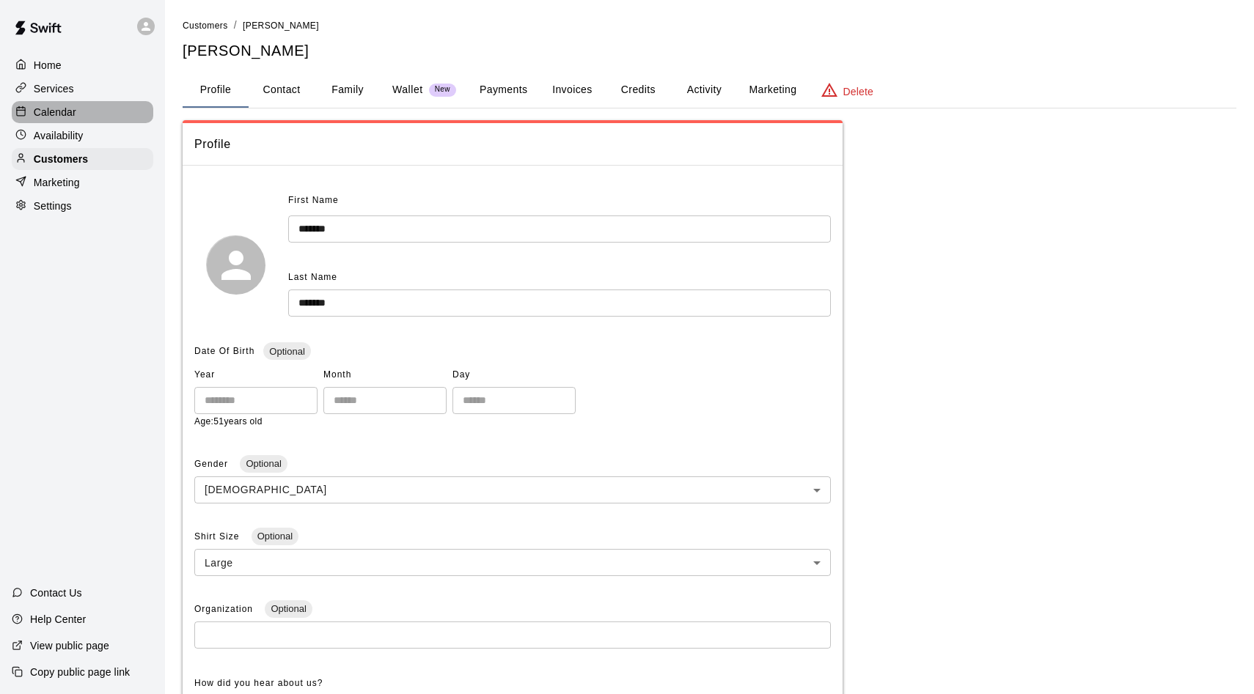
click at [32, 115] on div at bounding box center [24, 113] width 18 height 14
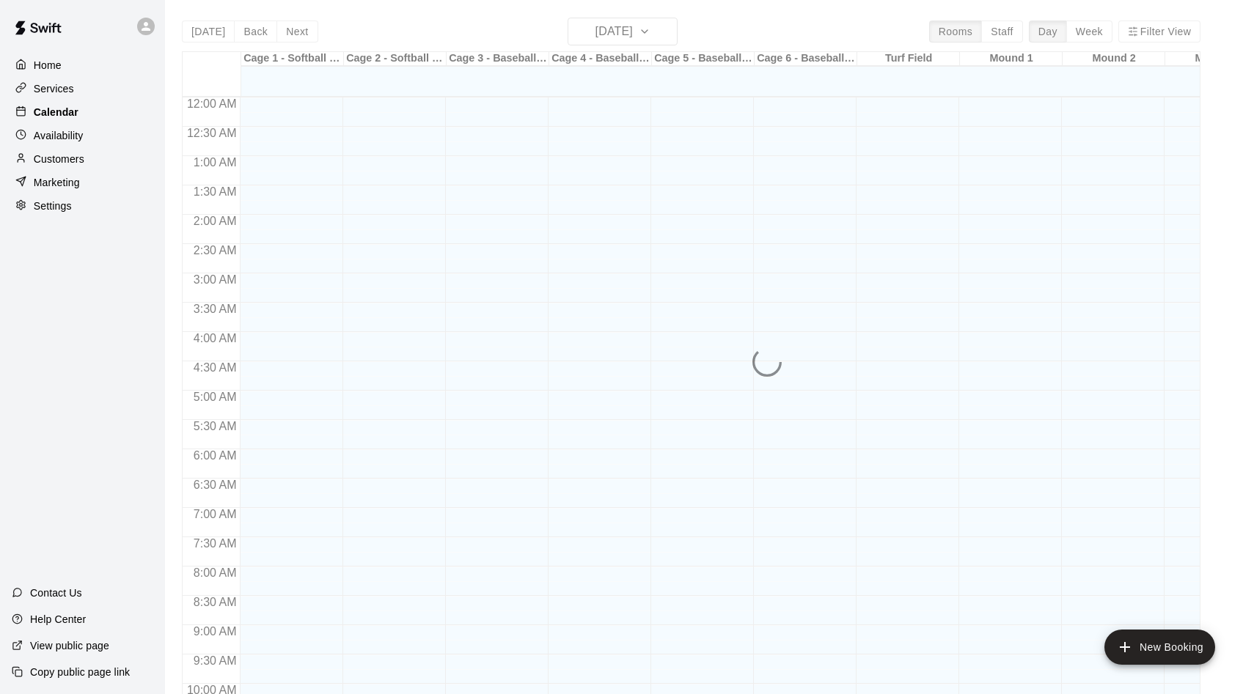
scroll to position [751, 0]
